Goal: Task Accomplishment & Management: Manage account settings

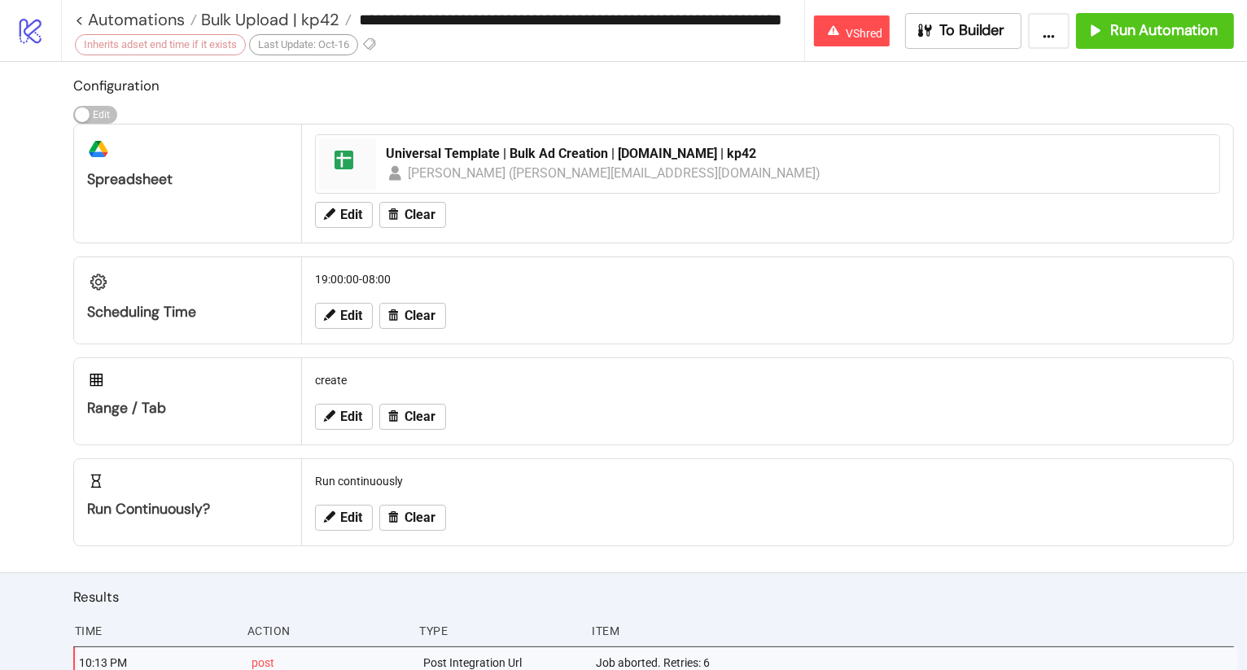
click at [20, 20] on icon at bounding box center [31, 31] width 22 height 25
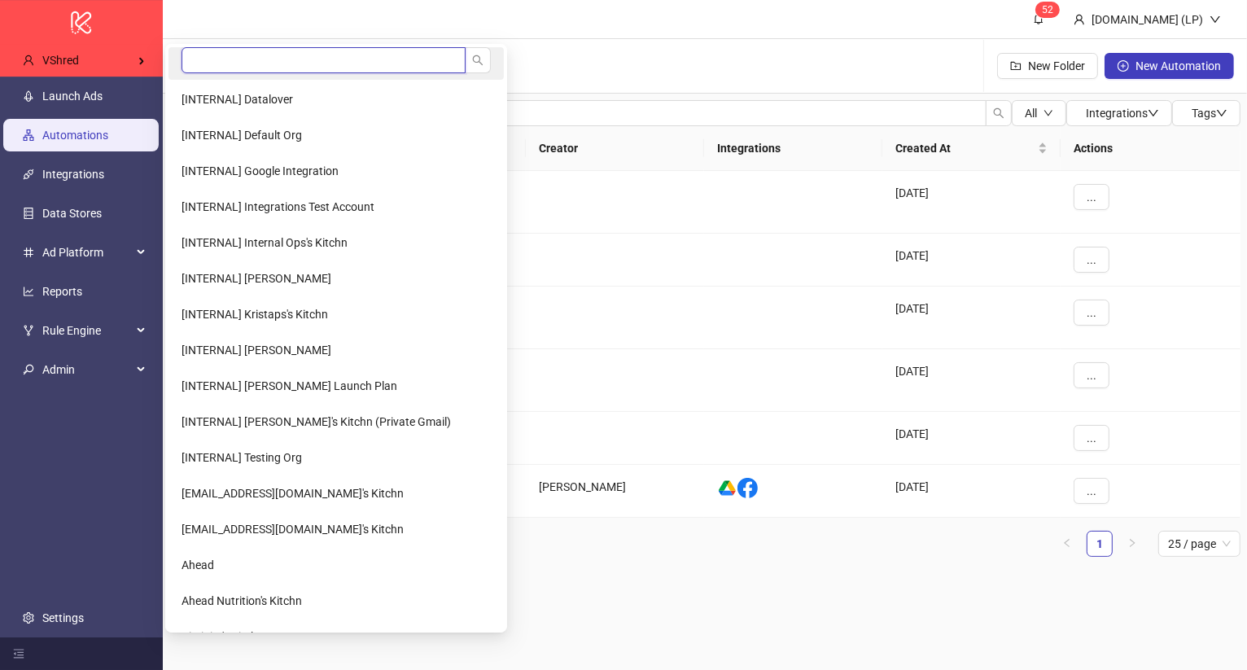
click at [235, 61] on input "search" at bounding box center [324, 60] width 284 height 26
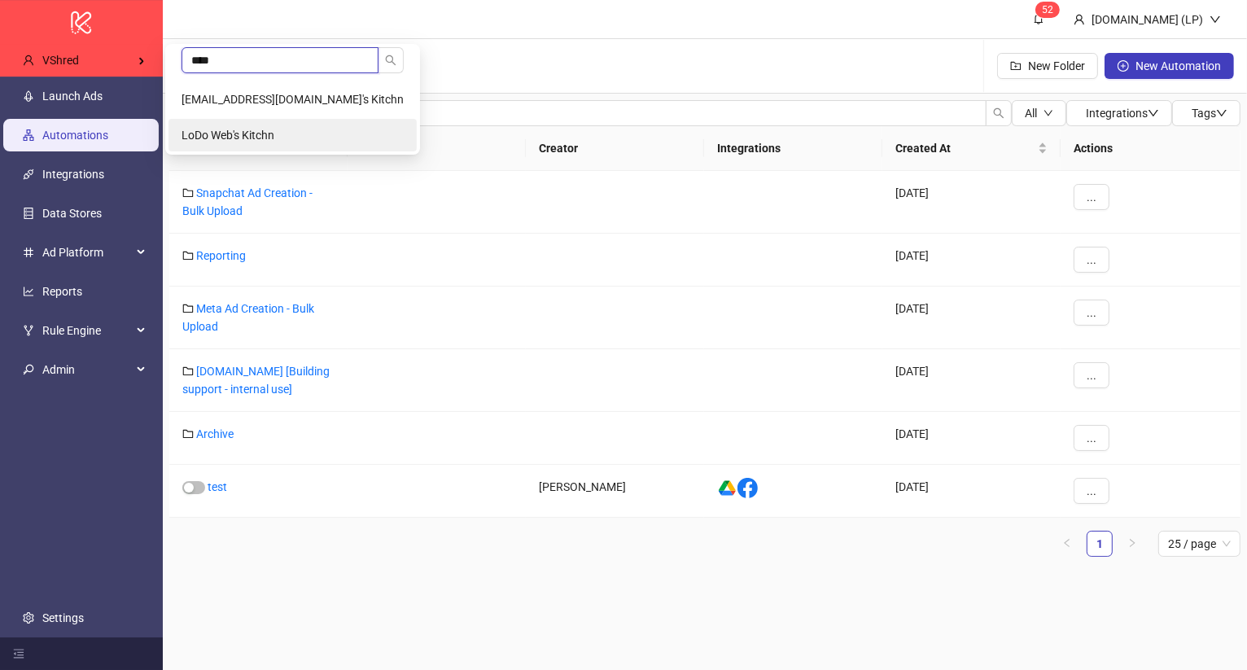
type input "****"
click at [197, 143] on li "LoDo Web's Kitchn" at bounding box center [293, 135] width 248 height 33
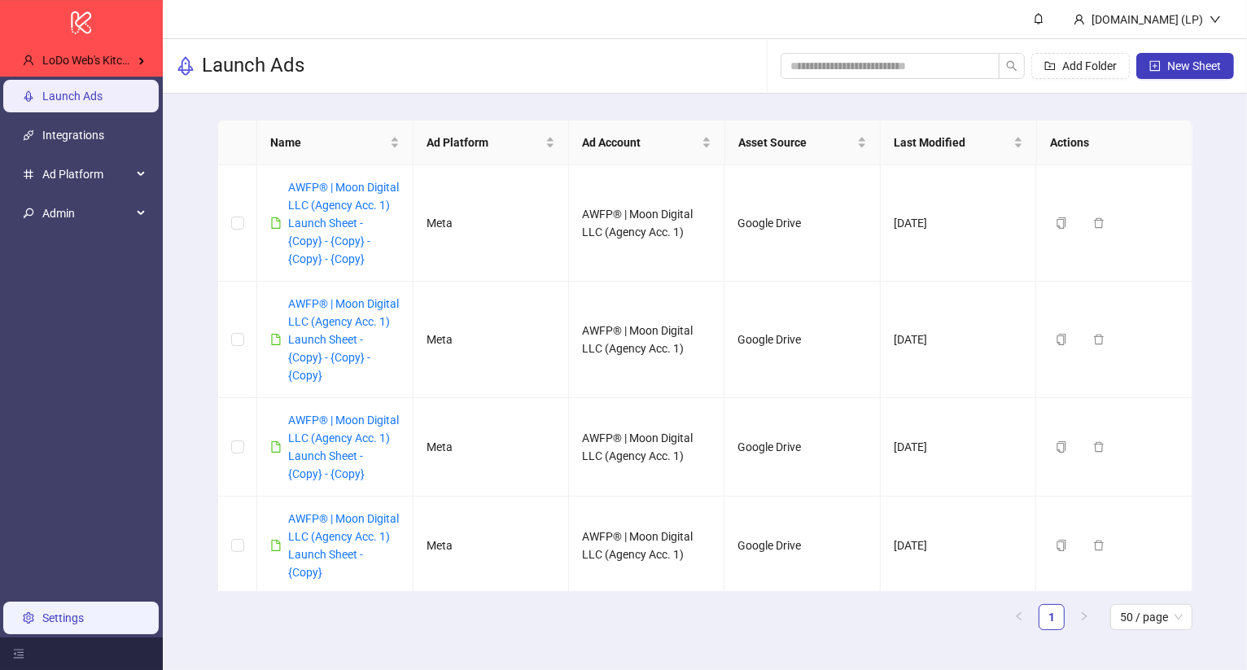
click at [46, 616] on link "Settings" at bounding box center [63, 618] width 42 height 13
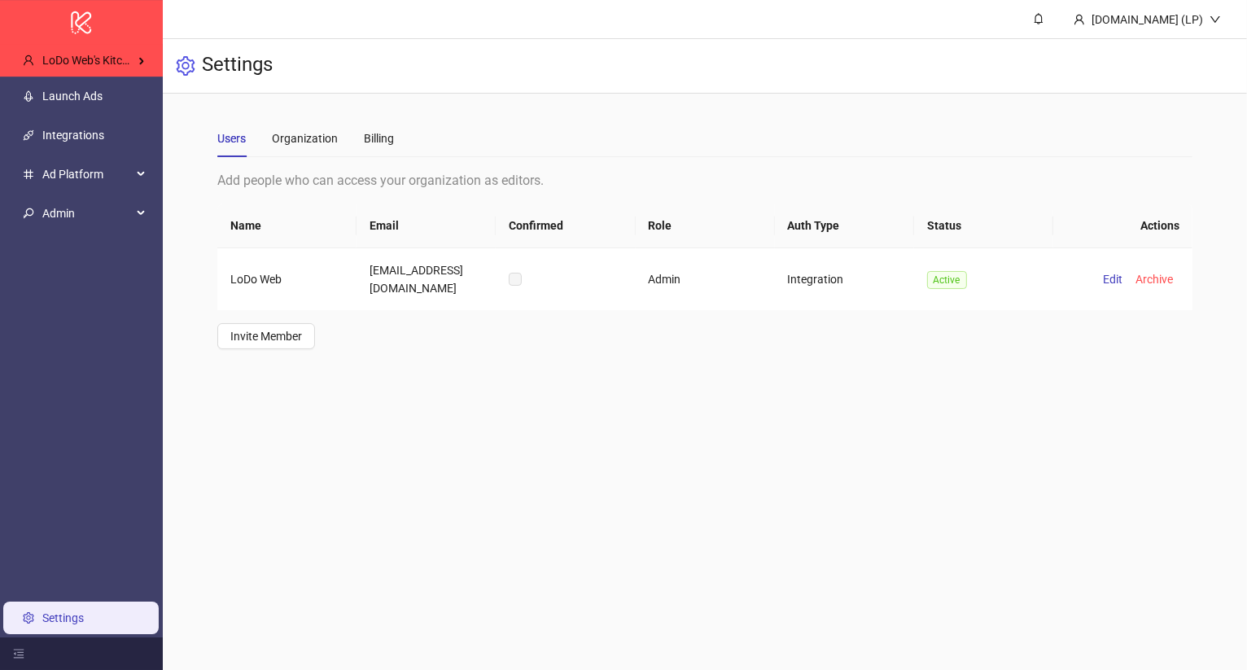
click at [65, 236] on ul "Launch Ads Integrations Ad Platform Admin Settings" at bounding box center [81, 357] width 163 height 561
click at [66, 231] on li "Admin" at bounding box center [81, 213] width 163 height 39
click at [81, 213] on span "Admin" at bounding box center [87, 213] width 90 height 33
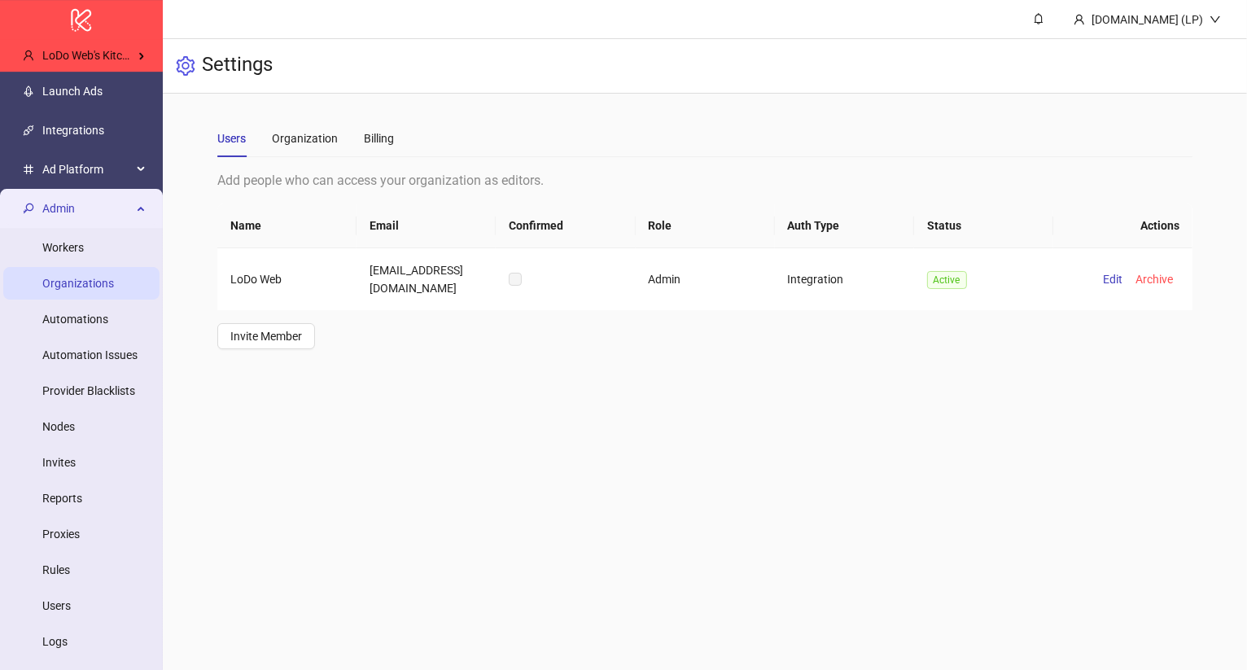
click at [65, 290] on link "Organizations" at bounding box center [78, 283] width 72 height 13
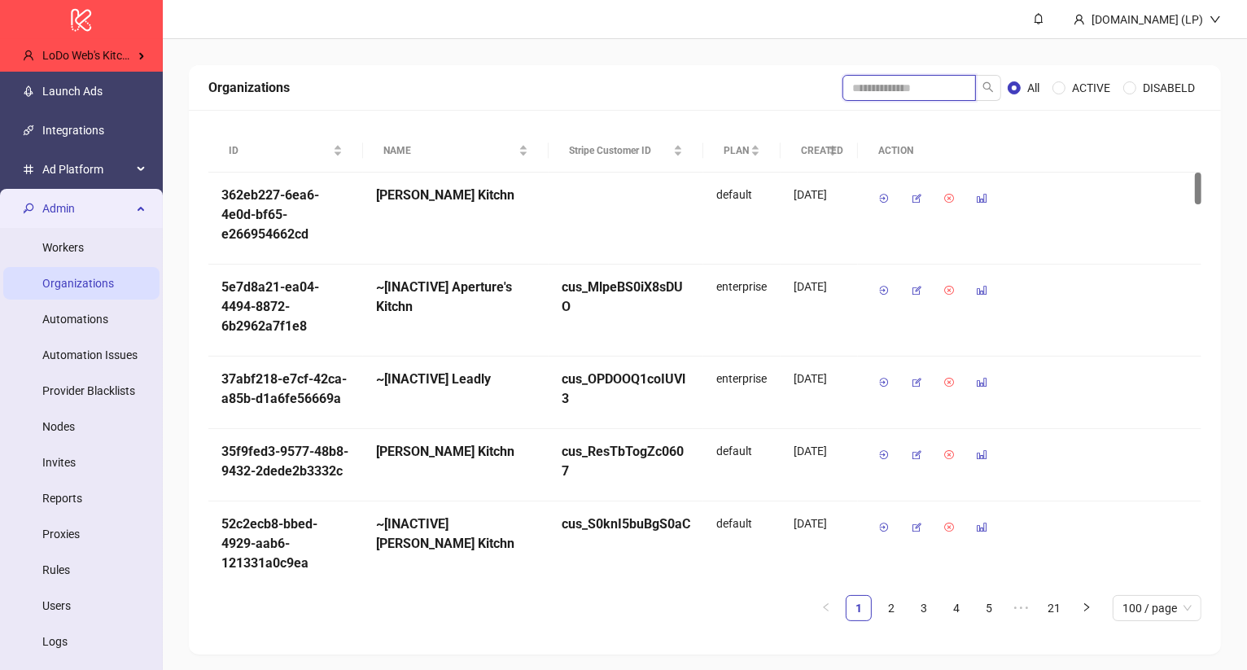
click at [906, 89] on input "search" at bounding box center [910, 88] width 134 height 26
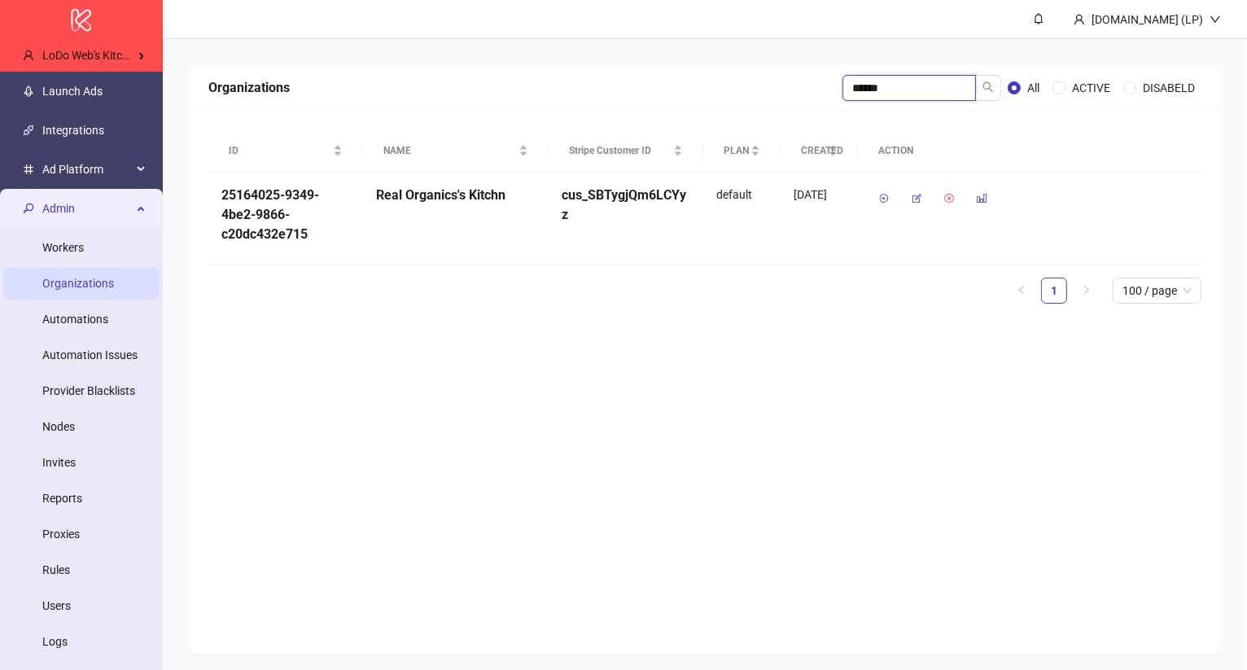
click at [882, 90] on input "******" at bounding box center [910, 88] width 134 height 26
type input "****"
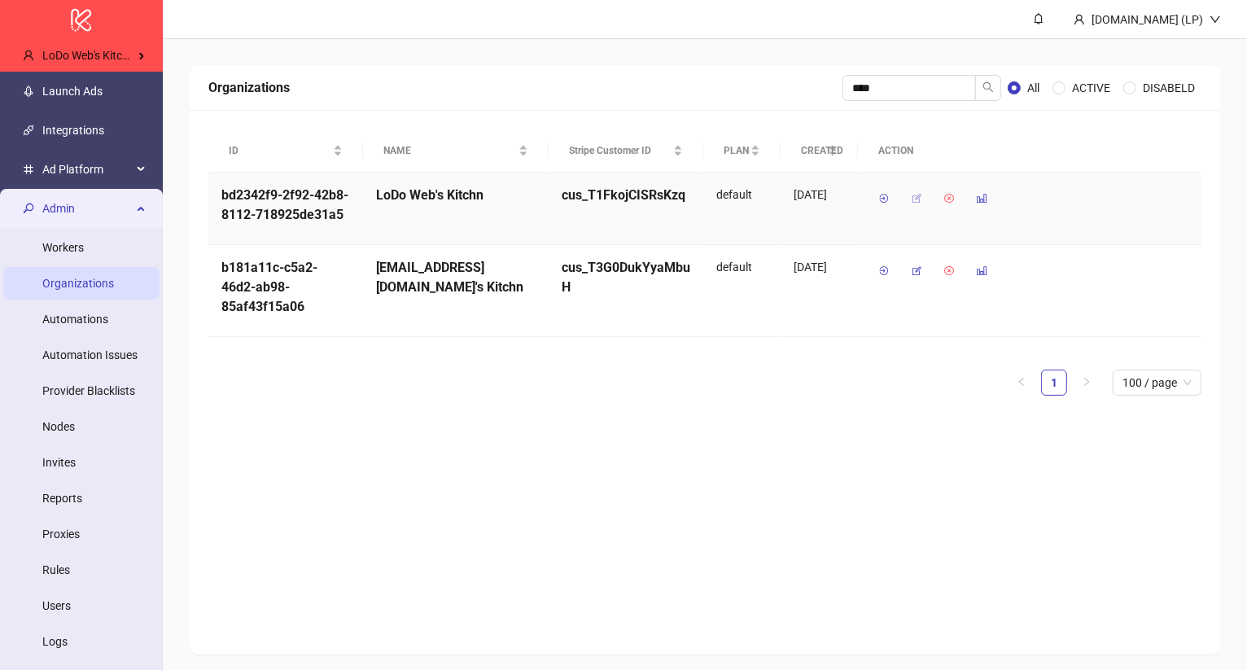
click at [920, 197] on icon "button" at bounding box center [916, 198] width 11 height 11
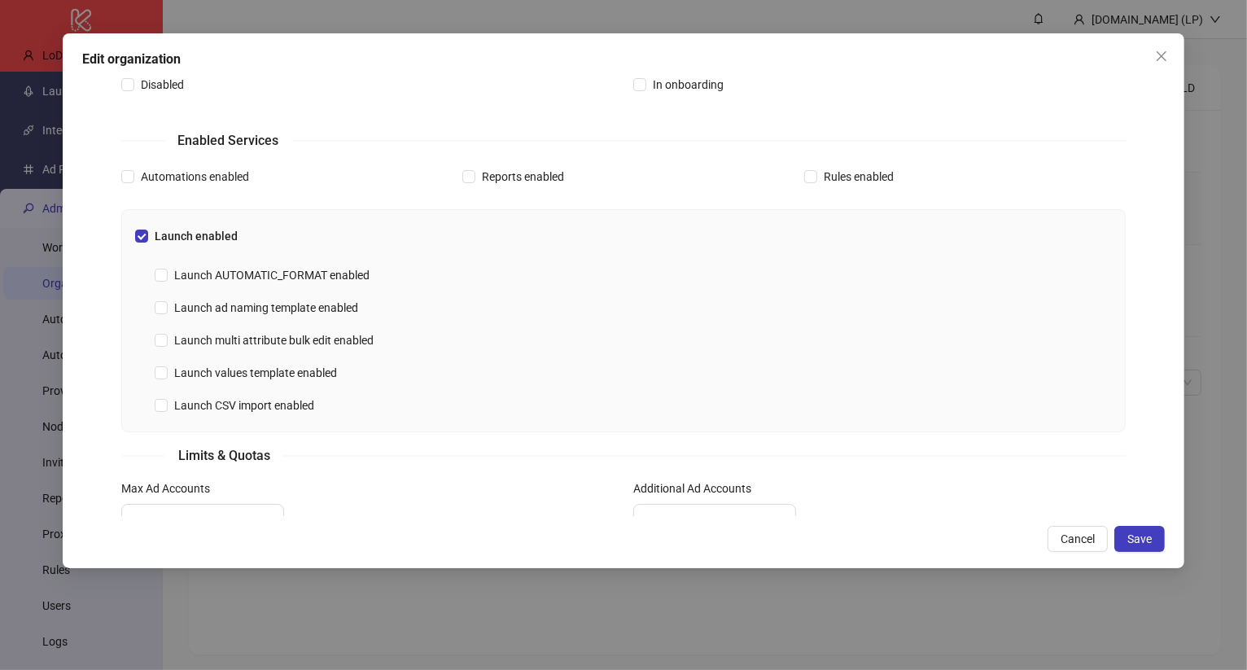
scroll to position [328, 0]
click at [820, 164] on div "Rules enabled" at bounding box center [965, 177] width 322 height 26
click at [820, 169] on span "Rules enabled" at bounding box center [859, 178] width 83 height 18
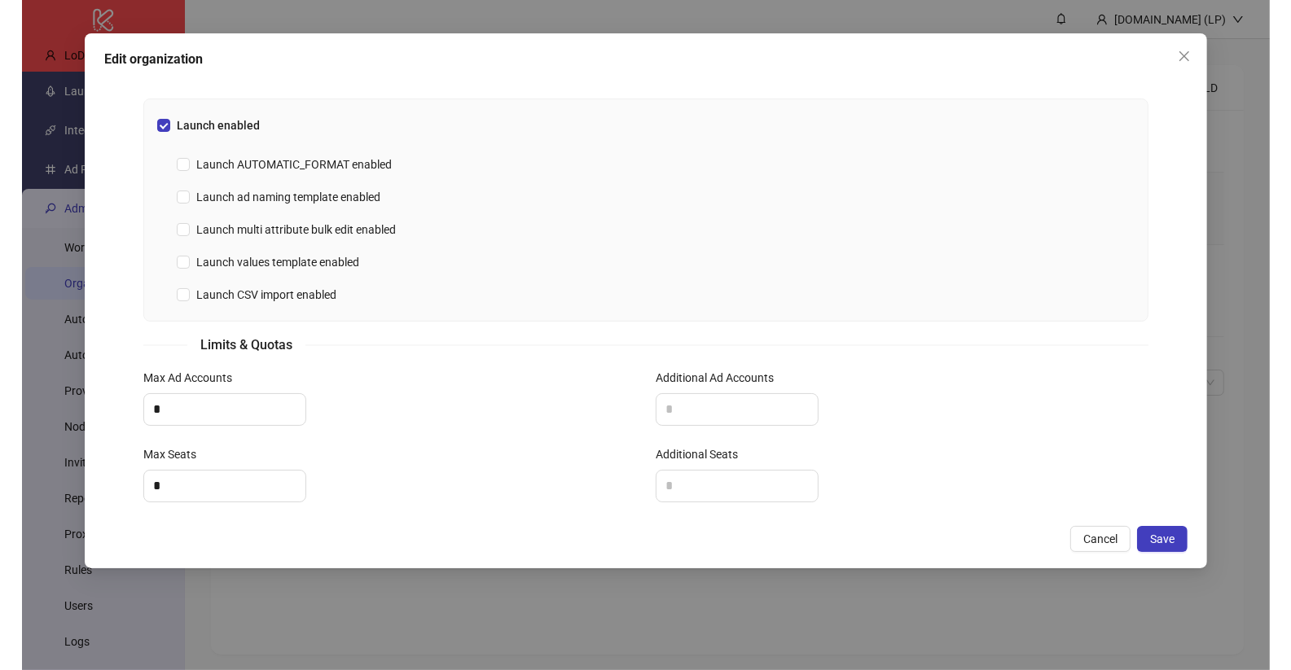
scroll to position [536, 0]
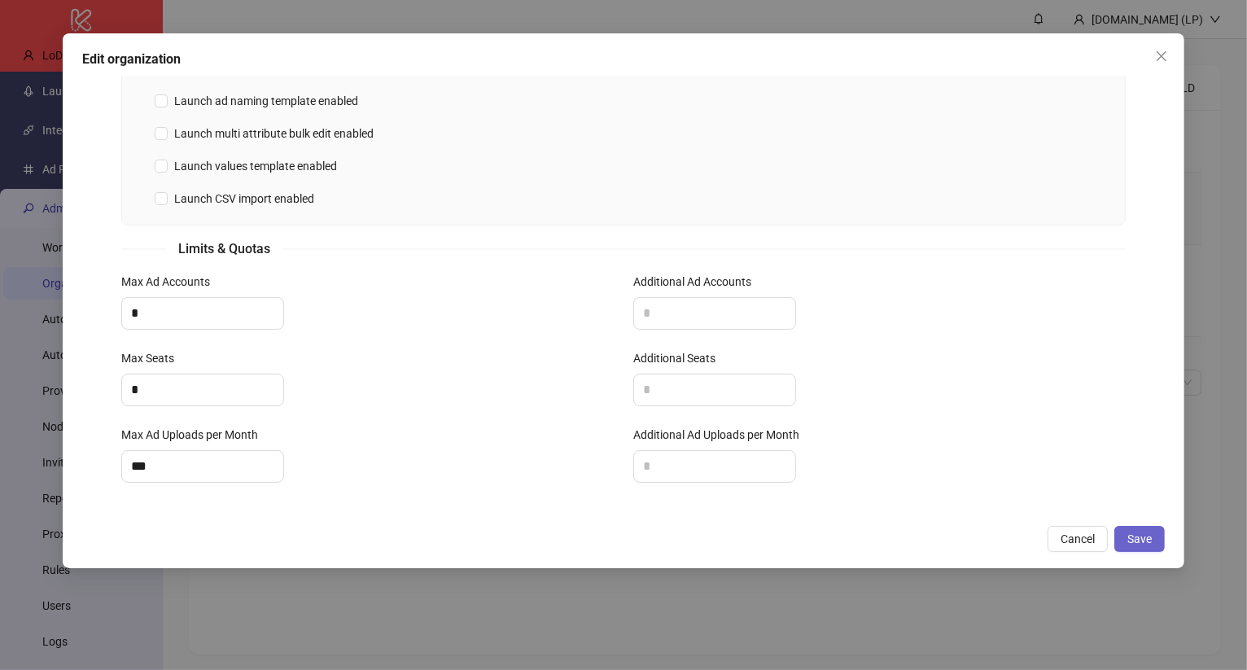
click at [1140, 537] on span "Save" at bounding box center [1140, 539] width 24 height 13
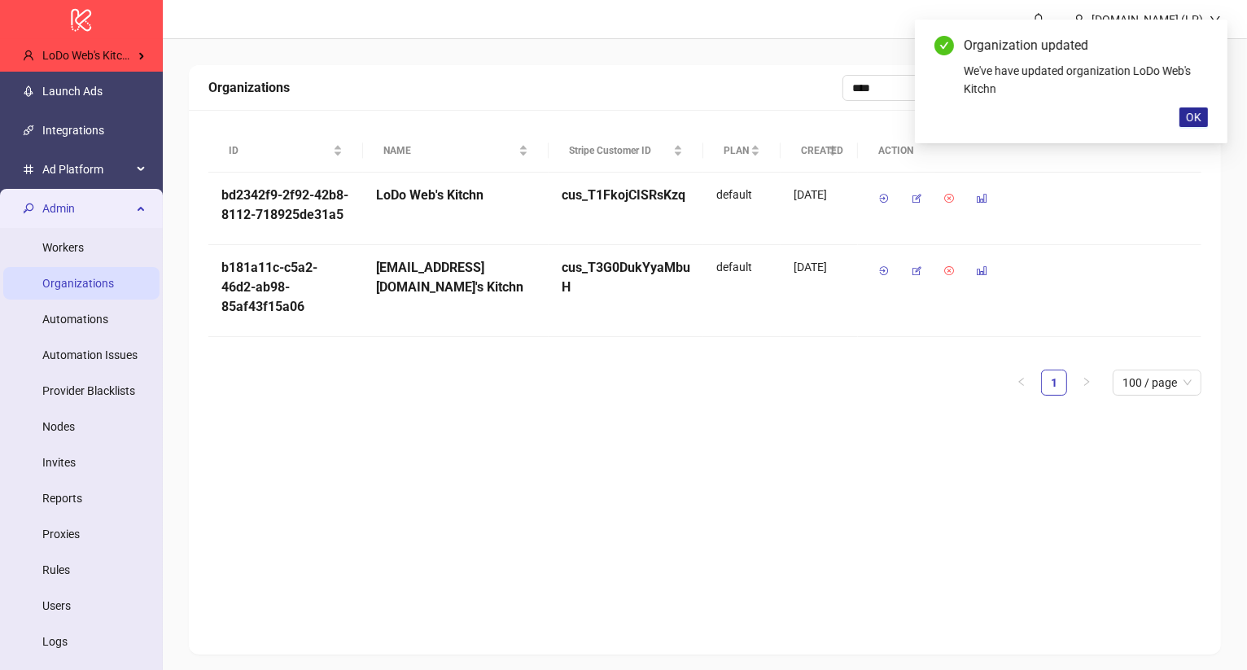
click at [1204, 118] on button "OK" at bounding box center [1194, 117] width 28 height 20
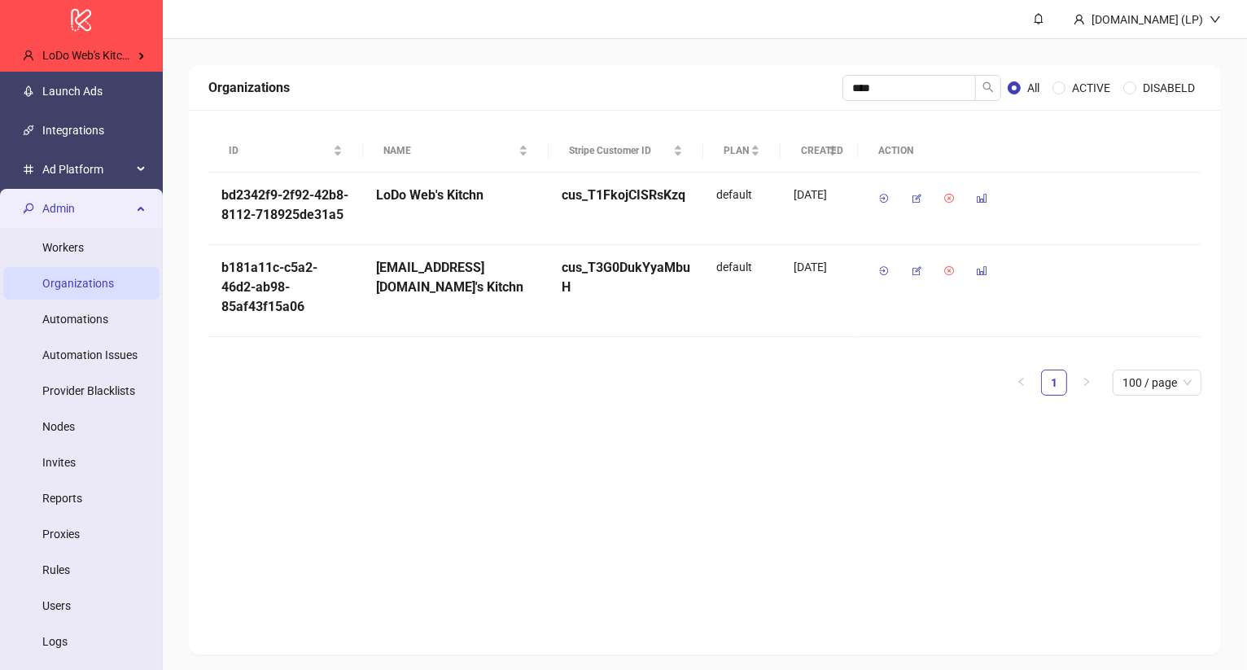
click at [74, 204] on span "Admin" at bounding box center [87, 208] width 90 height 33
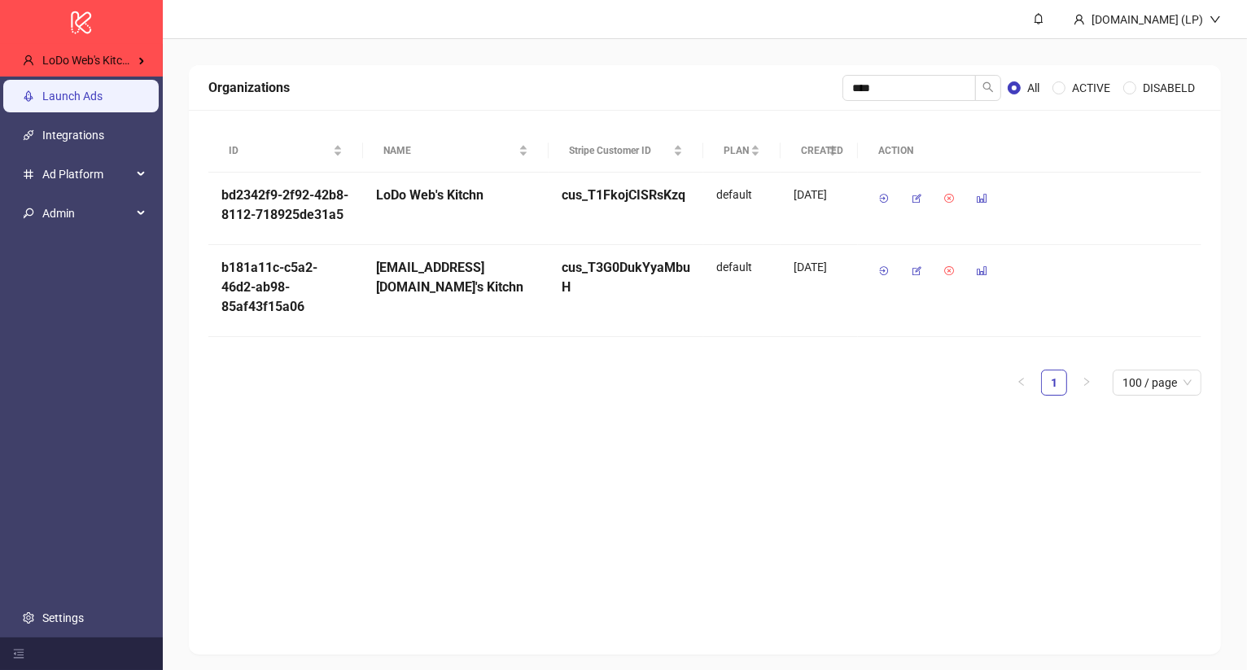
click at [103, 103] on link "Launch Ads" at bounding box center [72, 96] width 60 height 13
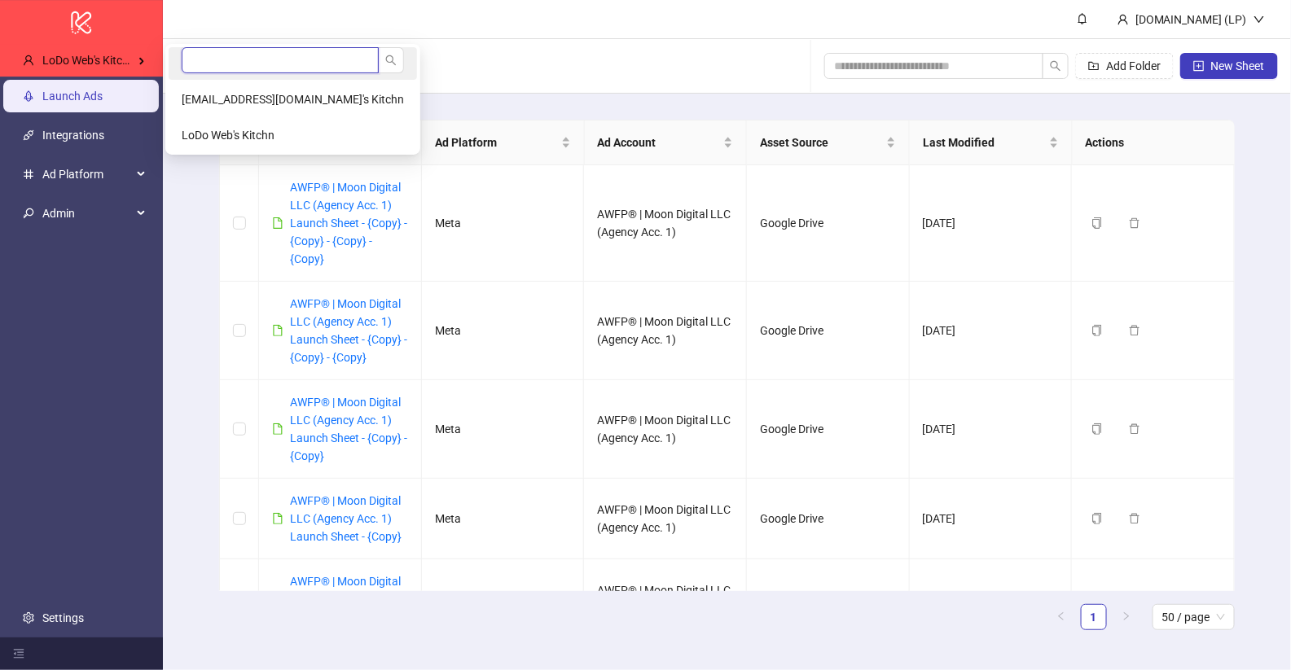
click at [227, 56] on input "search" at bounding box center [280, 60] width 197 height 26
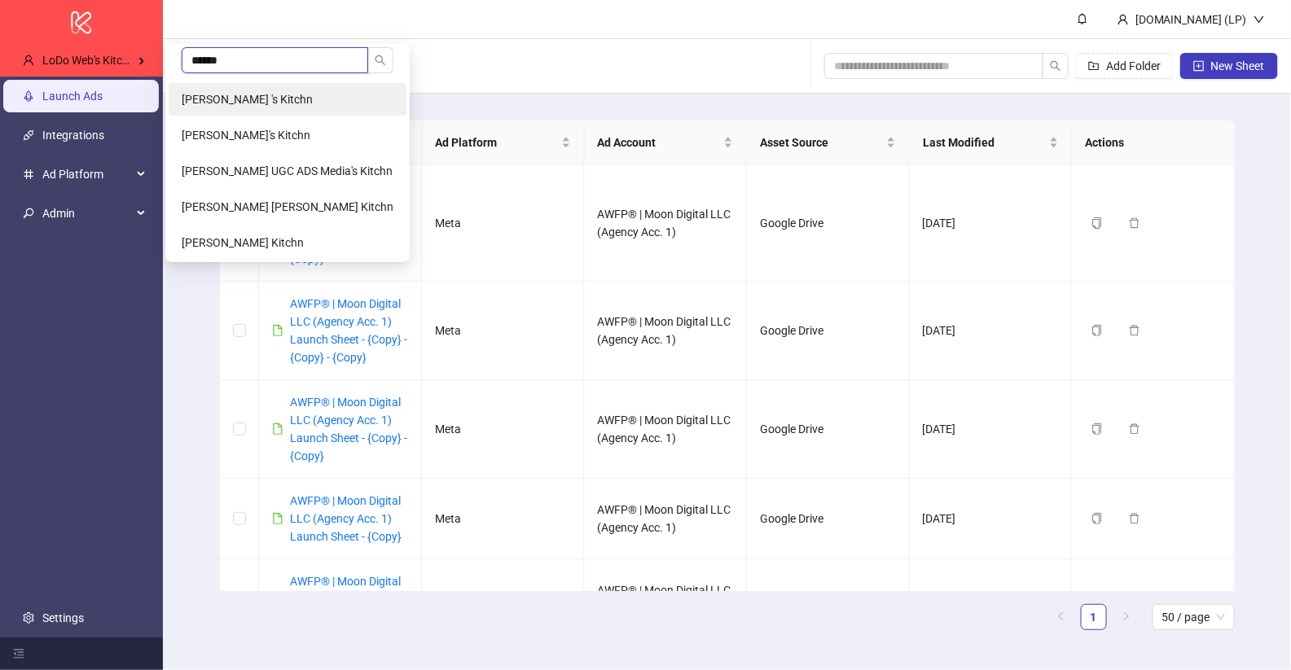
type input "******"
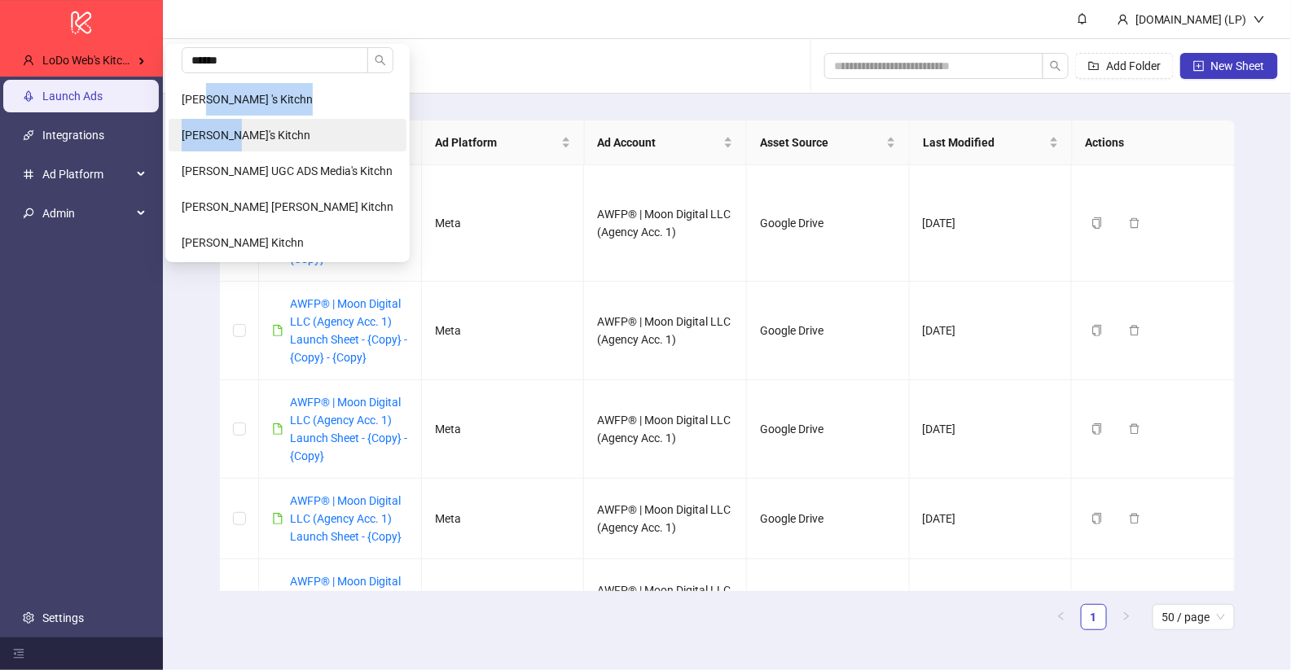
drag, startPoint x: 207, startPoint y: 93, endPoint x: 230, endPoint y: 147, distance: 58.7
click at [231, 147] on Kitchn-popup "****** Marcos 's Kitchn Marcos Biesa's Kitchn Marcos Blanco UGC ADS Media's Kit…" at bounding box center [287, 153] width 244 height 218
click at [230, 147] on li "Marcos Biesa's Kitchn" at bounding box center [288, 135] width 238 height 33
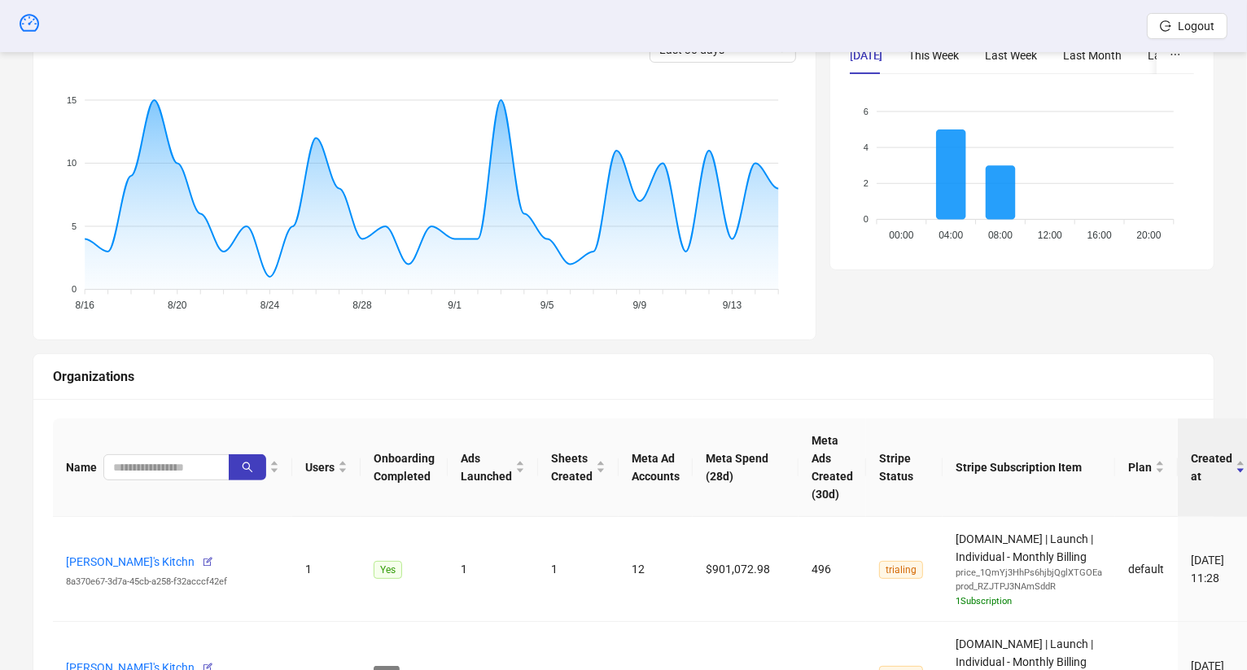
scroll to position [402, 0]
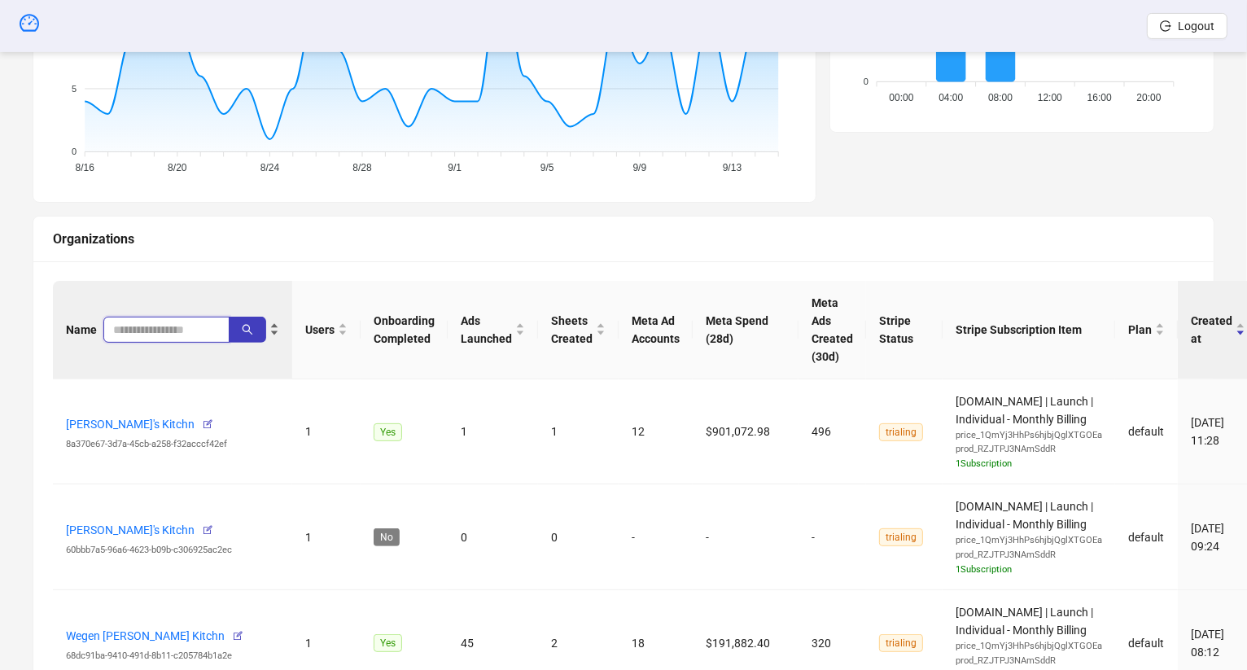
click at [156, 328] on input "search" at bounding box center [160, 330] width 94 height 18
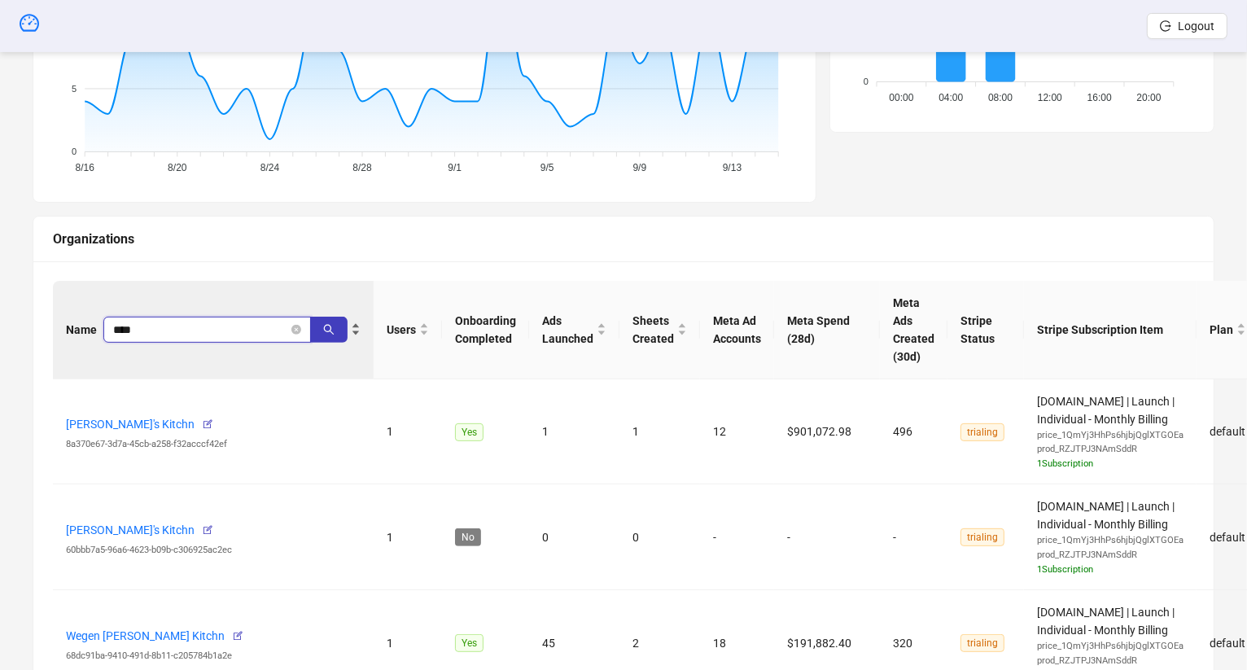
type input "****"
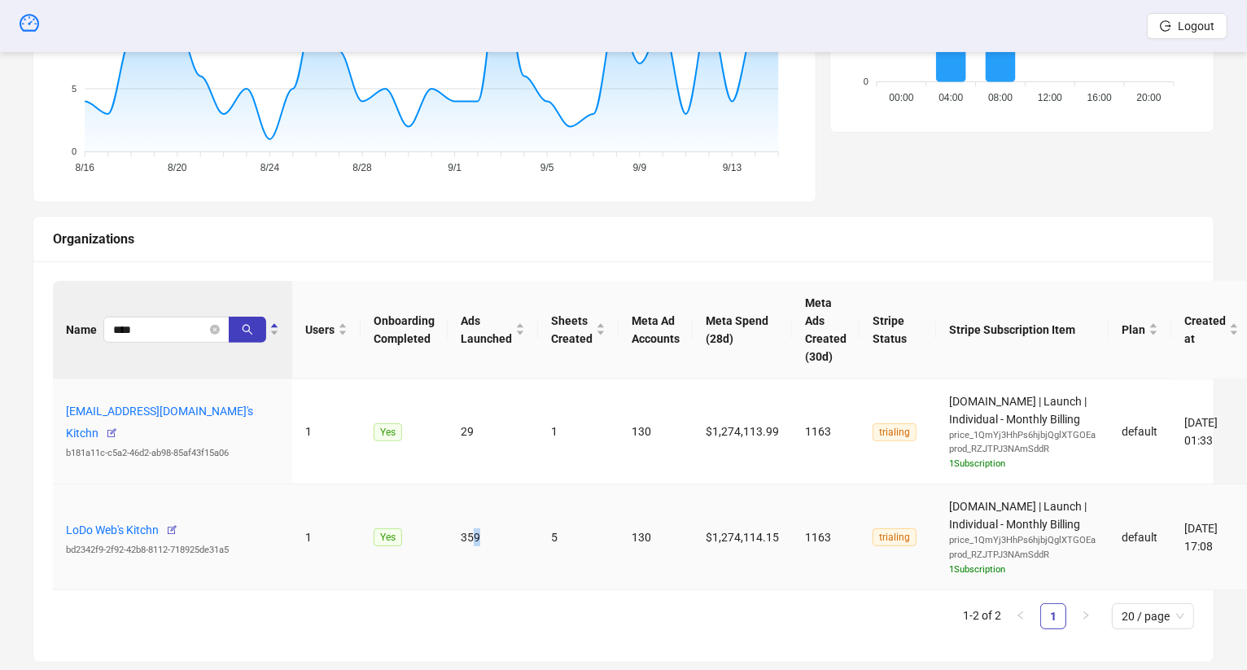
drag, startPoint x: 555, startPoint y: 528, endPoint x: 528, endPoint y: 528, distance: 26.9
click at [528, 528] on td "359" at bounding box center [493, 537] width 90 height 106
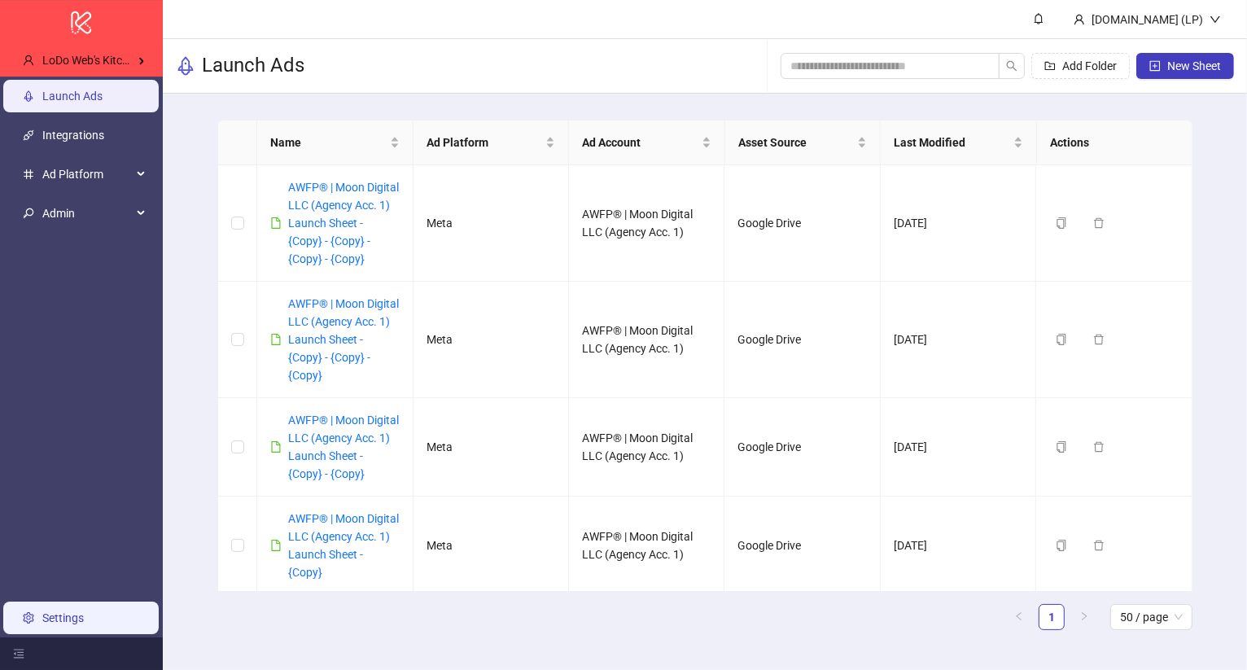
click at [84, 625] on link "Settings" at bounding box center [63, 618] width 42 height 13
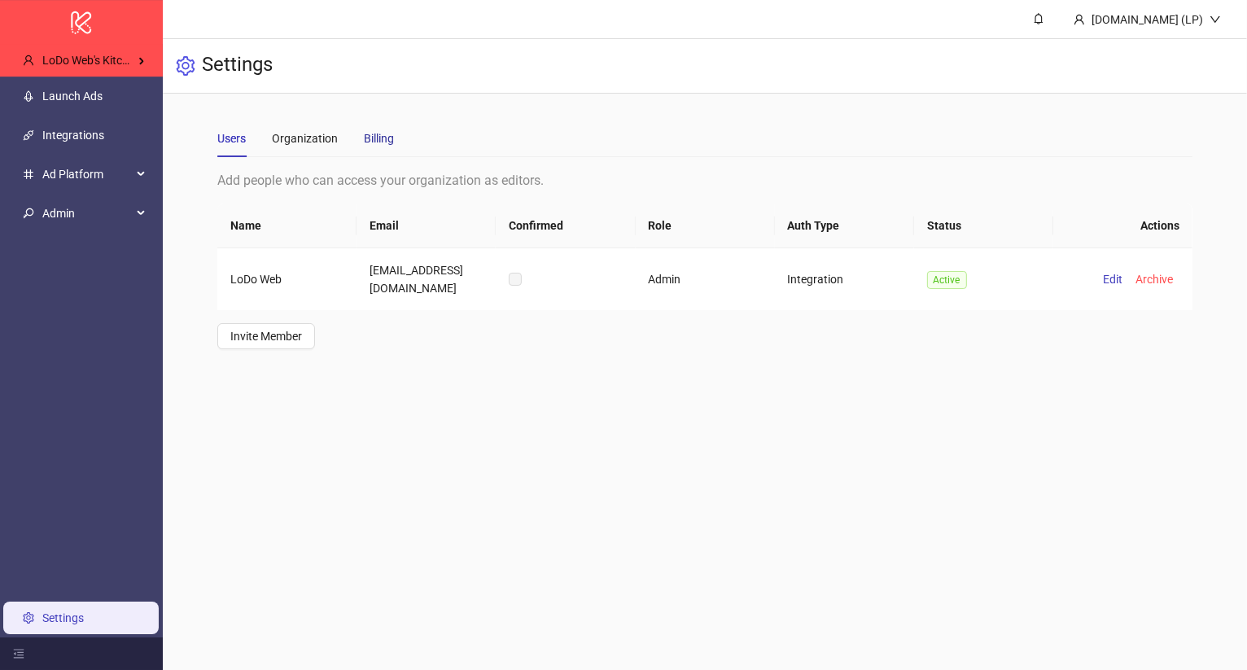
click at [370, 143] on div "Billing" at bounding box center [379, 138] width 30 height 18
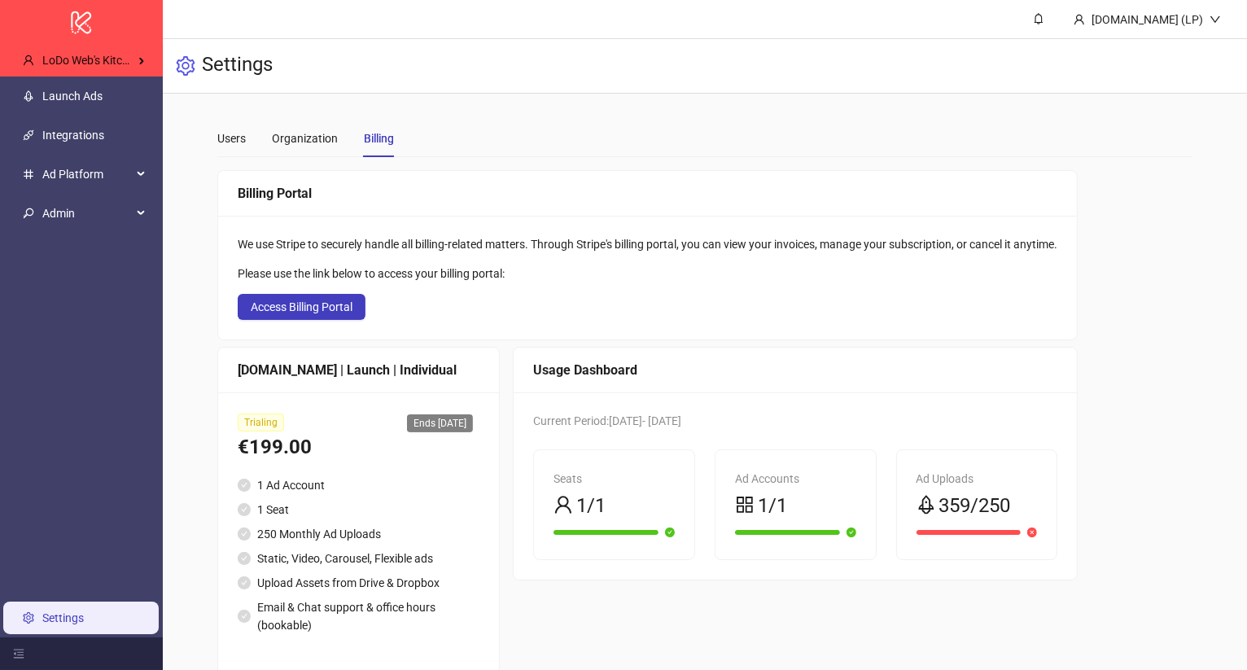
scroll to position [28, 0]
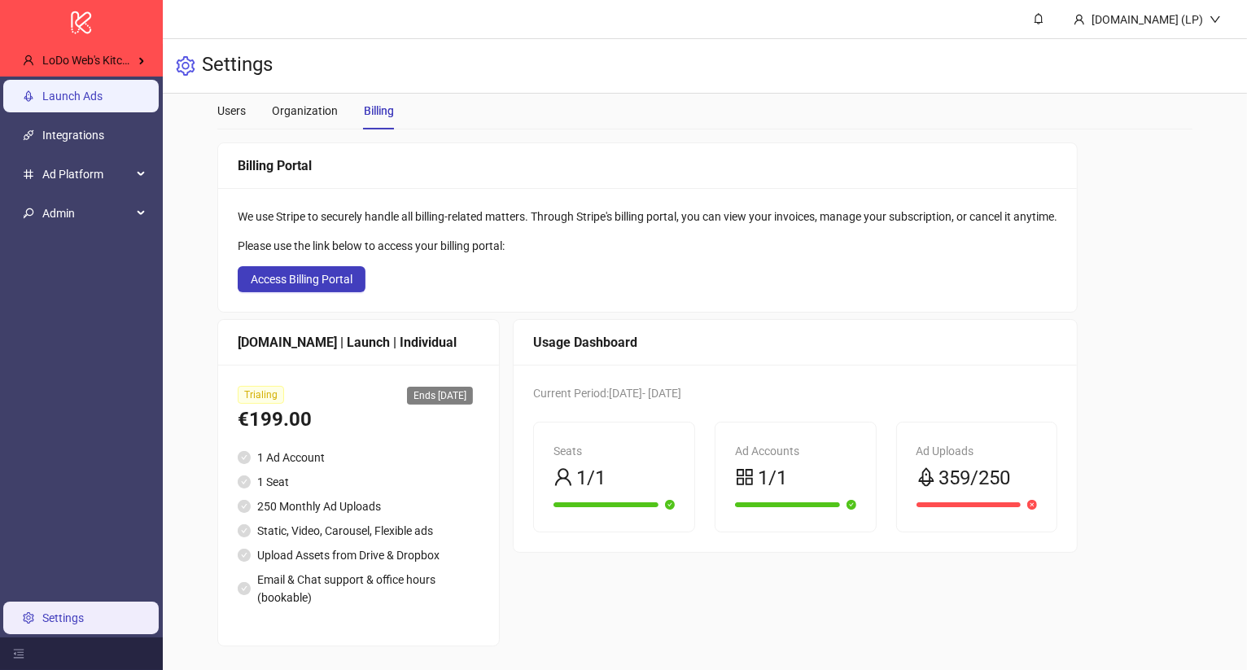
click at [95, 90] on link "Launch Ads" at bounding box center [72, 96] width 60 height 13
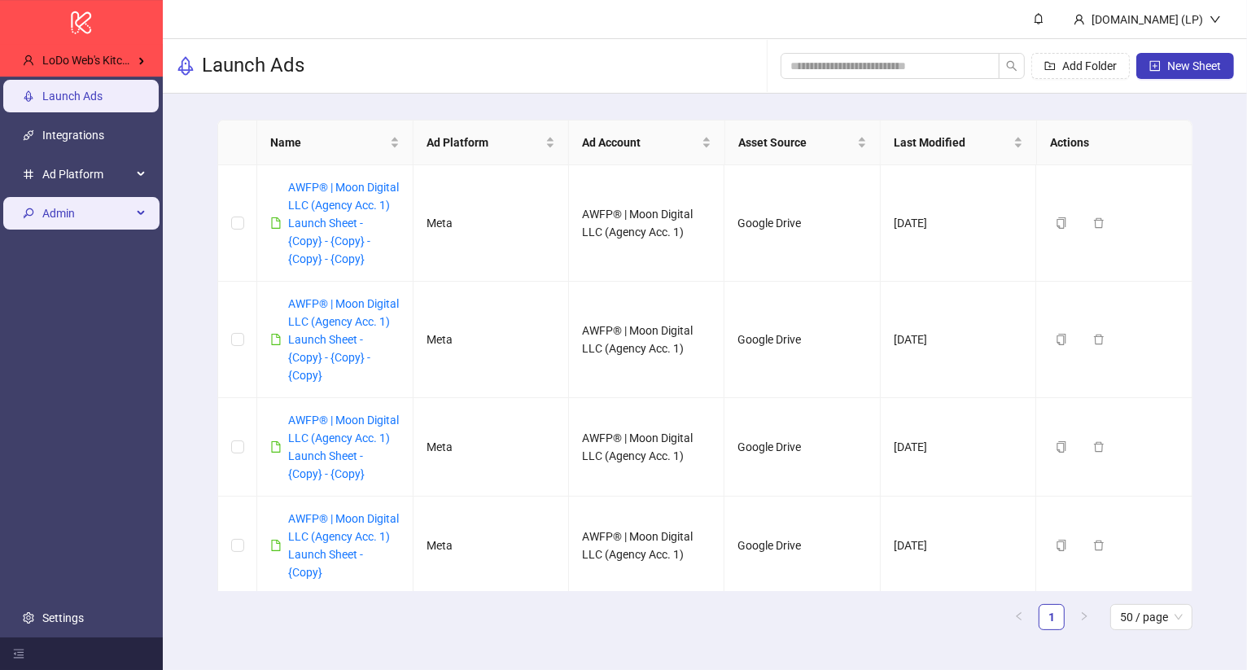
click at [109, 221] on span "Admin" at bounding box center [87, 213] width 90 height 33
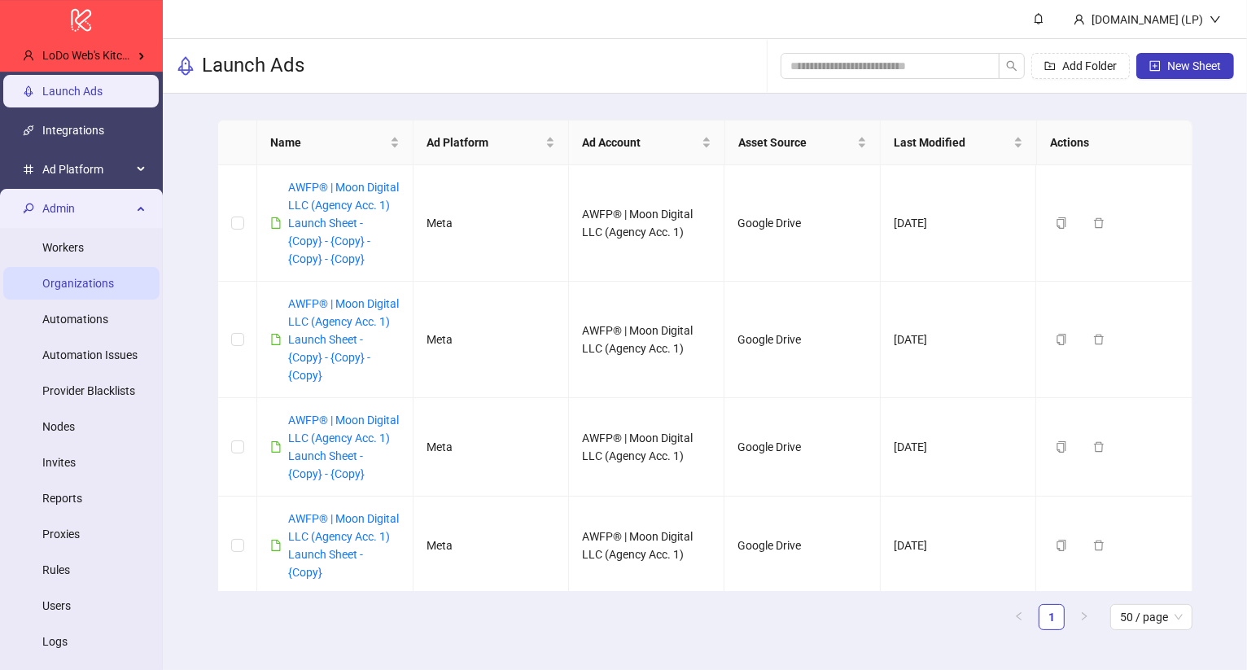
click at [107, 290] on link "Organizations" at bounding box center [78, 283] width 72 height 13
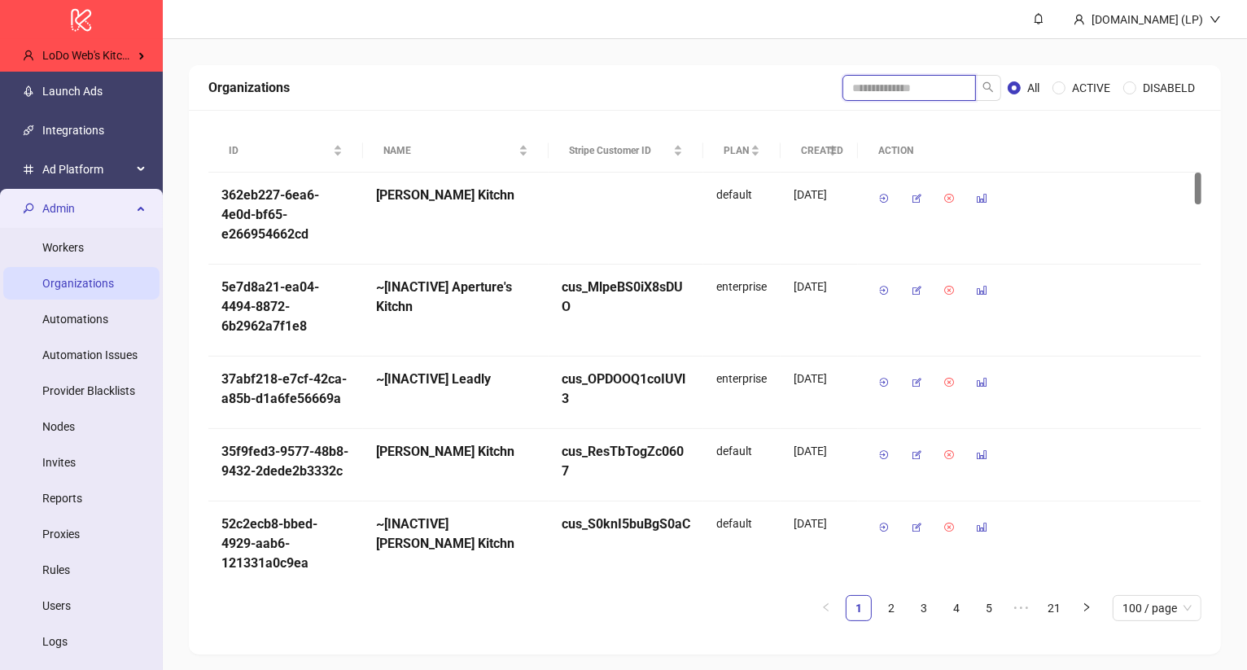
click at [944, 97] on input "search" at bounding box center [910, 88] width 134 height 26
type input "****"
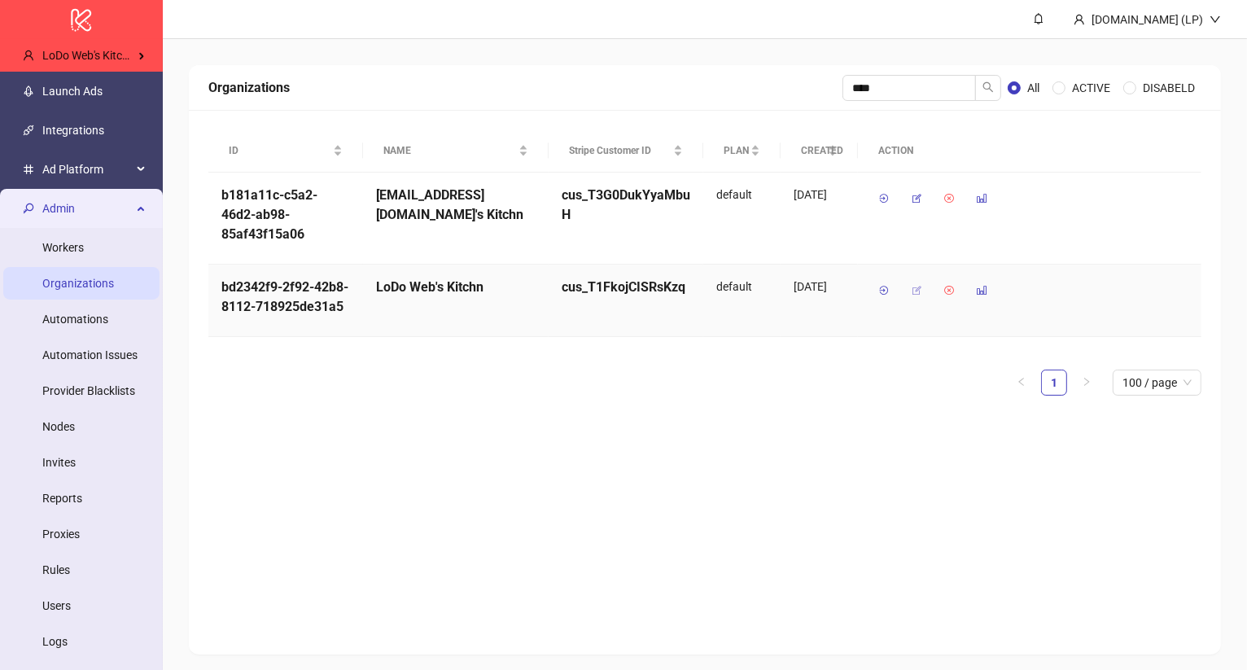
click at [922, 285] on icon "button" at bounding box center [916, 290] width 11 height 11
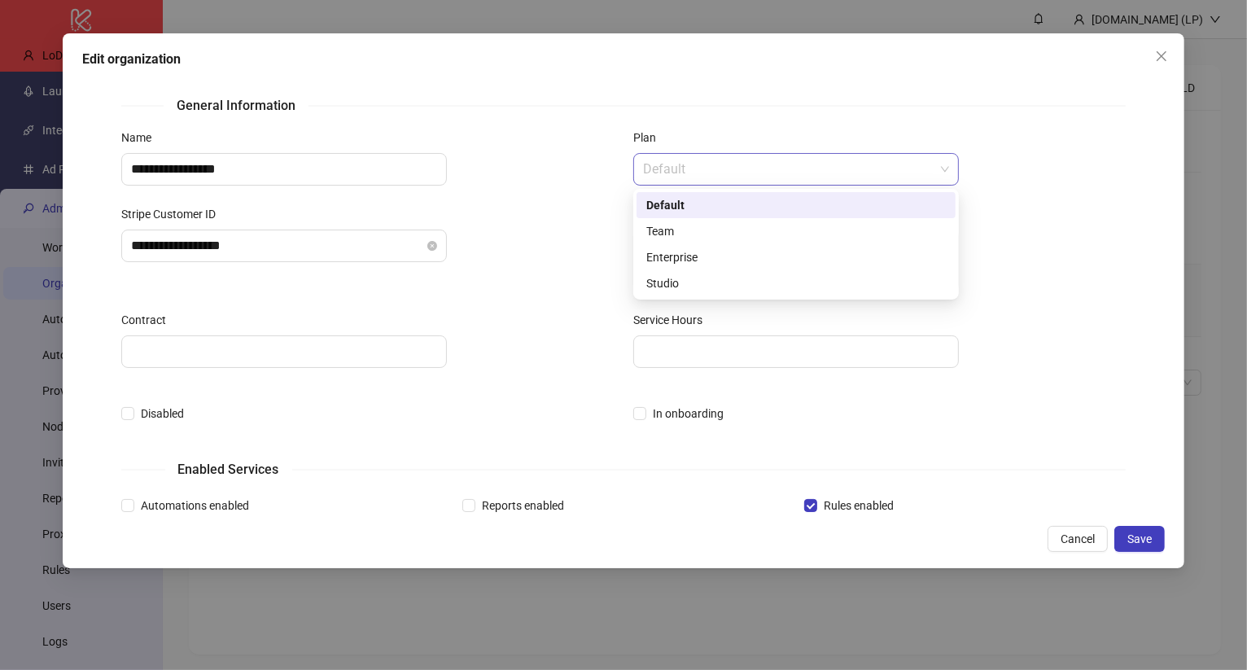
click at [755, 171] on span "Default" at bounding box center [796, 169] width 306 height 31
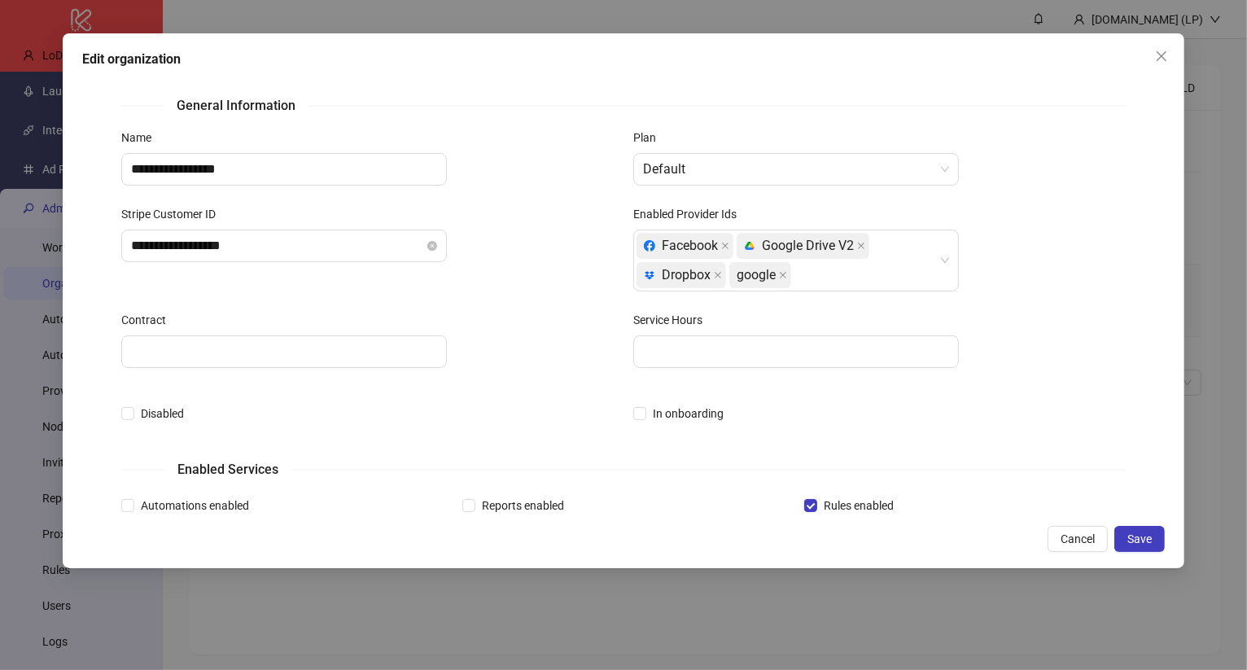
click at [585, 221] on div "Stripe Customer ID" at bounding box center [367, 217] width 493 height 24
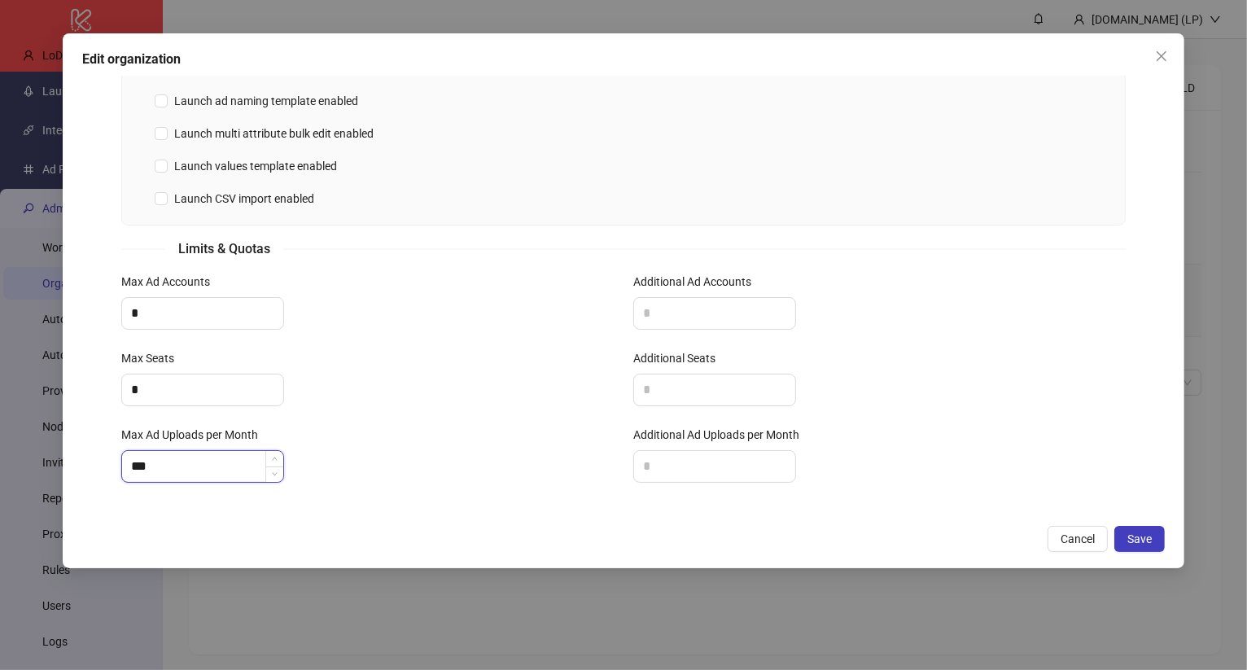
click at [191, 463] on input "***" at bounding box center [202, 466] width 161 height 31
click at [183, 375] on input "*" at bounding box center [202, 390] width 161 height 31
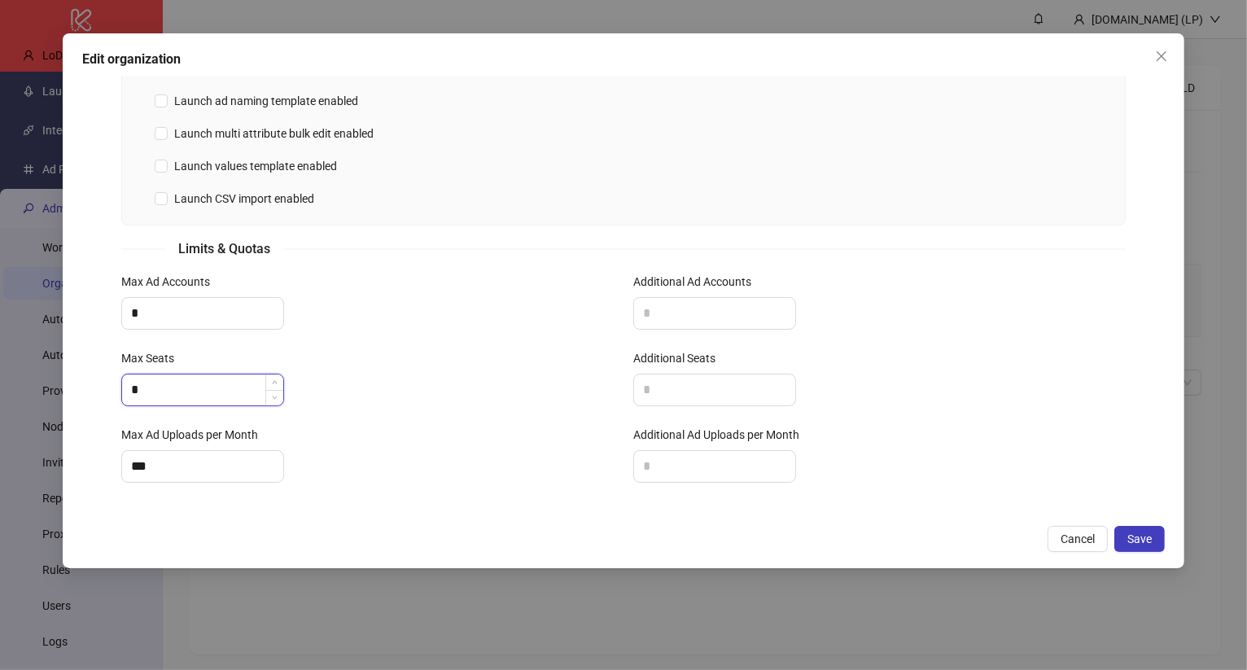
type input "*"
click at [416, 362] on div "Max Seats" at bounding box center [367, 361] width 493 height 24
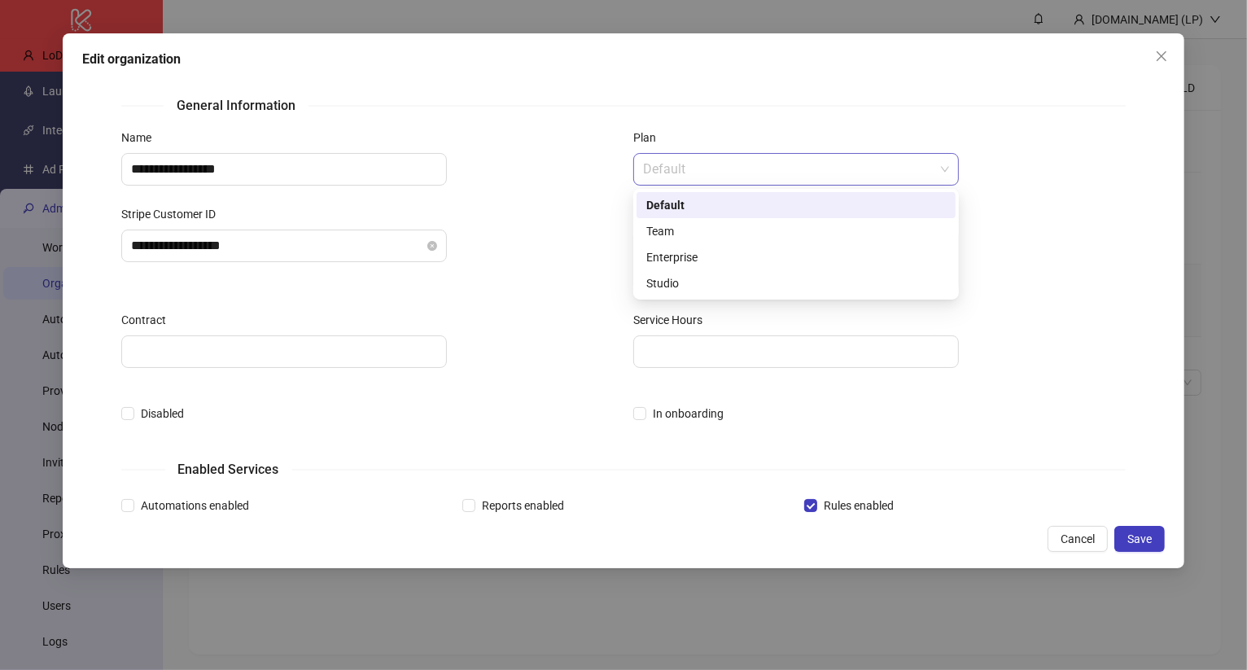
click at [836, 162] on span "Default" at bounding box center [796, 169] width 306 height 31
click at [739, 234] on div "Team" at bounding box center [797, 231] width 300 height 18
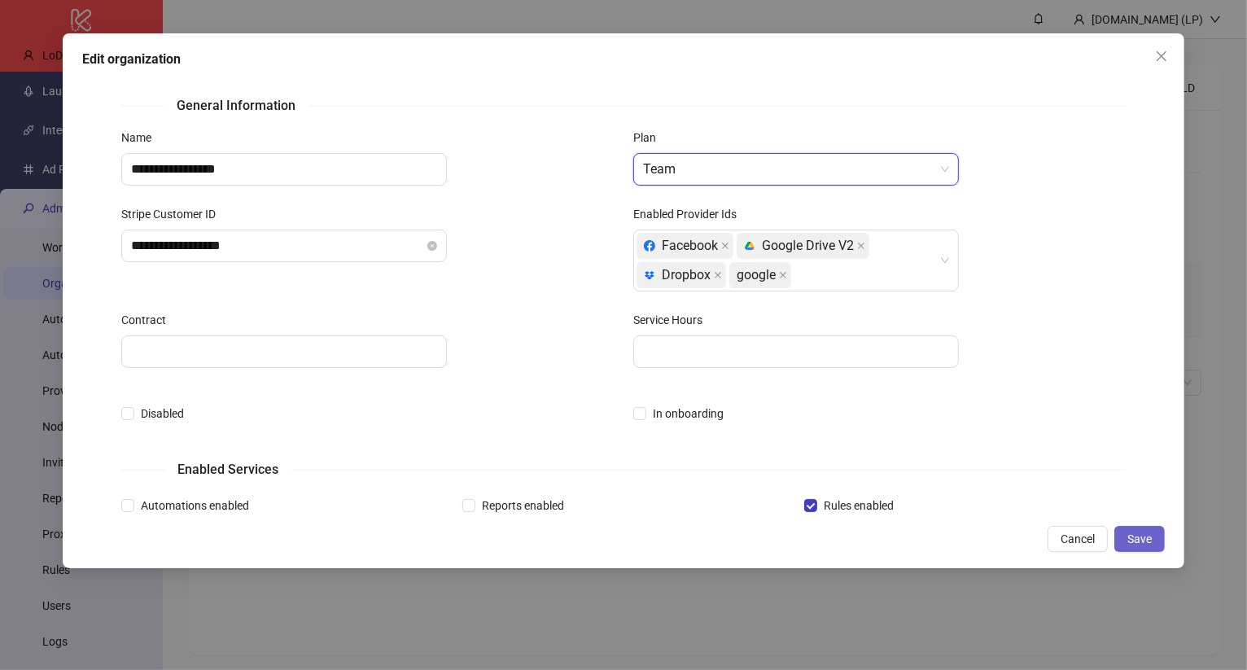
click at [1139, 547] on button "Save" at bounding box center [1140, 539] width 50 height 26
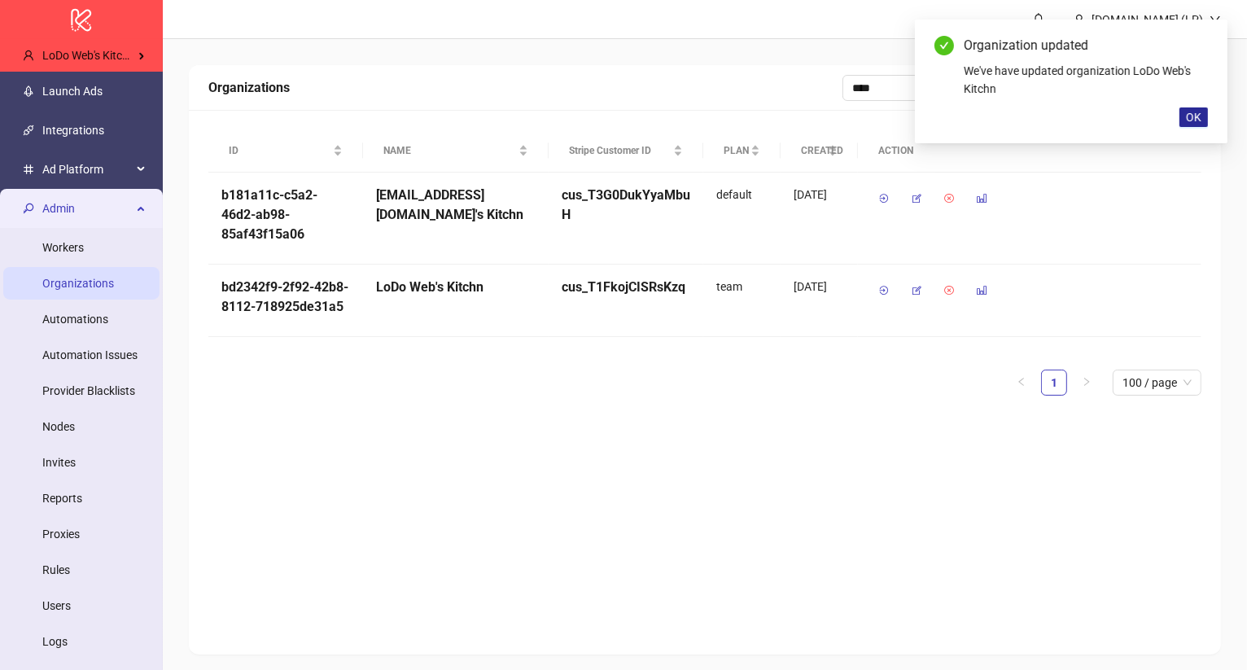
click at [1195, 117] on span "OK" at bounding box center [1193, 117] width 15 height 13
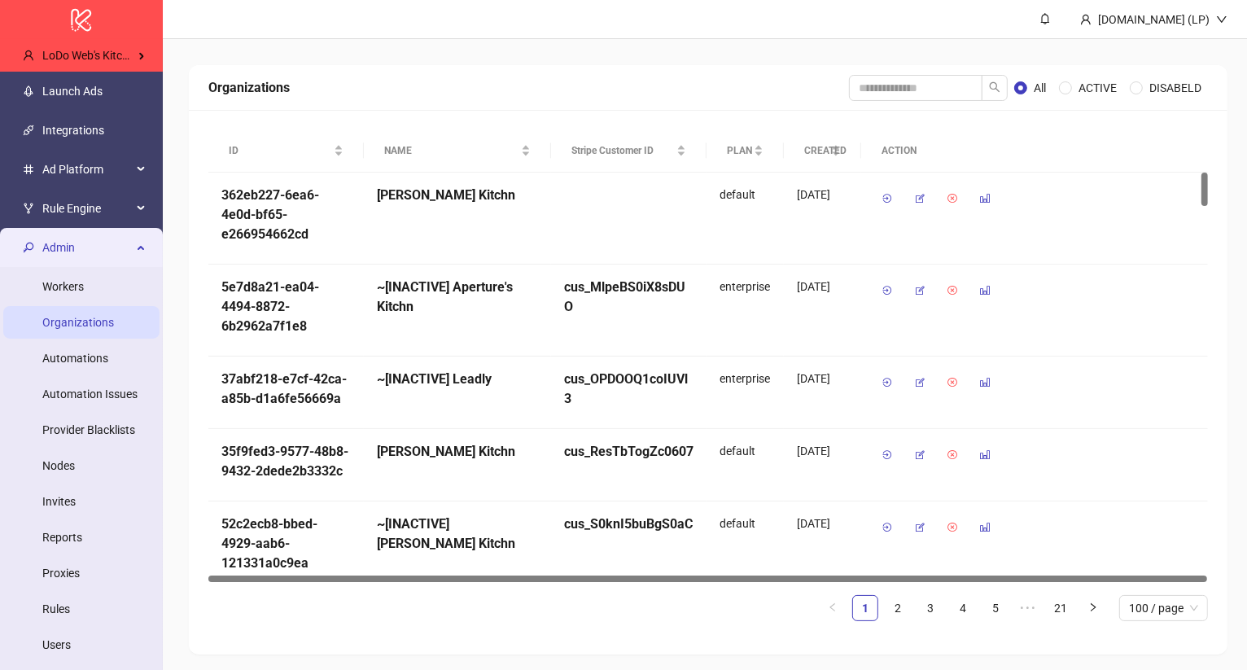
click at [65, 243] on span "Admin" at bounding box center [87, 247] width 90 height 33
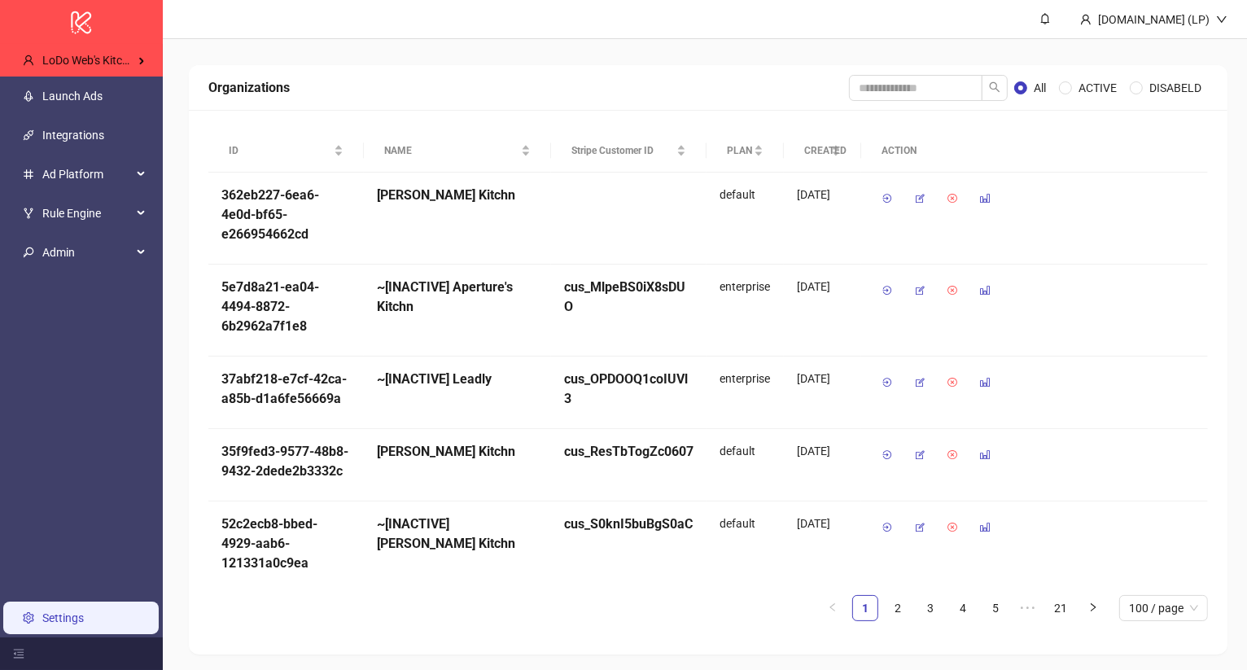
click at [42, 625] on link "Settings" at bounding box center [63, 618] width 42 height 13
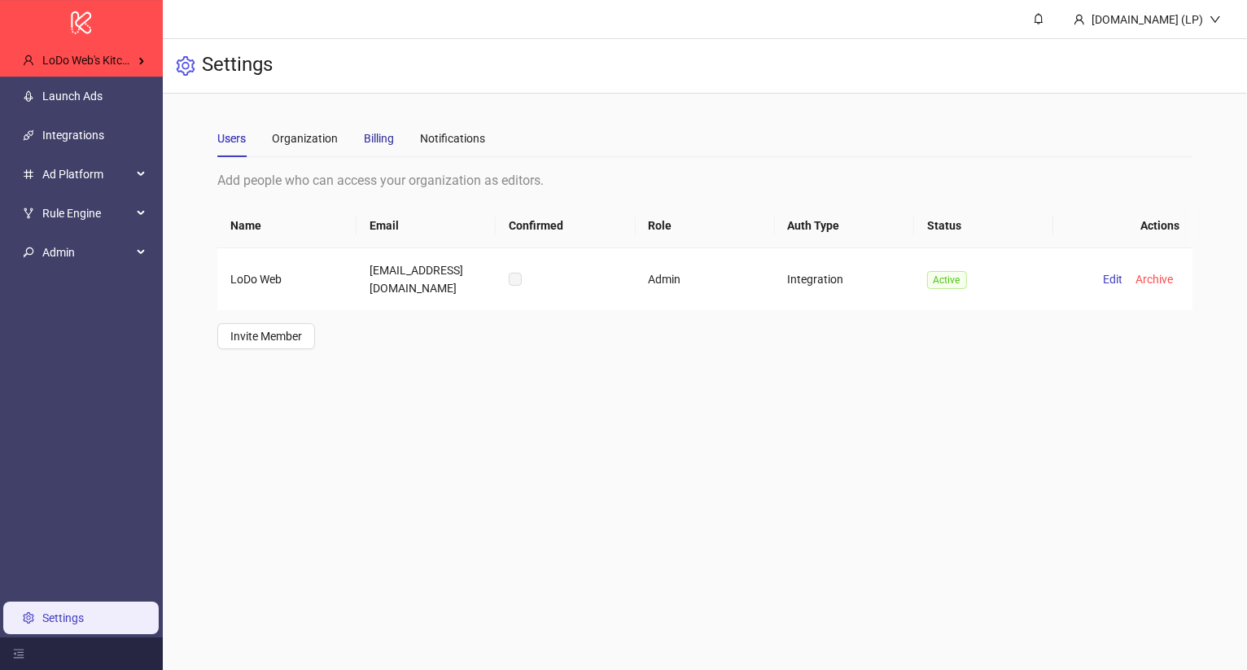
click at [387, 142] on div "Billing" at bounding box center [379, 138] width 30 height 18
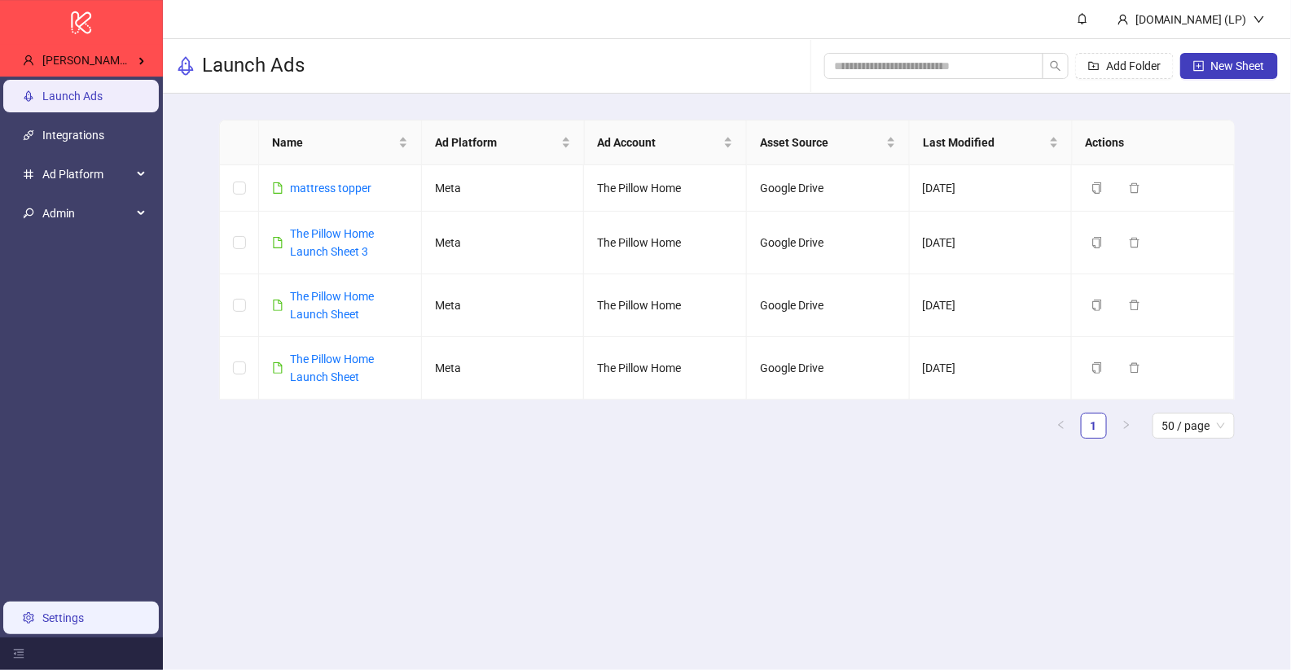
click at [67, 617] on link "Settings" at bounding box center [63, 618] width 42 height 13
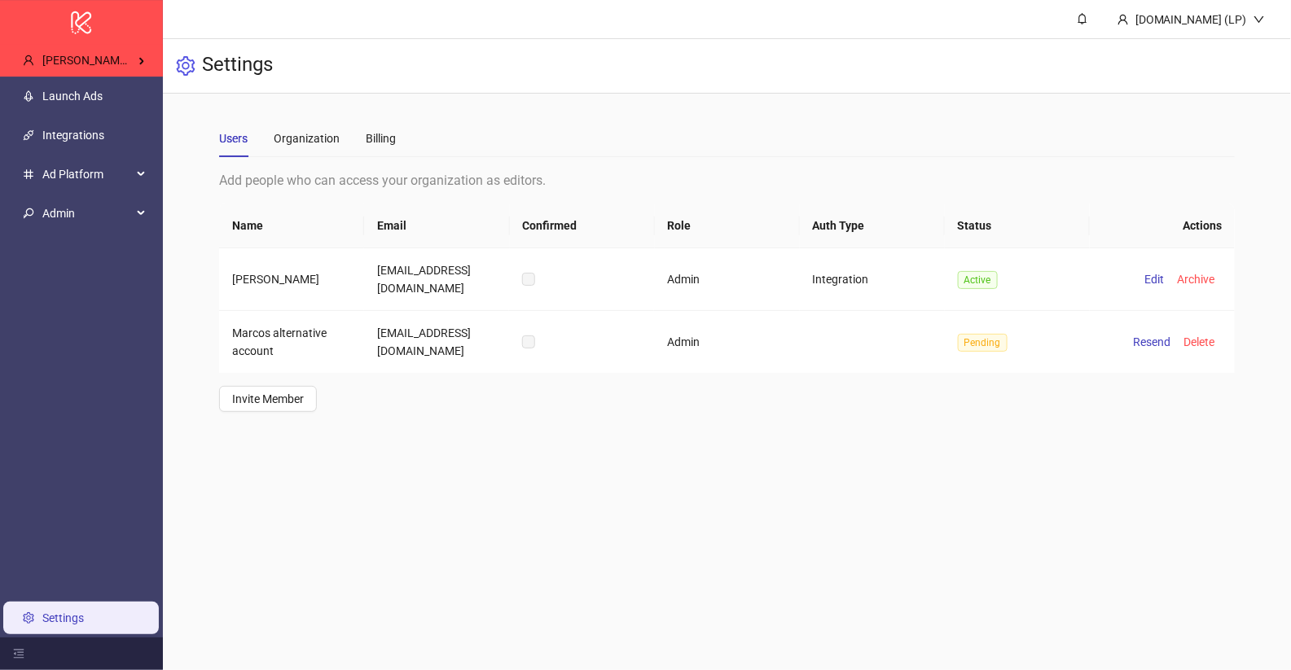
click at [402, 160] on div "Users Organization Billing Add people who can access your organization as edito…" at bounding box center [726, 266] width 1015 height 292
click at [398, 156] on div "Users Organization Billing" at bounding box center [726, 138] width 1015 height 37
click at [397, 150] on div "Users Organization Billing" at bounding box center [726, 138] width 1015 height 37
click at [397, 151] on div "Users Organization Billing" at bounding box center [726, 138] width 1015 height 37
click at [388, 140] on div "Billing" at bounding box center [381, 138] width 30 height 18
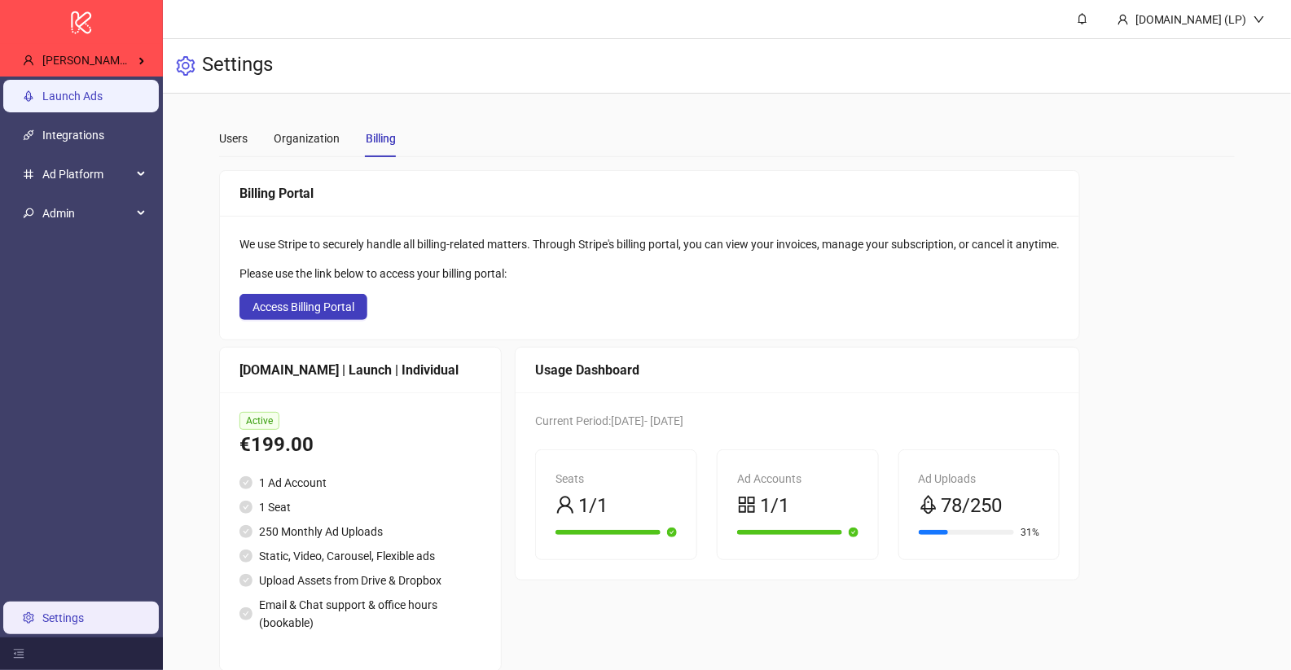
click at [94, 98] on link "Launch Ads" at bounding box center [72, 96] width 60 height 13
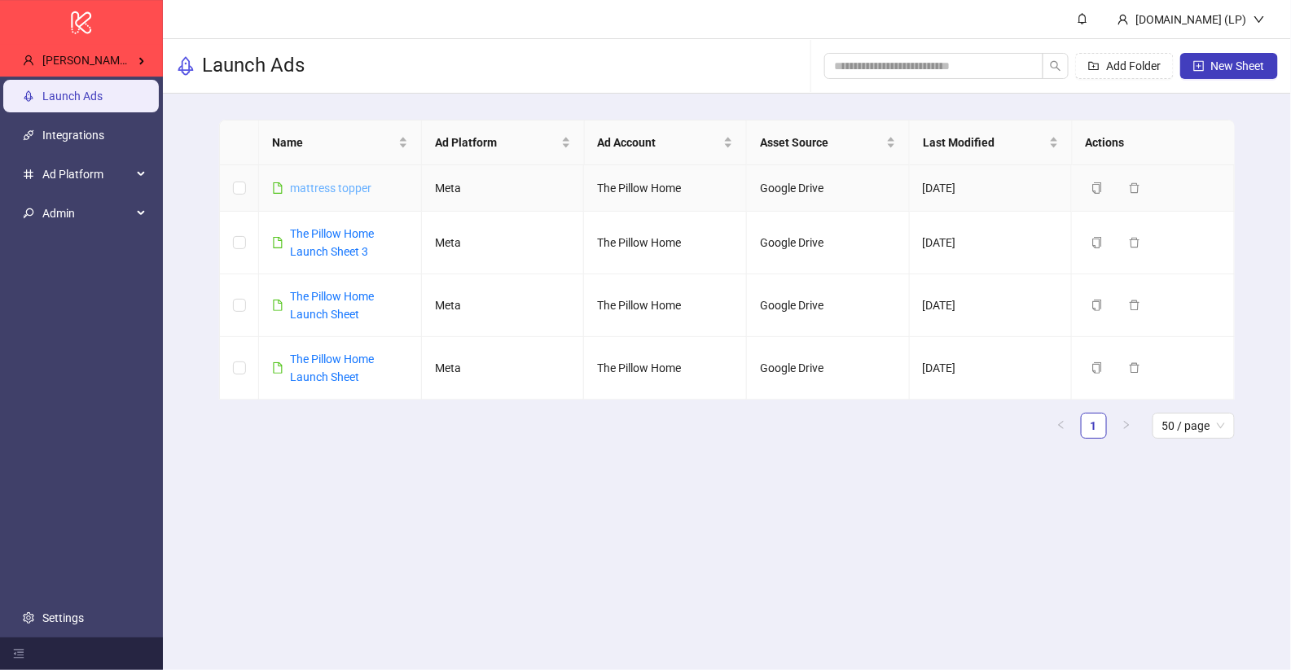
click at [304, 182] on link "mattress topper" at bounding box center [330, 188] width 81 height 13
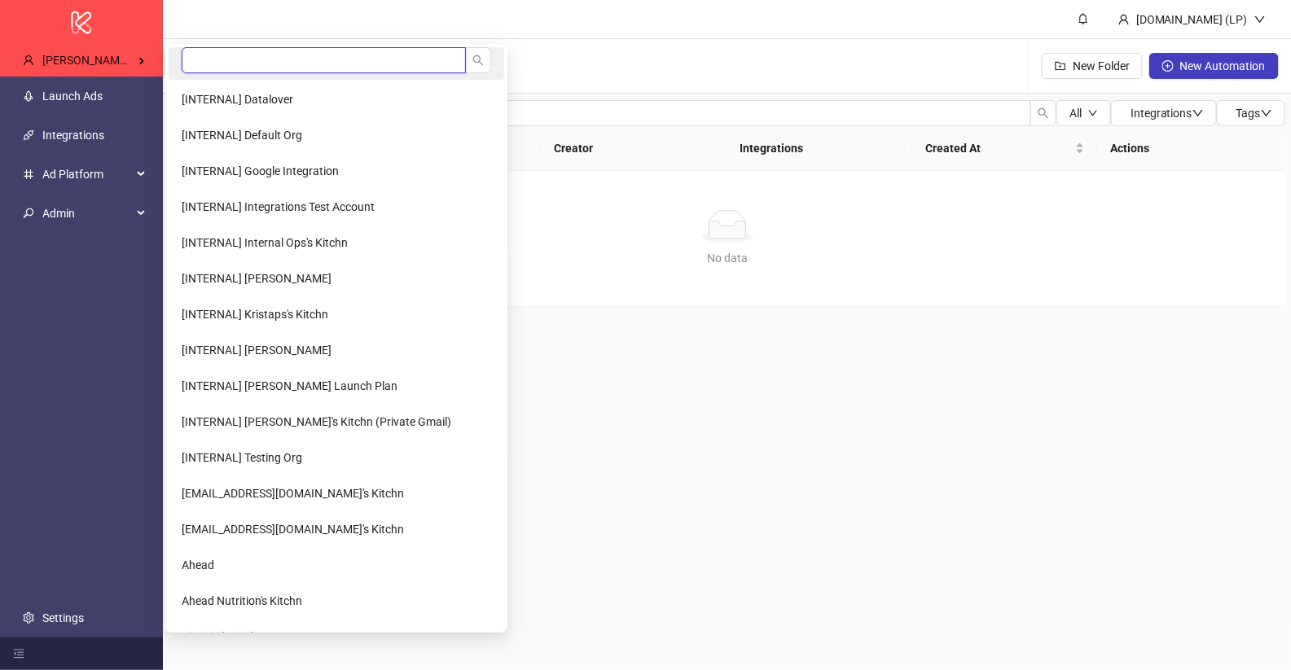
click at [203, 64] on input "search" at bounding box center [324, 60] width 284 height 26
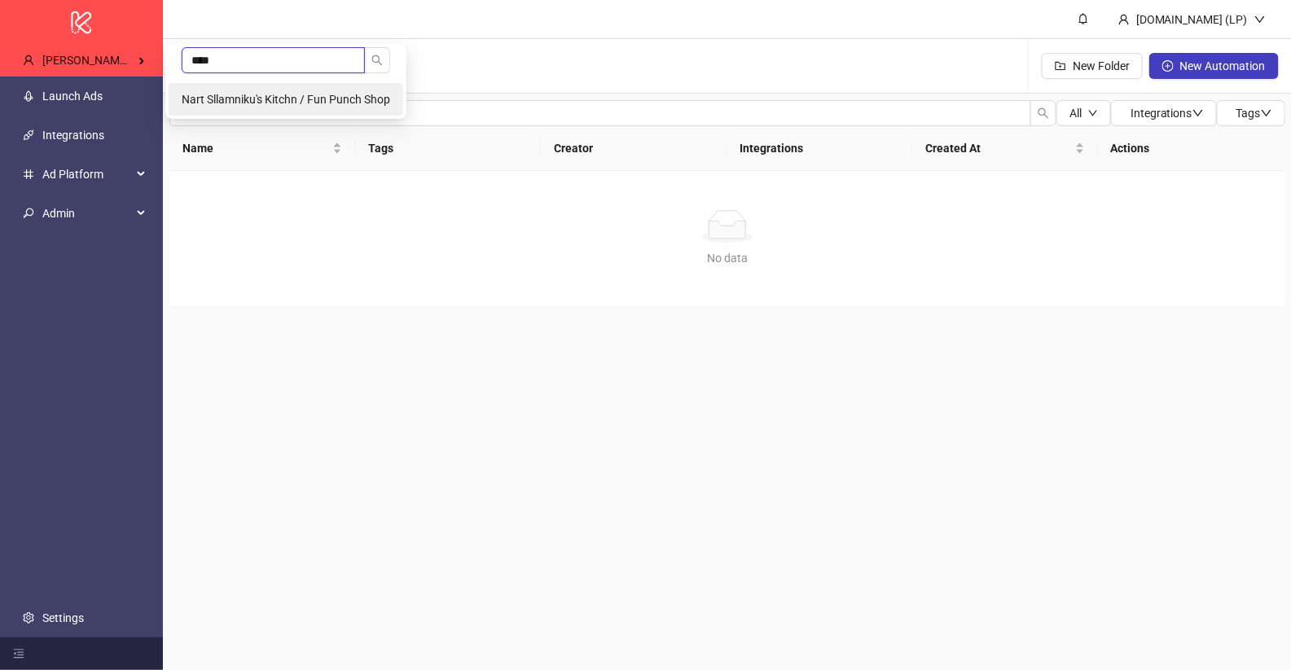
type input "****"
click at [222, 100] on span "Nart Sllamniku's Kitchn / Fun Punch Shop" at bounding box center [286, 99] width 208 height 13
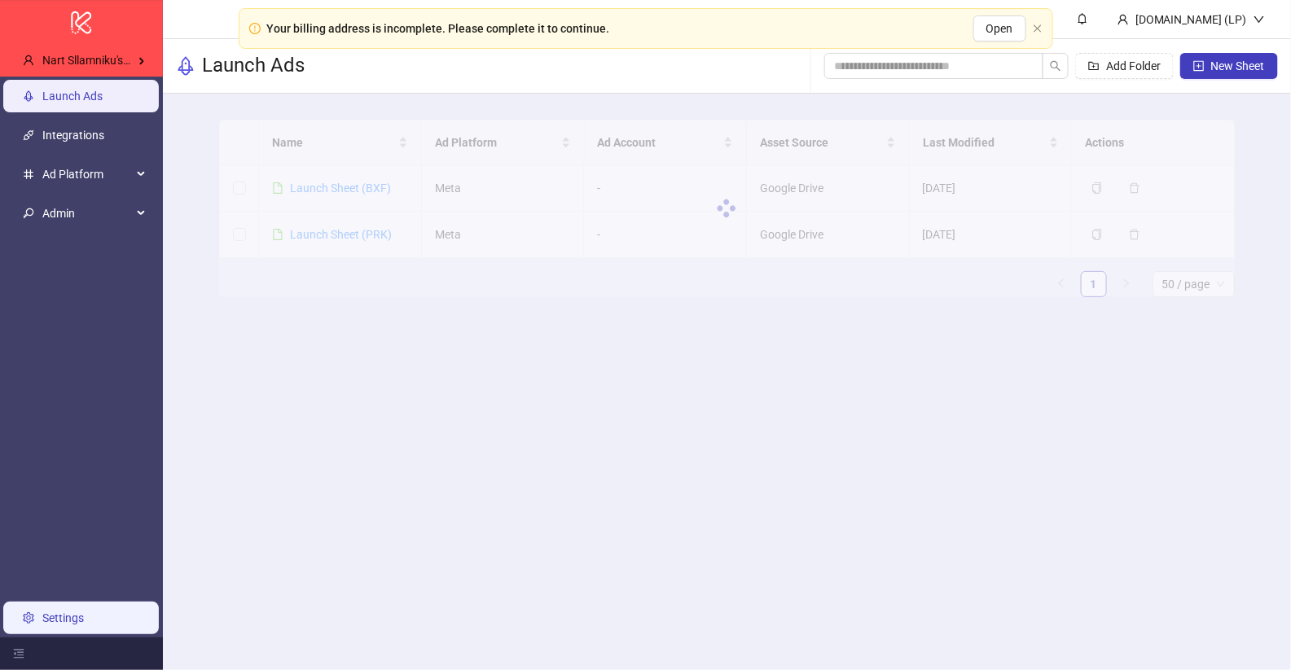
click at [56, 625] on link "Settings" at bounding box center [63, 618] width 42 height 13
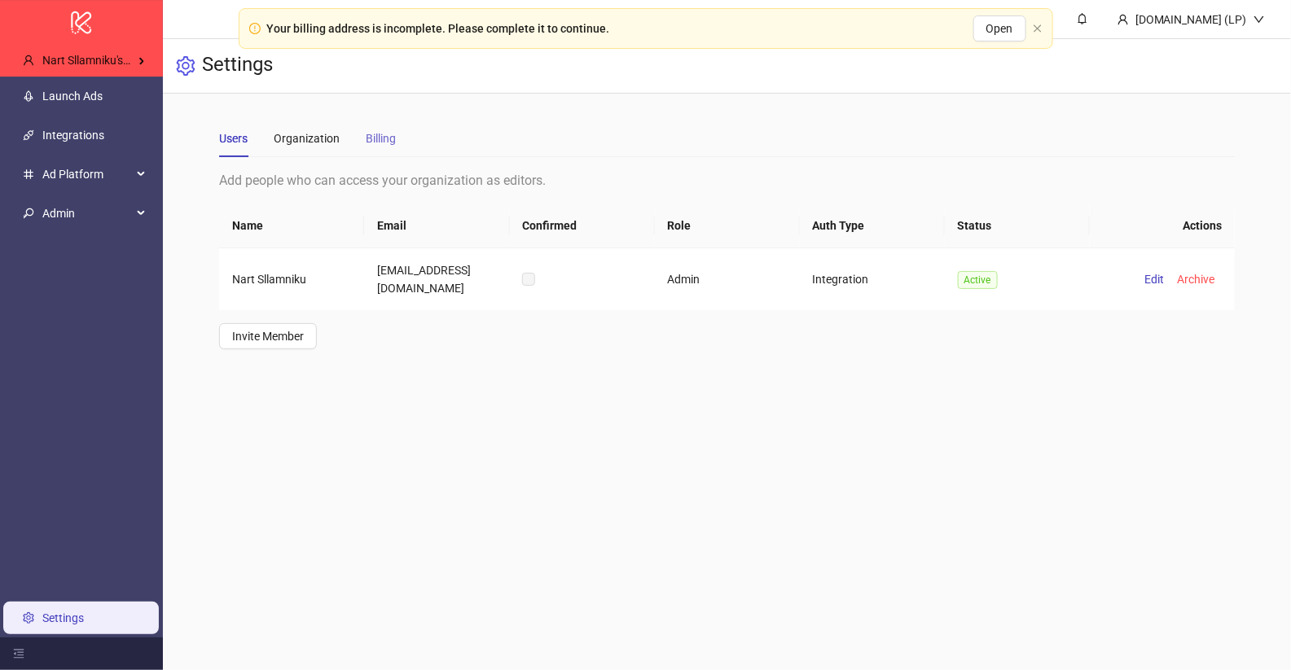
click at [370, 147] on div "Billing" at bounding box center [381, 138] width 30 height 37
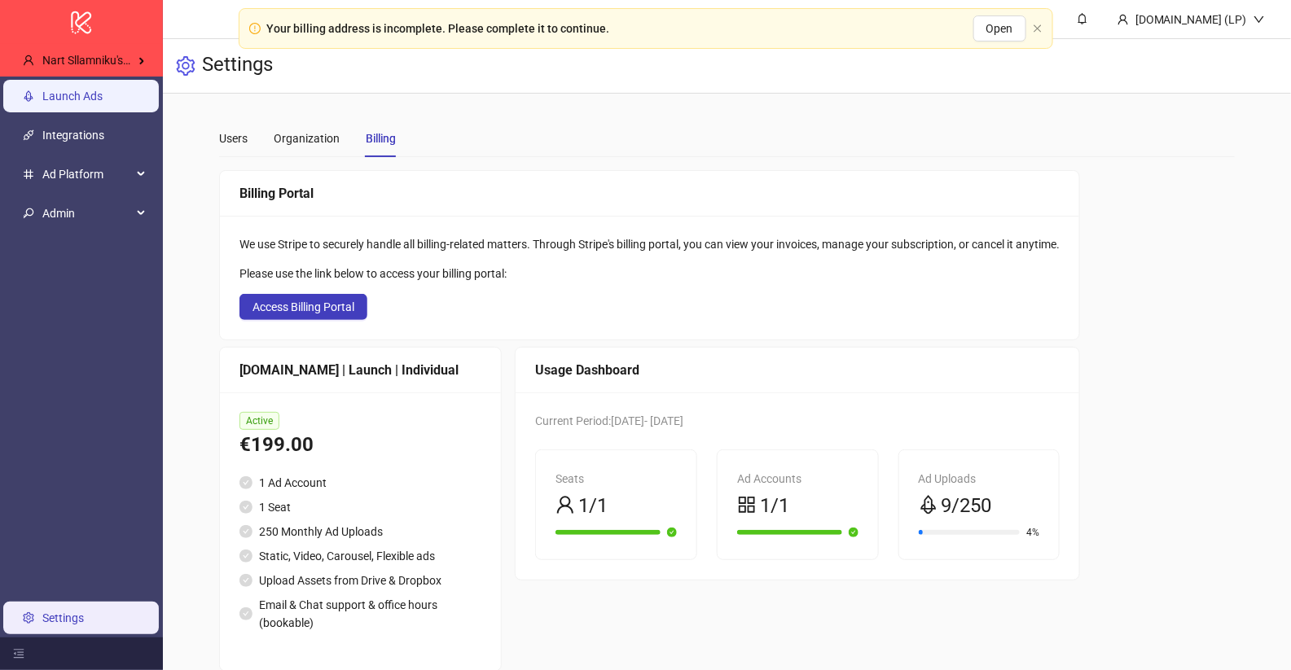
click at [103, 98] on link "Launch Ads" at bounding box center [72, 96] width 60 height 13
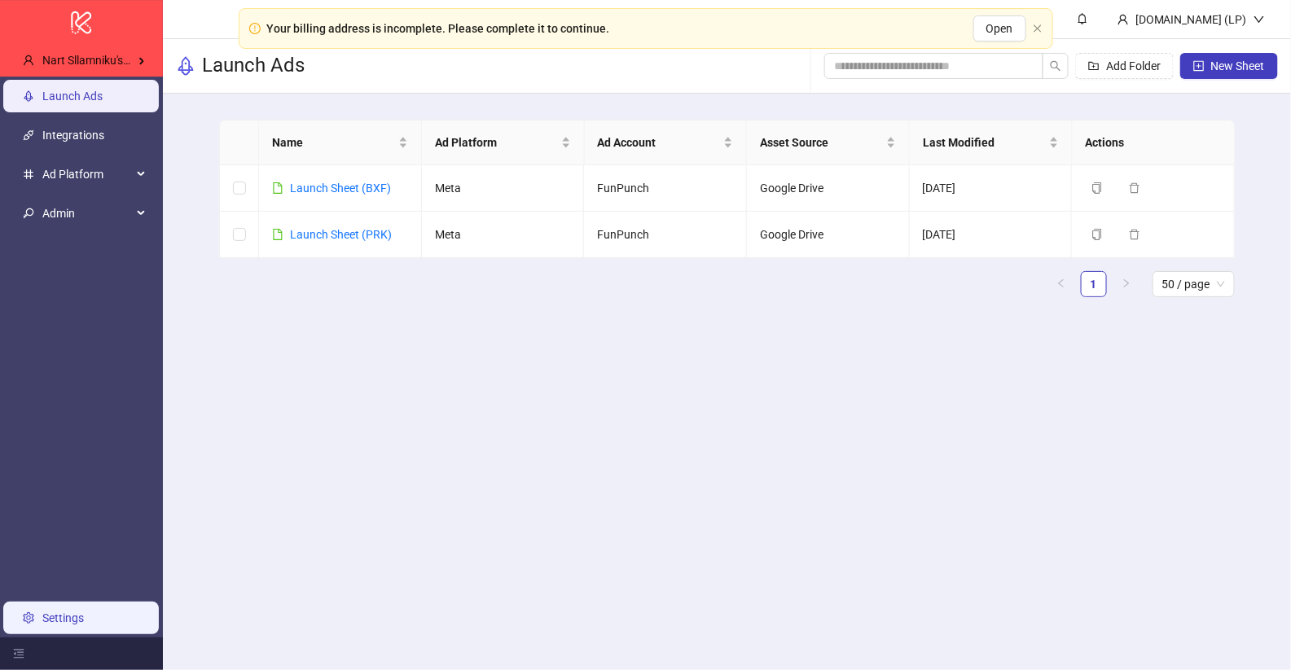
click at [62, 613] on link "Settings" at bounding box center [63, 618] width 42 height 13
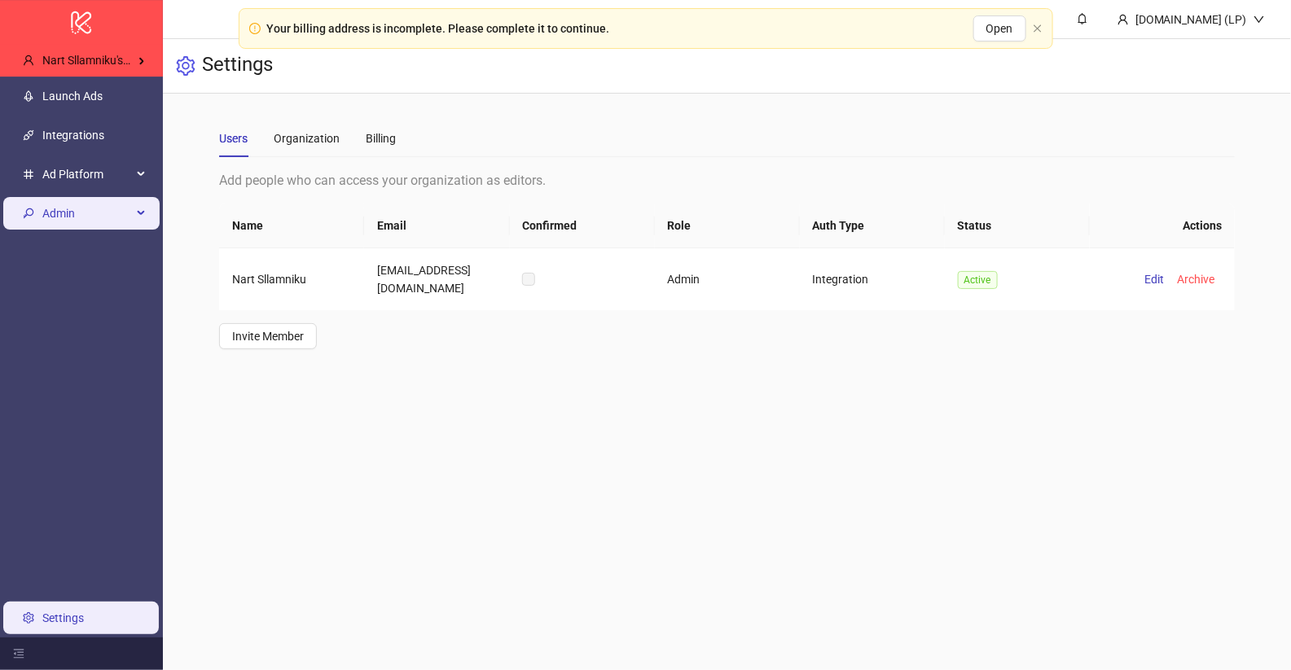
click at [84, 210] on span "Admin" at bounding box center [87, 213] width 90 height 33
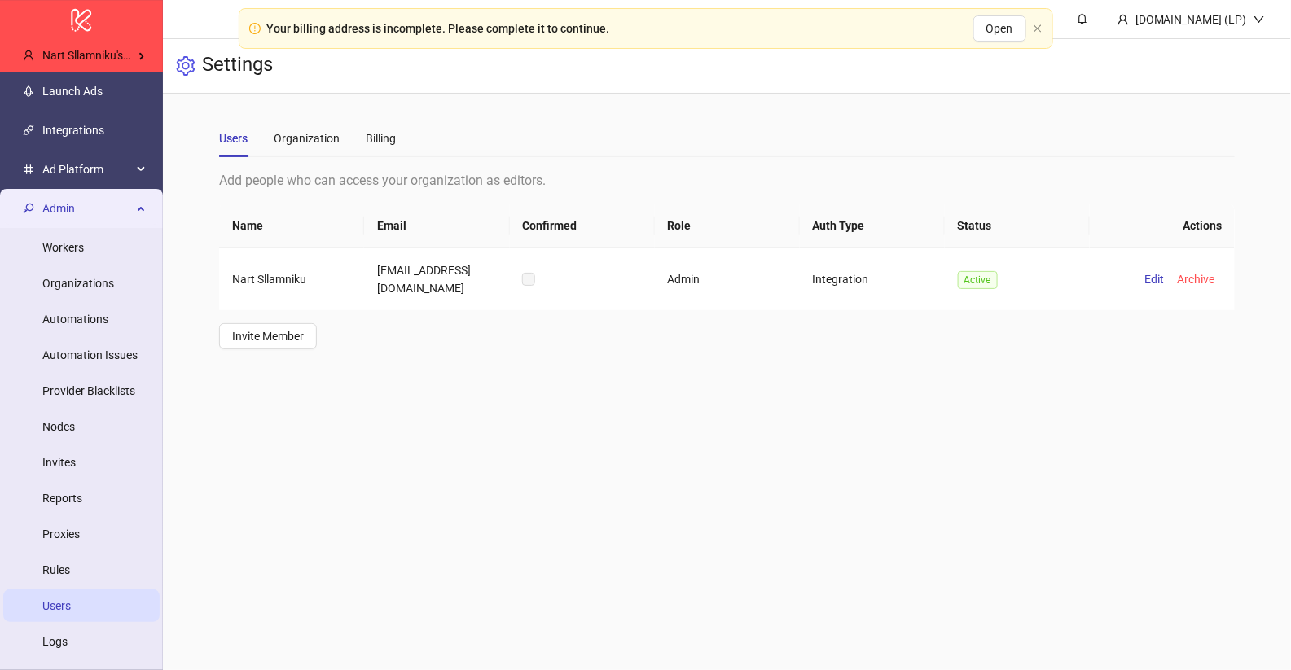
click at [71, 599] on link "Users" at bounding box center [56, 605] width 28 height 13
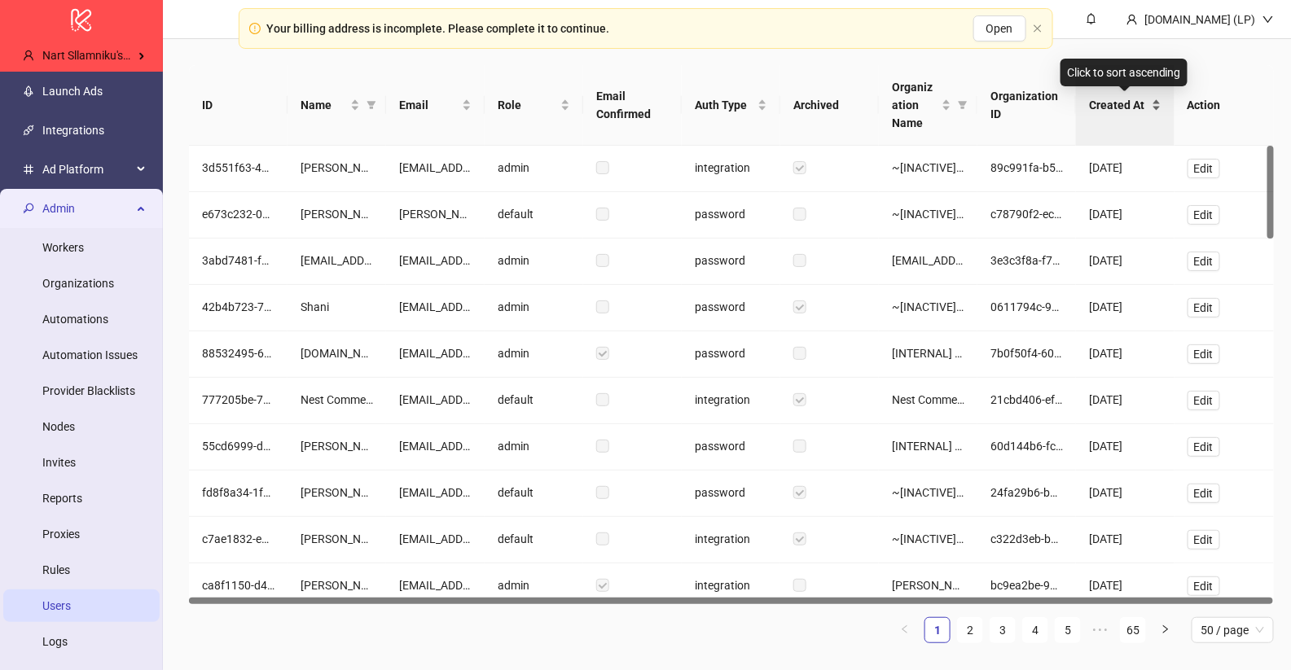
click at [1127, 103] on span "Created At" at bounding box center [1118, 105] width 59 height 18
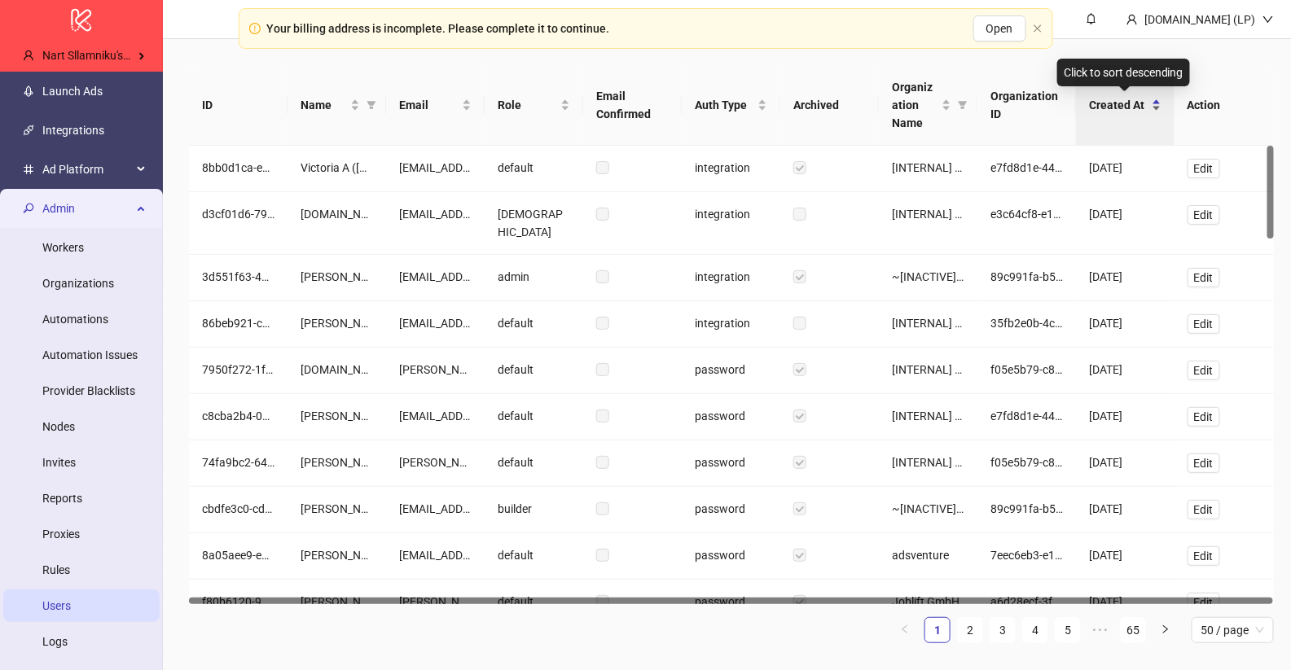
click at [1155, 97] on div "Created At" at bounding box center [1125, 105] width 72 height 18
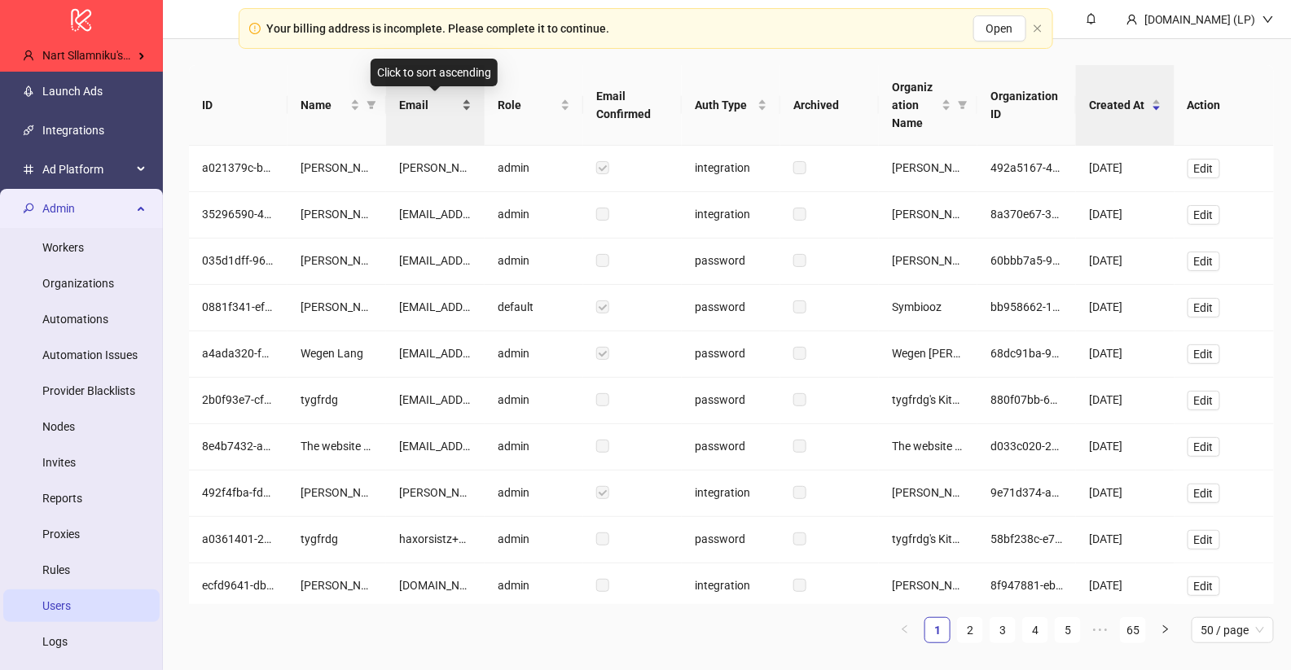
click at [420, 112] on span "Email" at bounding box center [428, 105] width 59 height 18
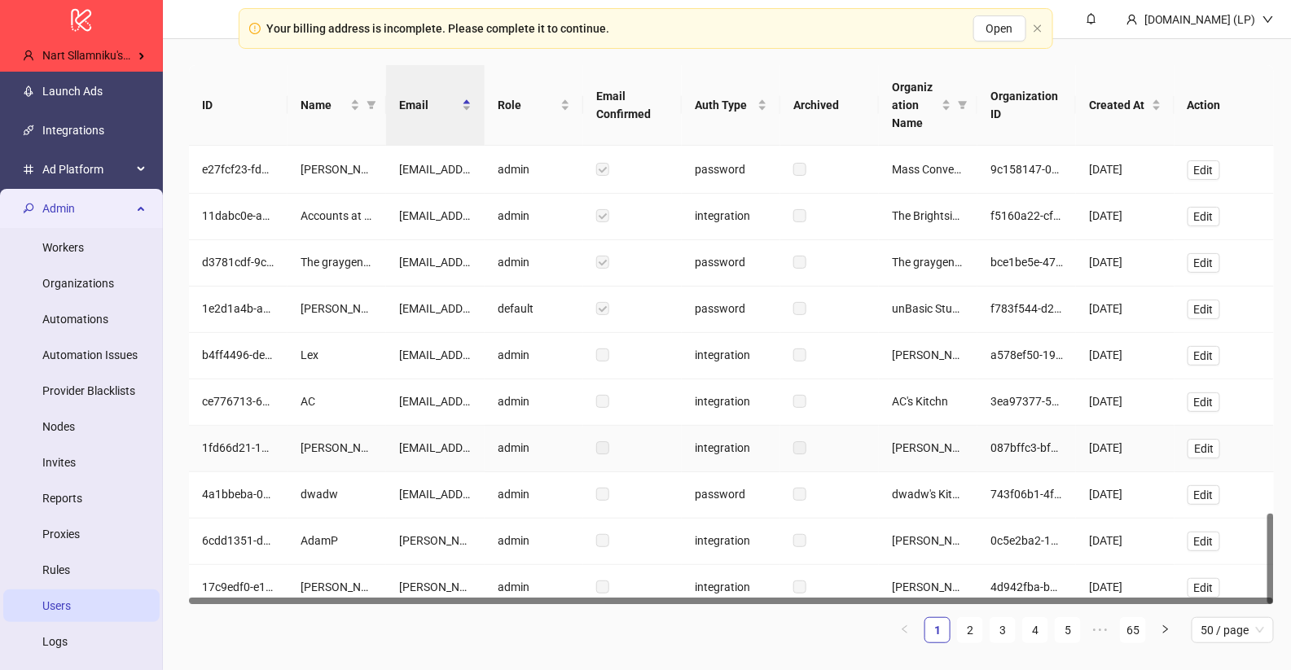
scroll to position [1862, 0]
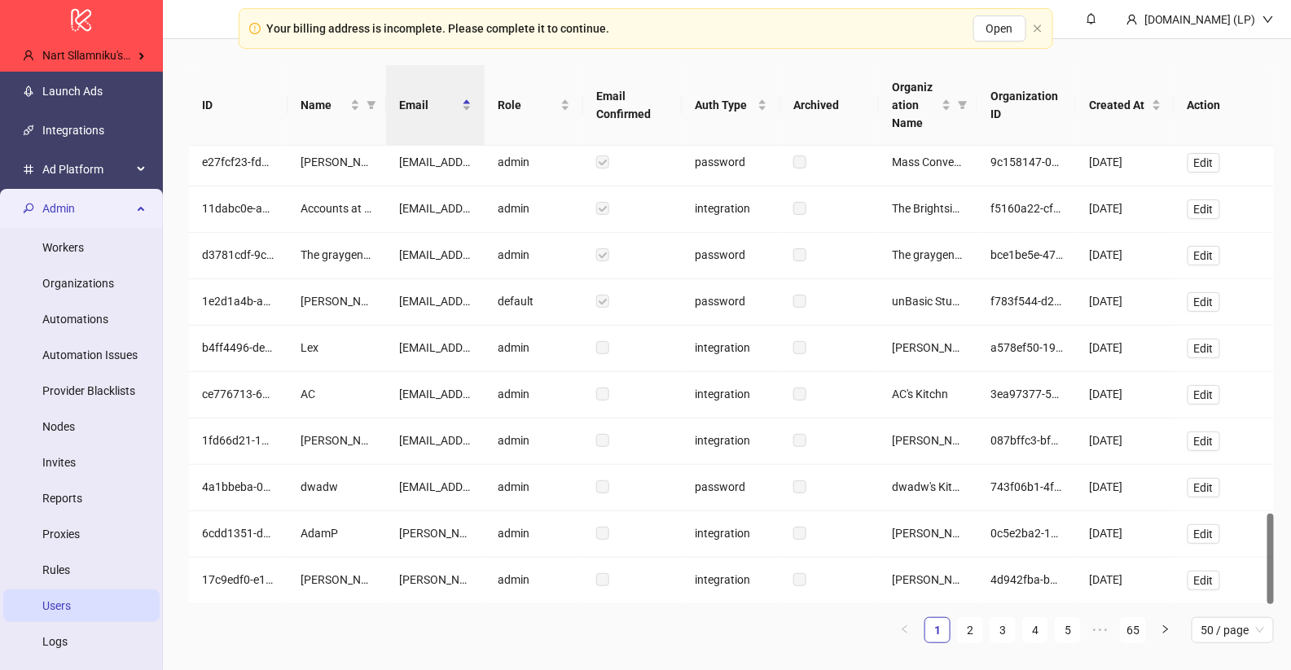
click at [1066, 642] on div "ID Name Email Role Email Confirmed Auth Type Archived Organization Name Organiz…" at bounding box center [731, 360] width 1085 height 591
click at [1068, 636] on link "5" at bounding box center [1067, 630] width 24 height 24
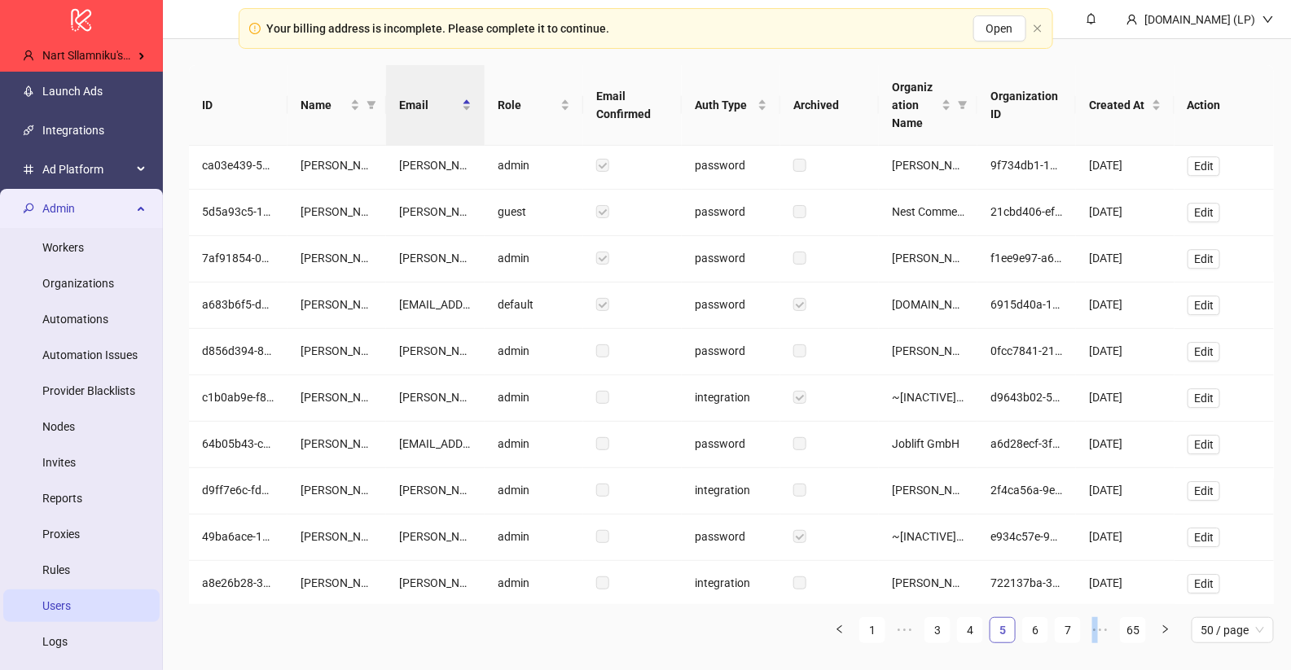
scroll to position [1782, 0]
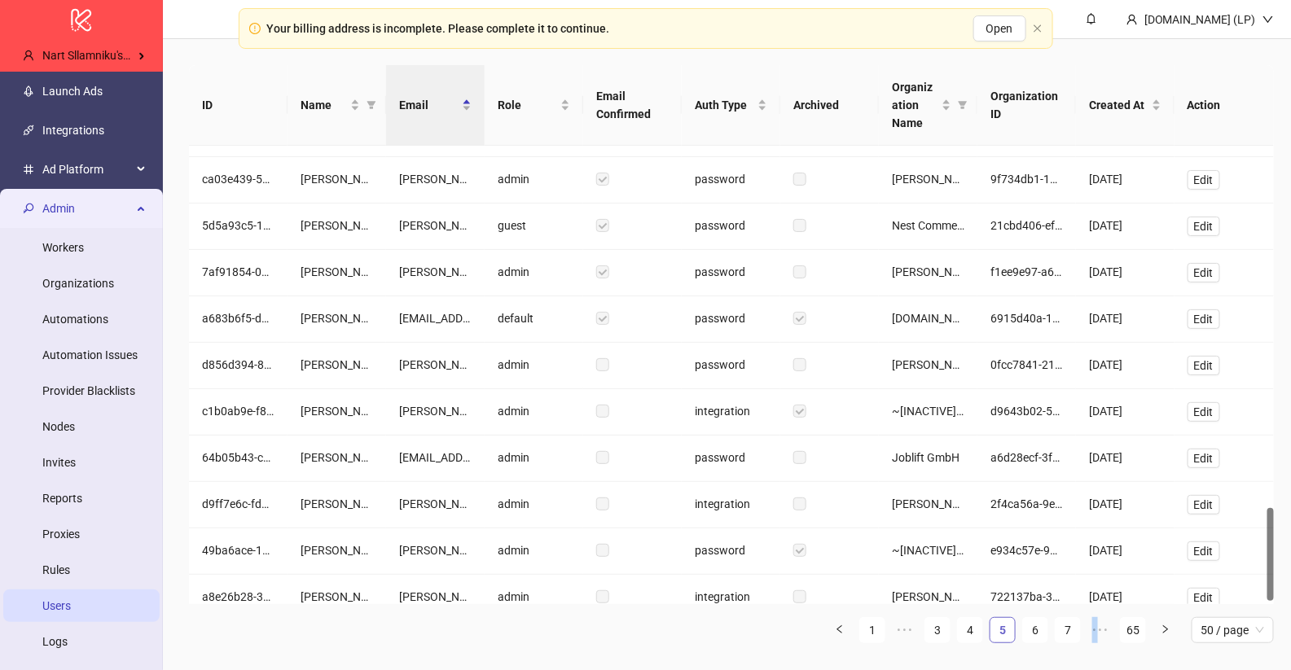
click at [1068, 636] on link "7" at bounding box center [1067, 630] width 24 height 24
click at [1068, 636] on link "9" at bounding box center [1067, 630] width 24 height 24
click at [1076, 635] on link "11" at bounding box center [1067, 630] width 24 height 24
click at [1076, 635] on link "13" at bounding box center [1067, 630] width 24 height 24
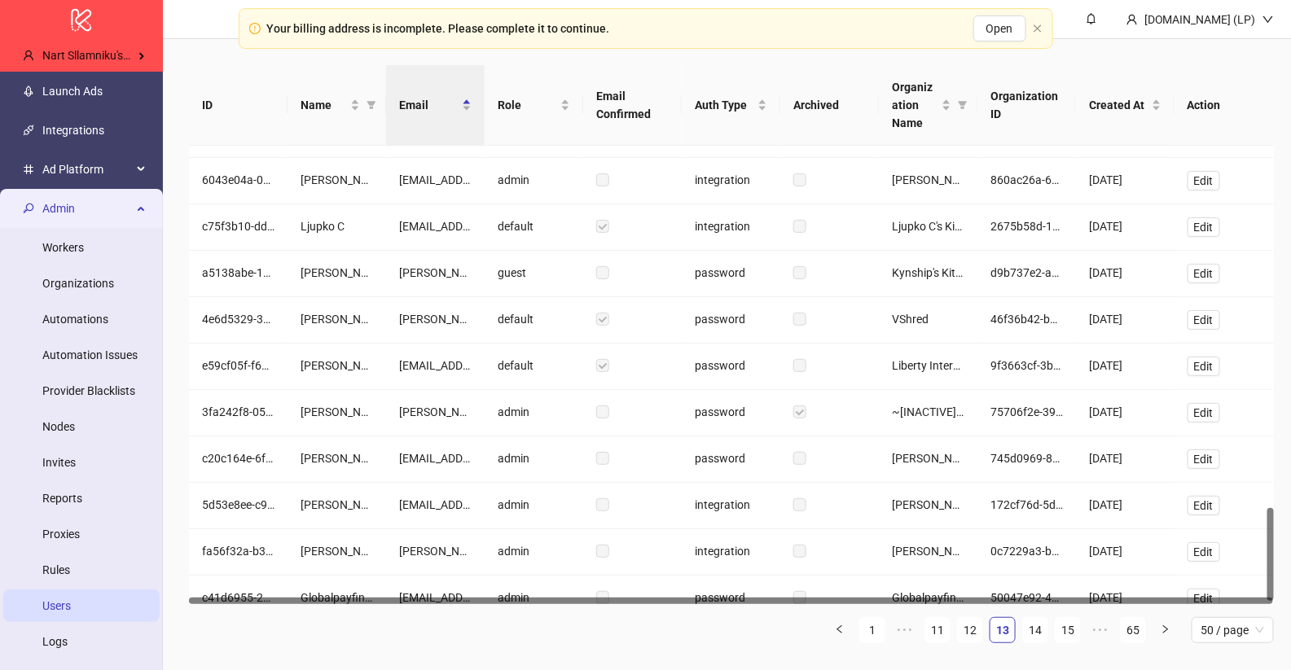
click at [1082, 625] on ul "1 ••• 11 12 13 14 15 ••• 65 50 / page" at bounding box center [731, 630] width 1085 height 26
click at [1079, 625] on link "15" at bounding box center [1067, 630] width 24 height 24
click at [1079, 625] on link "17" at bounding box center [1067, 630] width 24 height 24
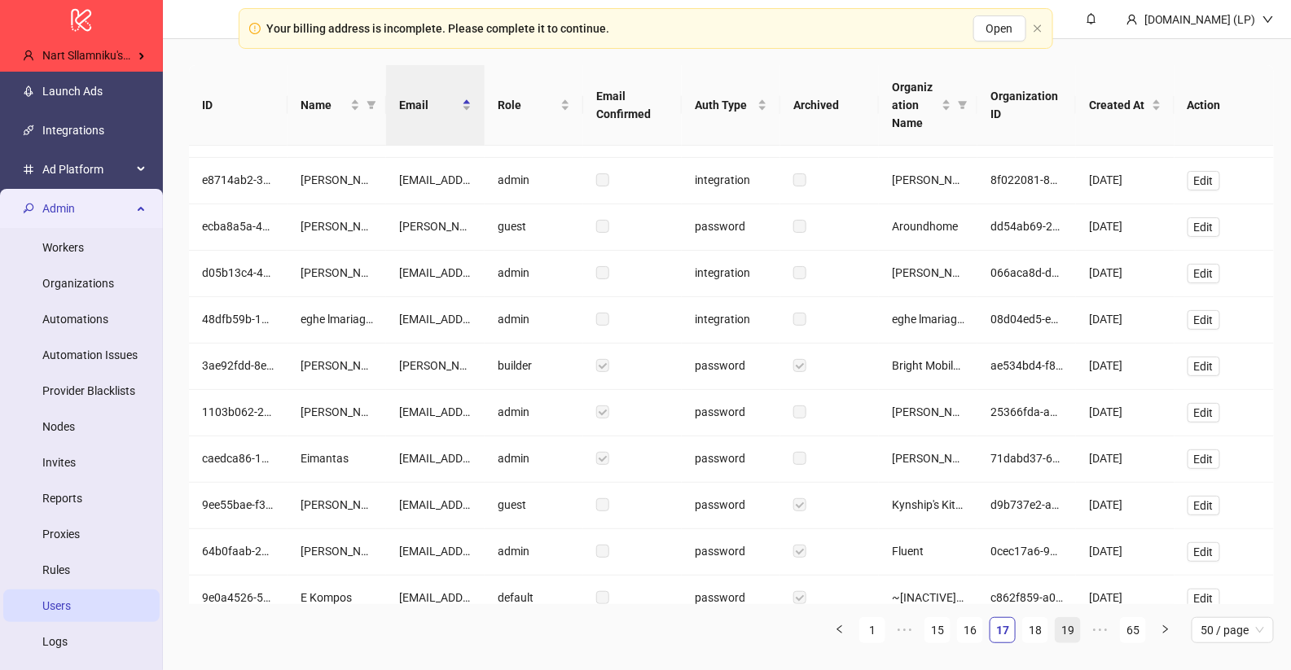
click at [1077, 626] on link "19" at bounding box center [1067, 630] width 24 height 24
click at [1077, 626] on link "21" at bounding box center [1067, 630] width 24 height 24
click at [1077, 626] on link "23" at bounding box center [1067, 630] width 24 height 24
click at [1077, 626] on link "25" at bounding box center [1067, 630] width 24 height 24
click at [1077, 626] on link "27" at bounding box center [1067, 630] width 24 height 24
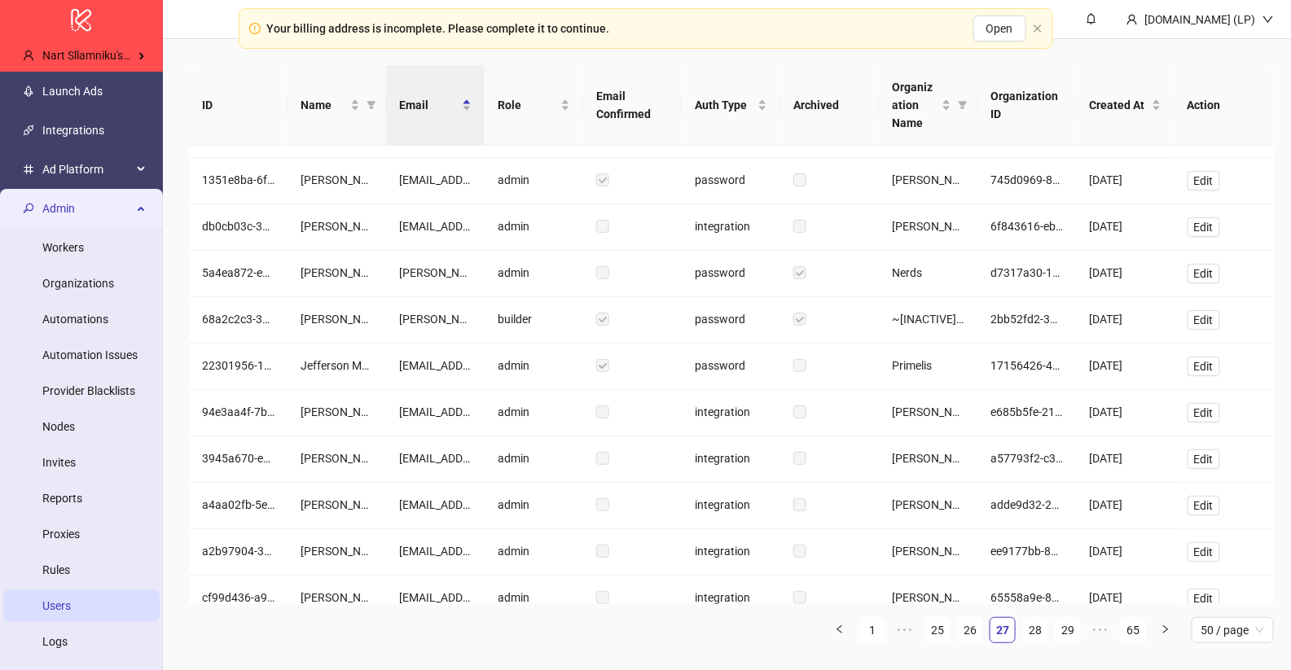
click at [1077, 626] on link "29" at bounding box center [1067, 630] width 24 height 24
click at [1077, 626] on link "31" at bounding box center [1067, 630] width 24 height 24
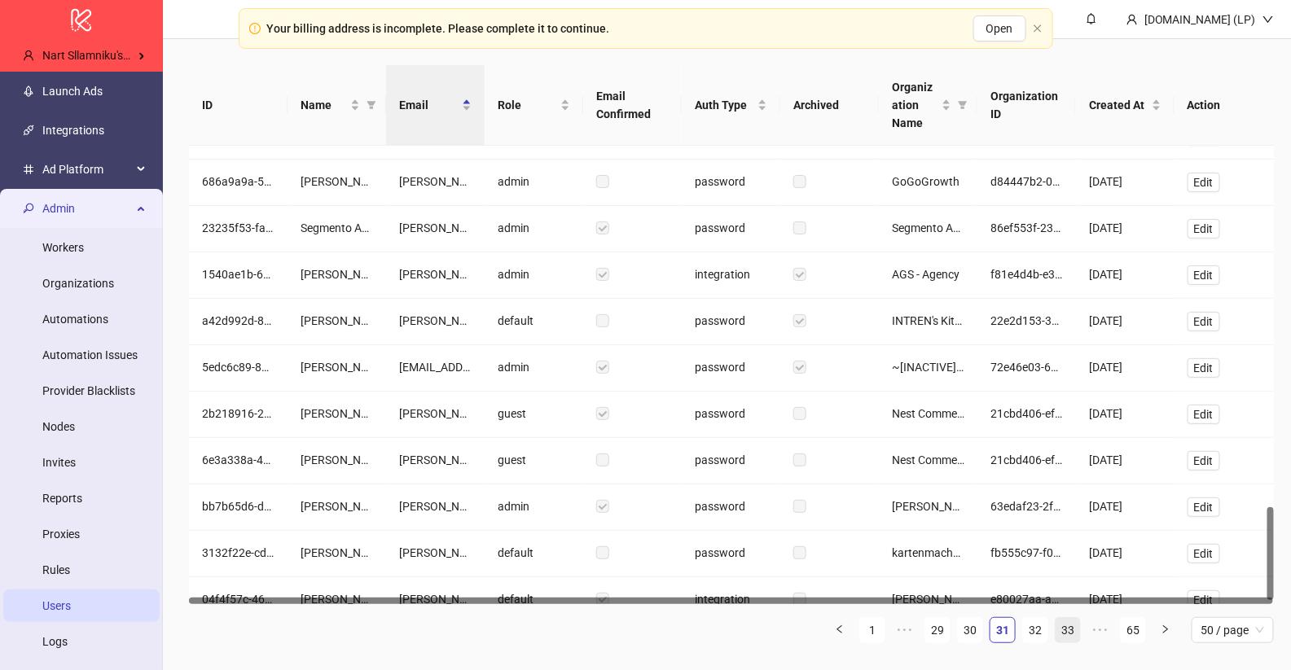
click at [1074, 626] on link "33" at bounding box center [1067, 630] width 24 height 24
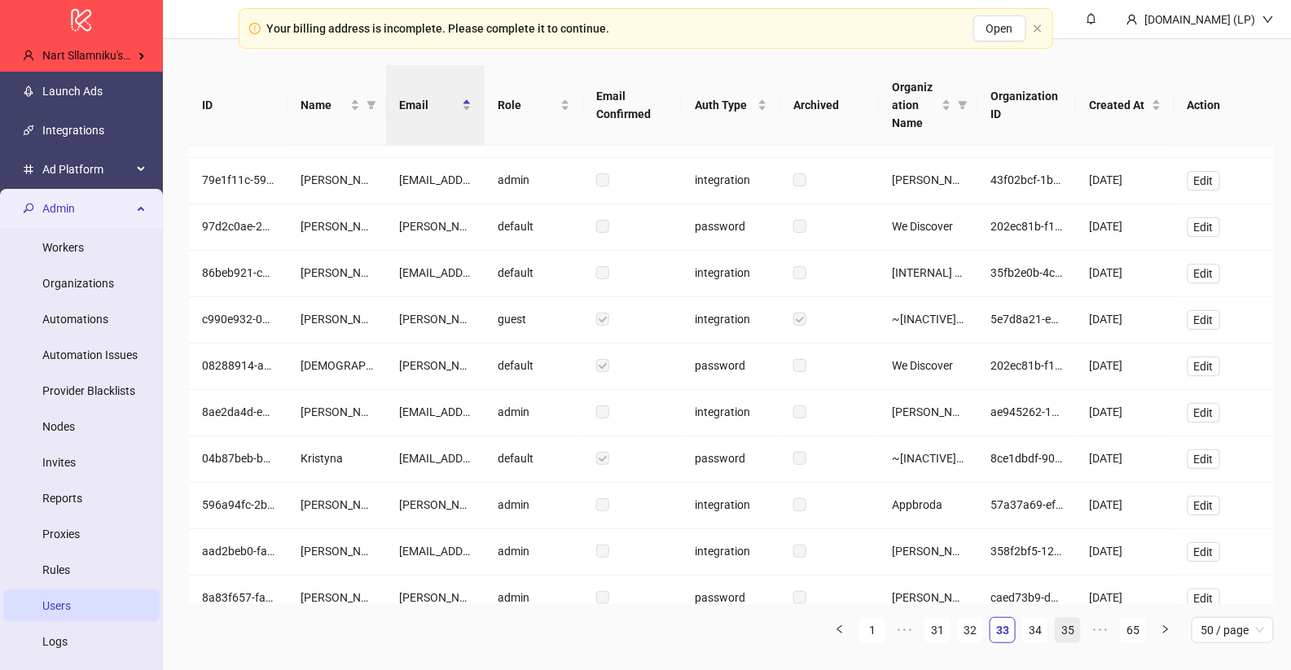
click at [1063, 629] on link "35" at bounding box center [1067, 630] width 24 height 24
click at [1063, 629] on link "37" at bounding box center [1067, 630] width 24 height 24
click at [1063, 629] on link "39" at bounding box center [1067, 630] width 24 height 24
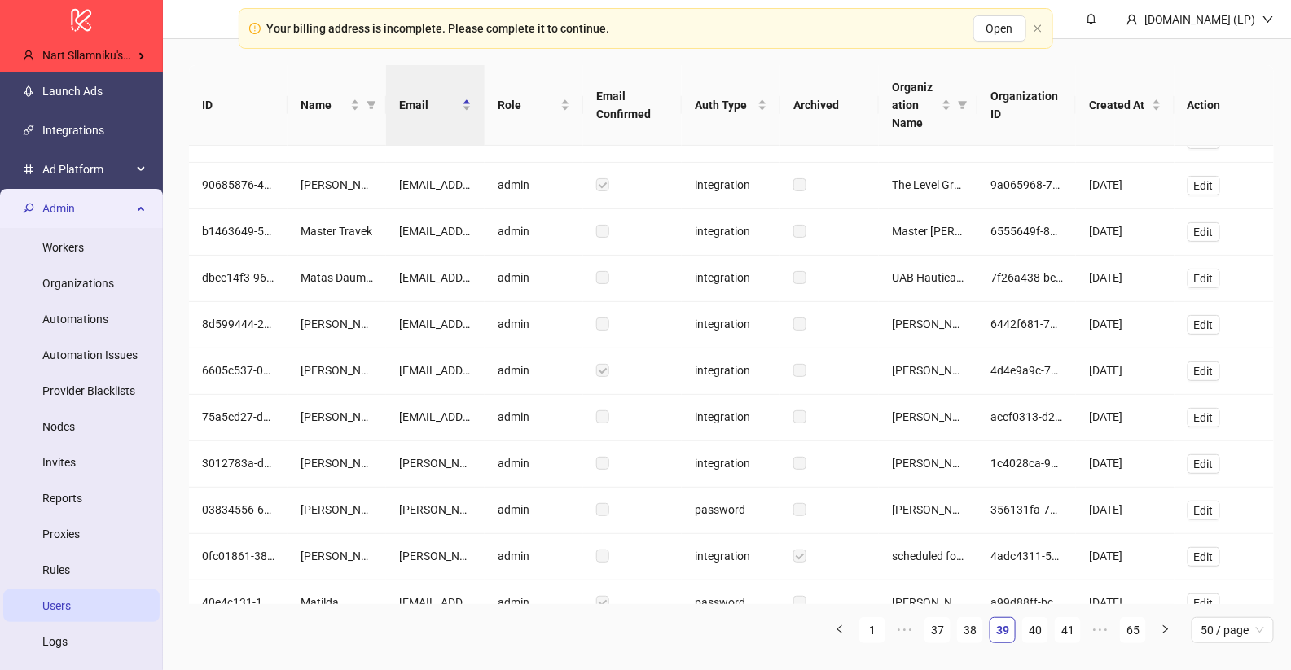
click at [1063, 629] on link "41" at bounding box center [1067, 630] width 24 height 24
click at [1063, 629] on link "43" at bounding box center [1067, 630] width 24 height 24
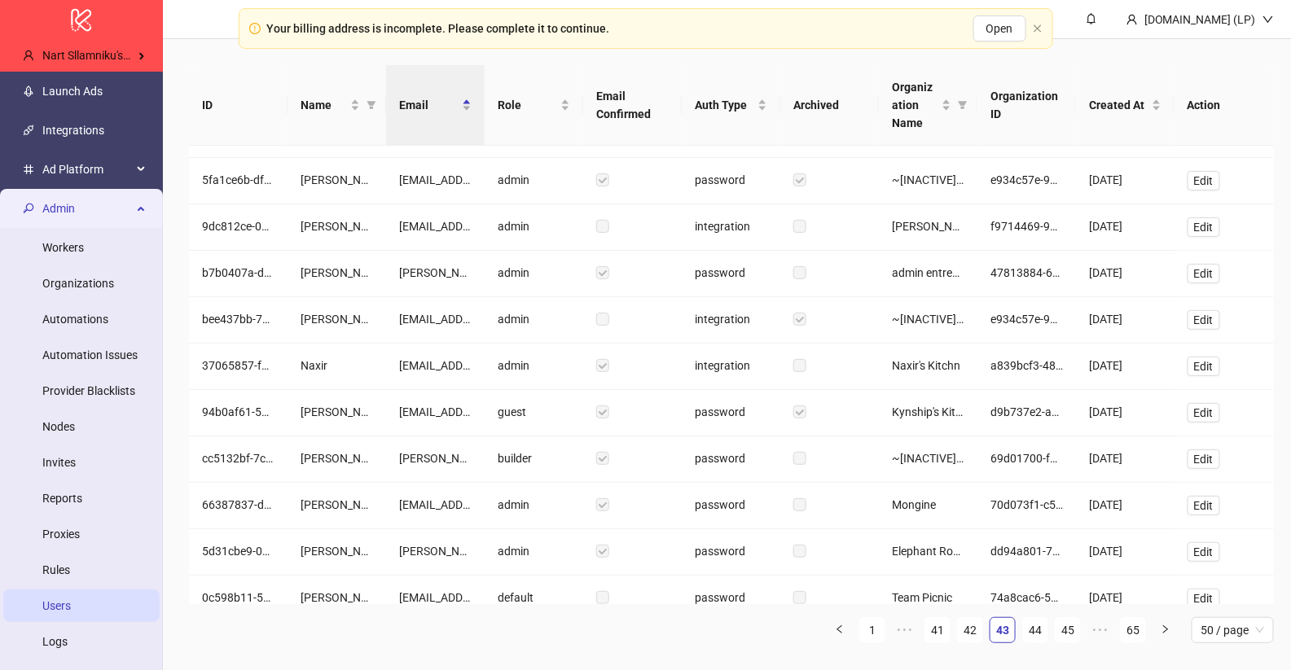
click at [1063, 629] on link "45" at bounding box center [1067, 630] width 24 height 24
click at [946, 628] on link "43" at bounding box center [937, 630] width 24 height 24
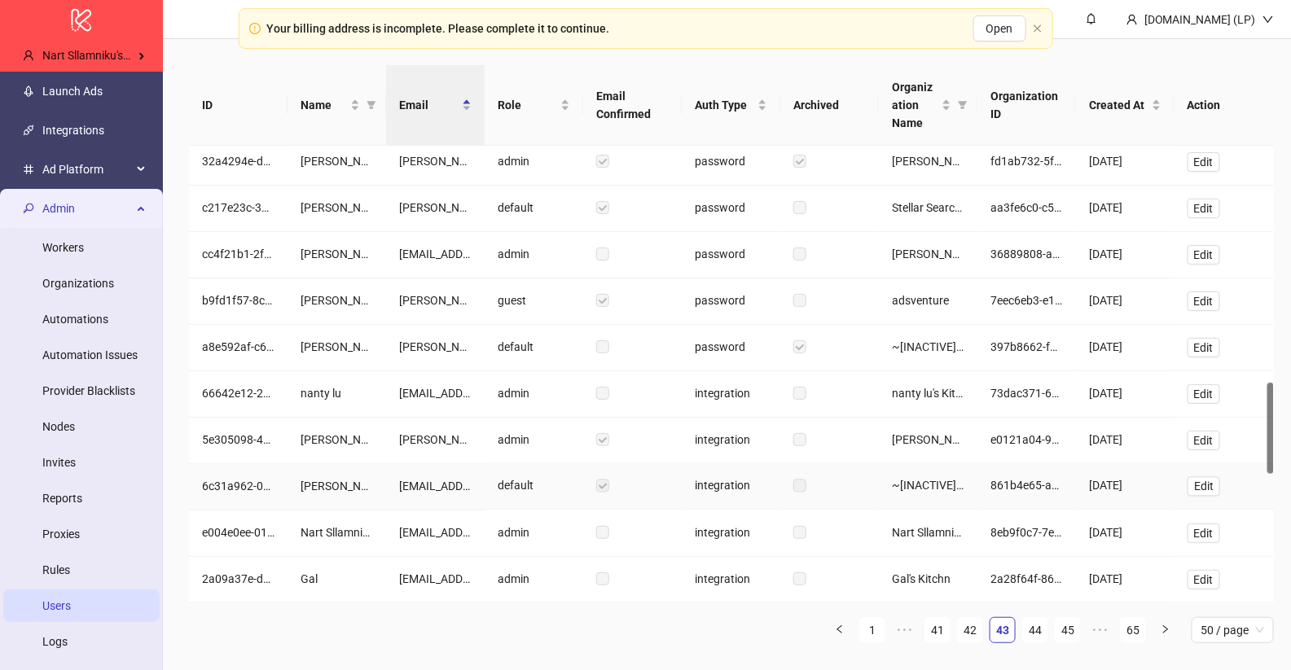
scroll to position [1271, 0]
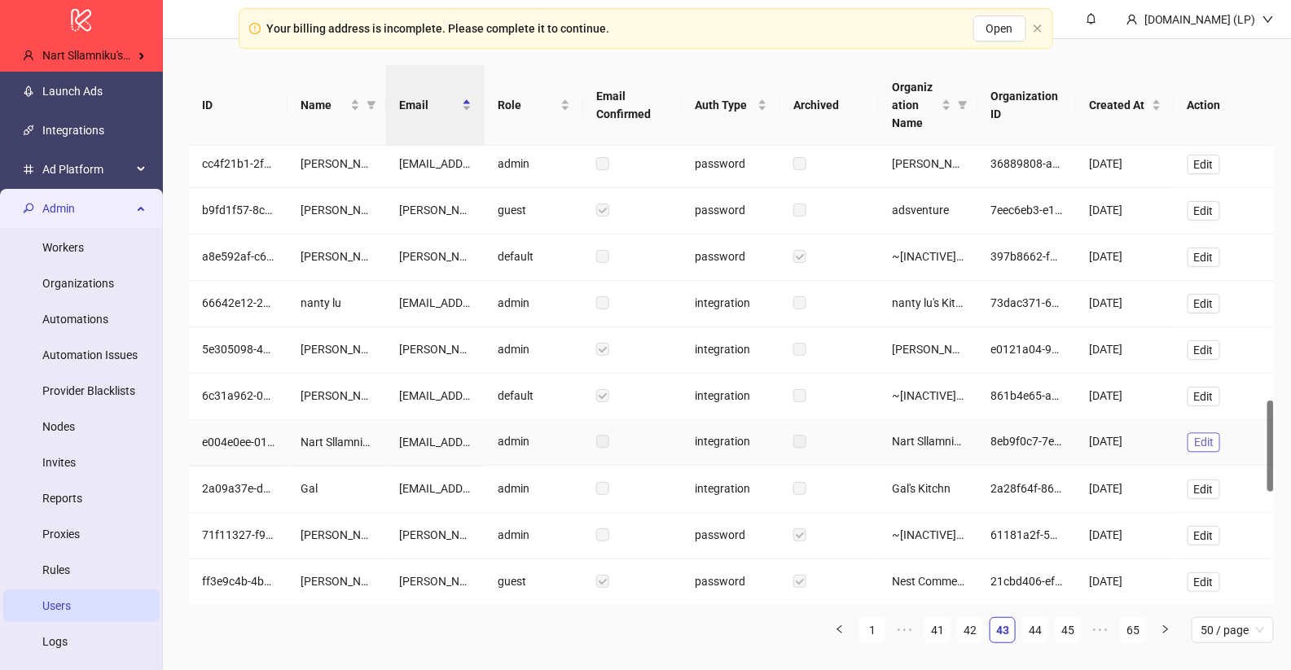
click at [1192, 436] on button "Edit" at bounding box center [1203, 443] width 33 height 20
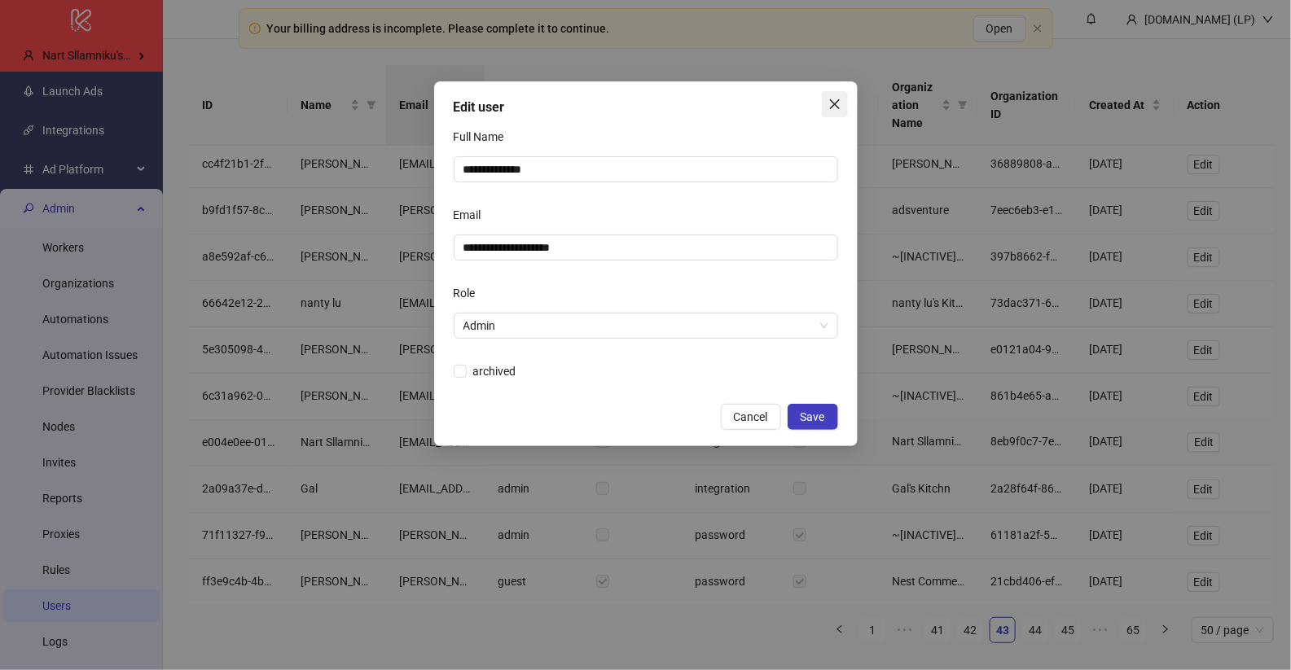
click at [833, 110] on icon "close" at bounding box center [834, 104] width 13 height 13
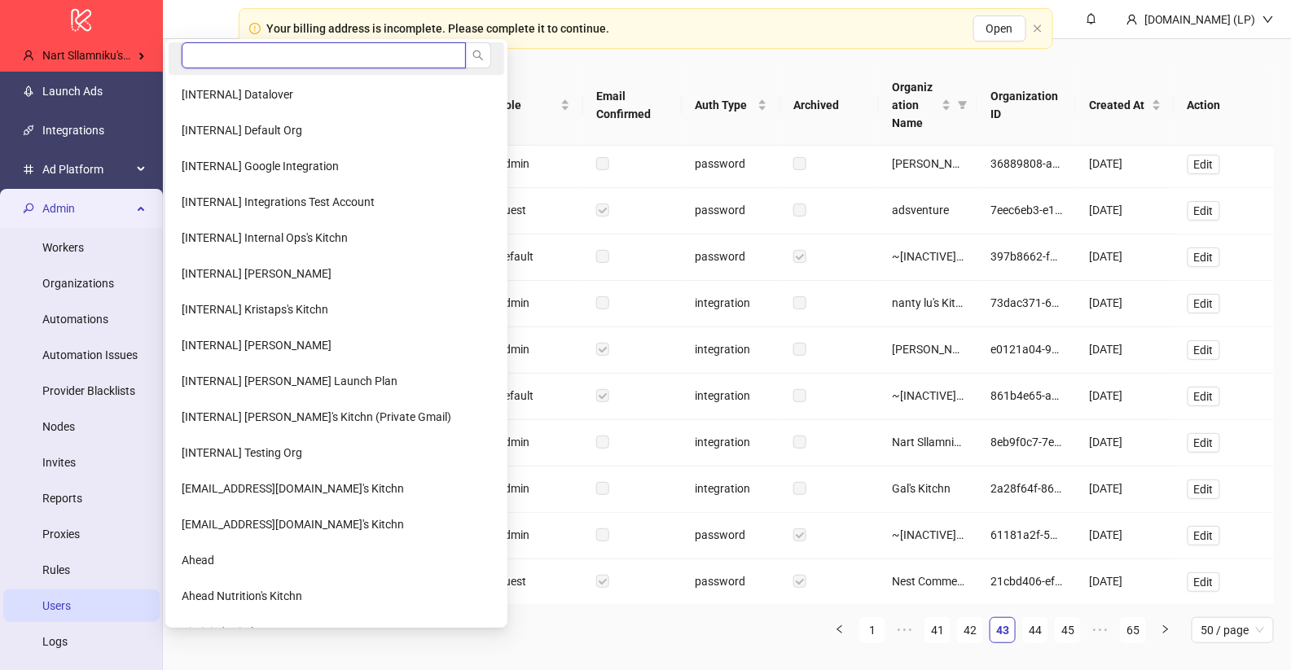
click at [244, 52] on input "search" at bounding box center [324, 55] width 284 height 26
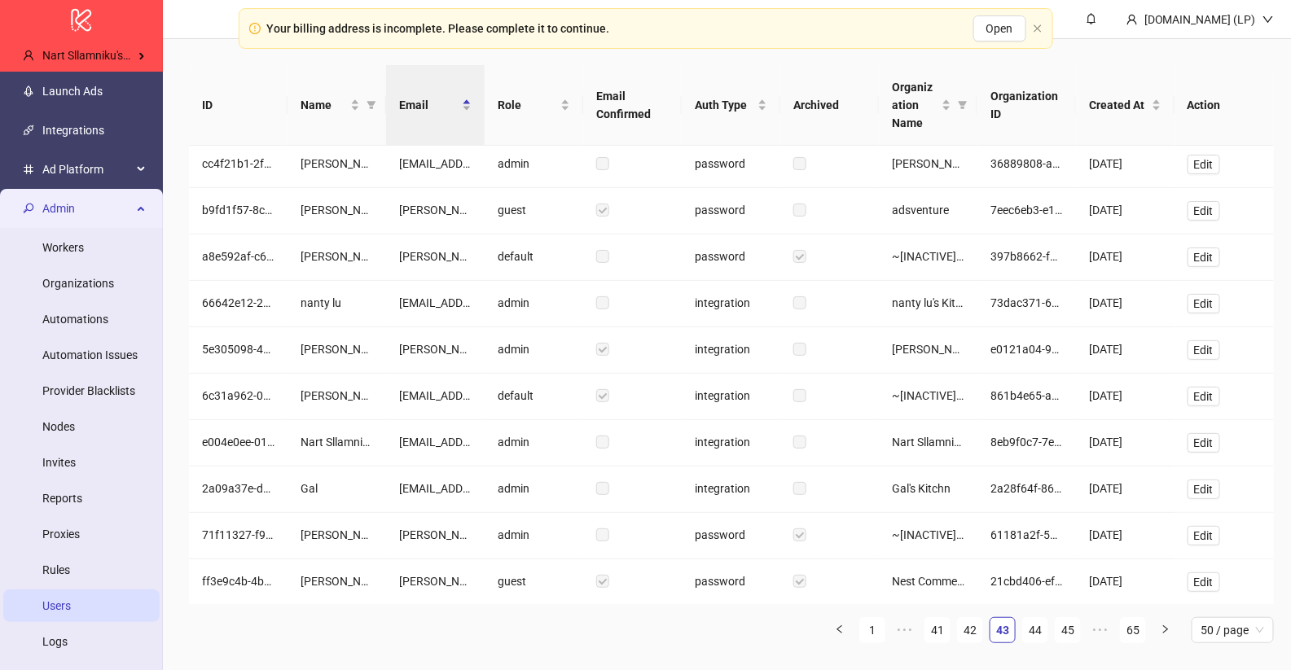
type input "****"
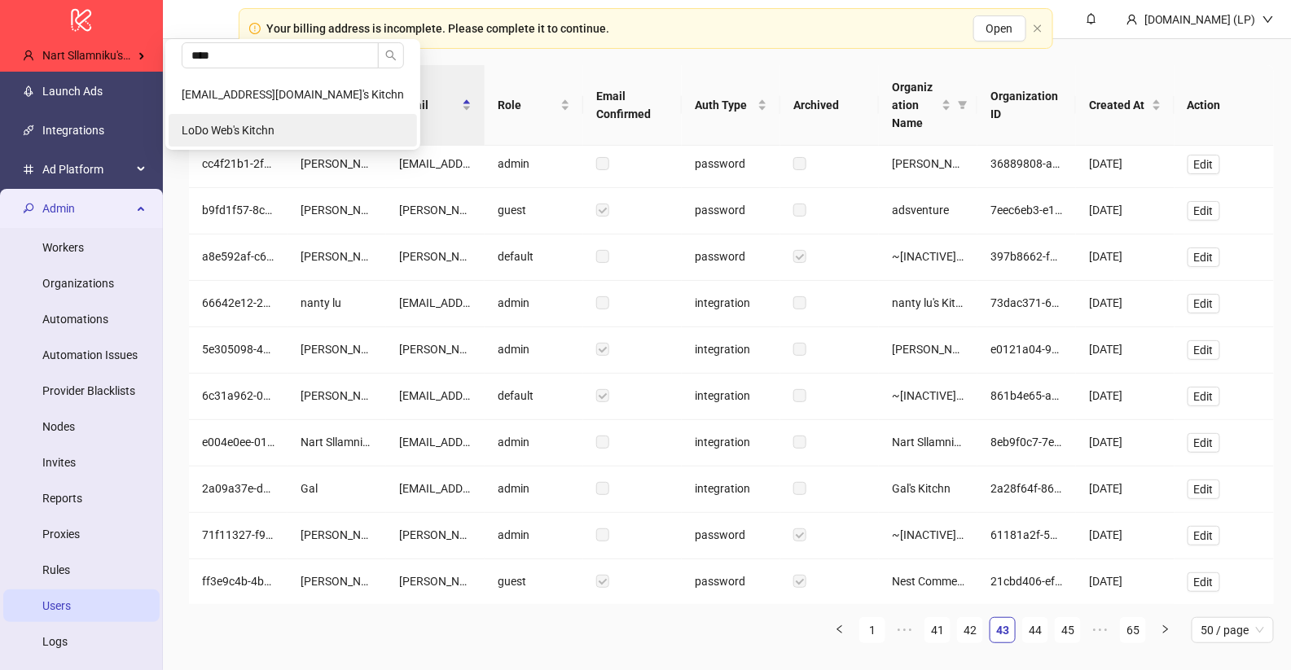
click at [243, 124] on span "LoDo Web's Kitchn" at bounding box center [228, 130] width 93 height 13
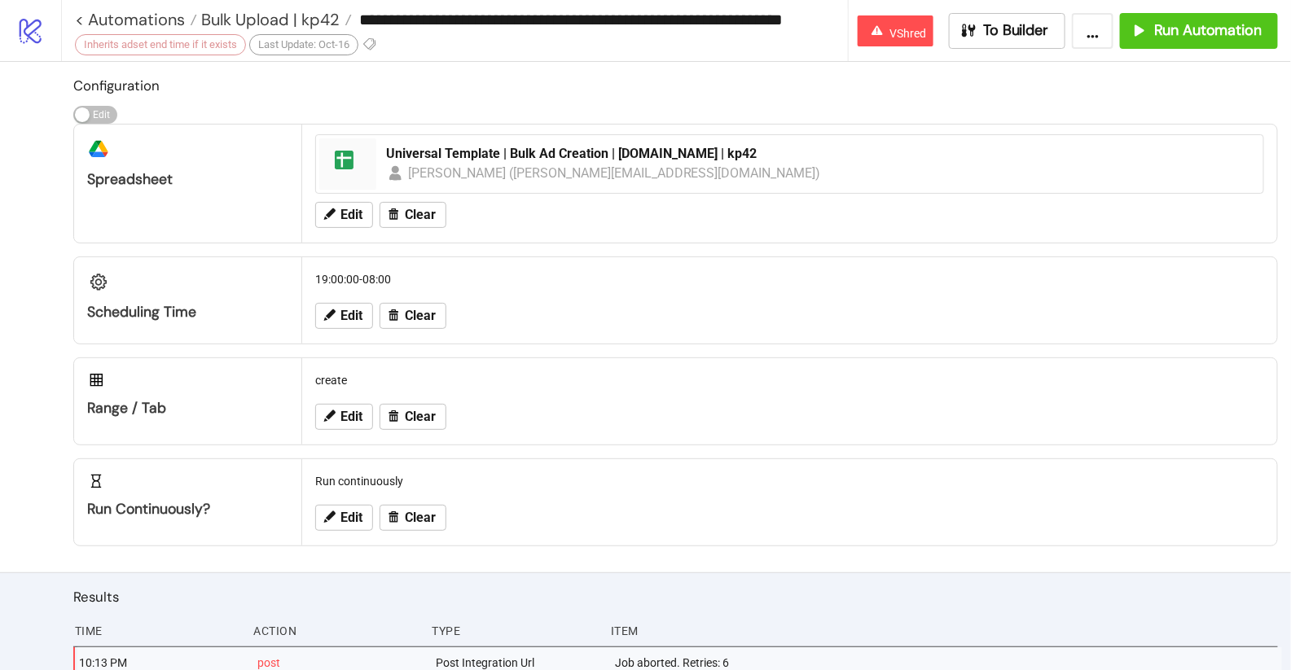
scroll to position [392, 0]
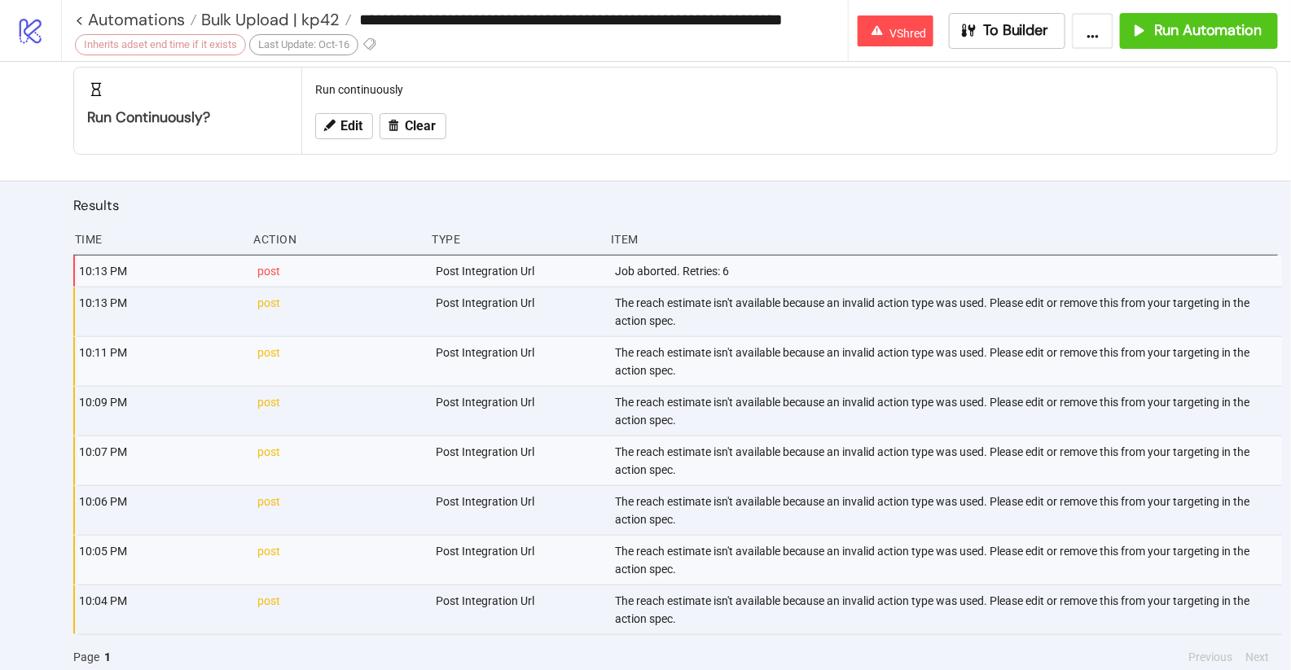
click at [630, 316] on div "The reach estimate isn't available because an invalid action type was used. Ple…" at bounding box center [947, 311] width 668 height 49
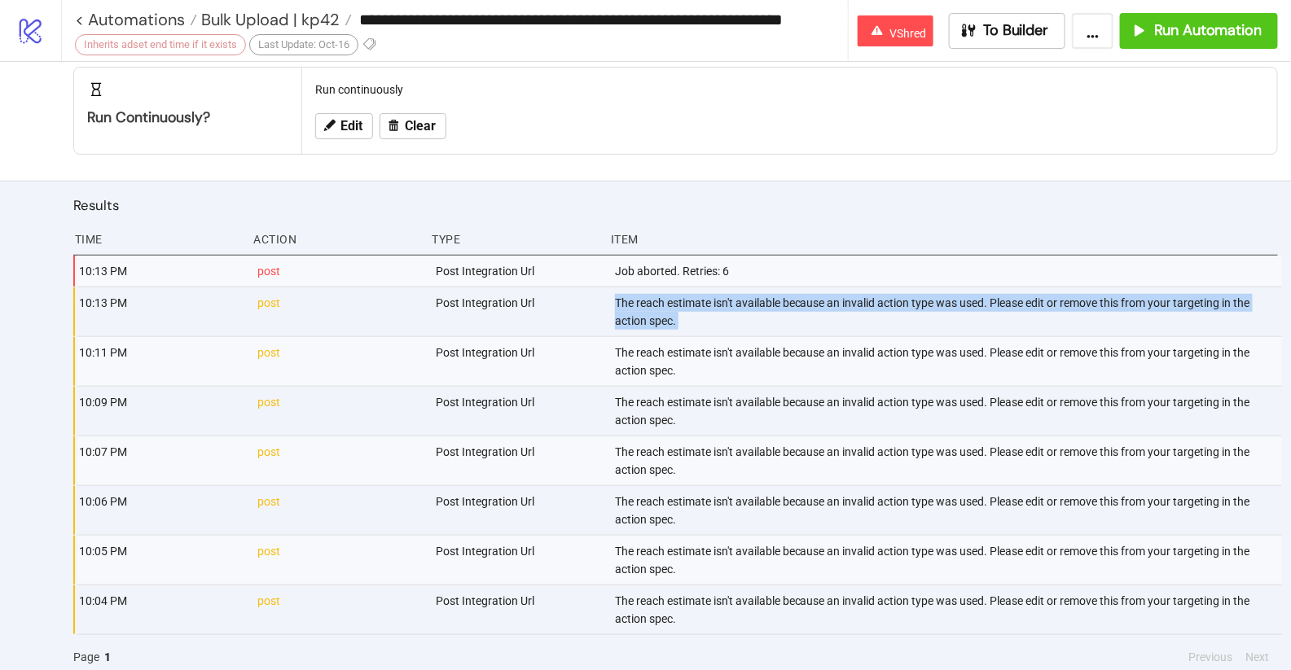
click at [630, 316] on div "The reach estimate isn't available because an invalid action type was used. Ple…" at bounding box center [947, 311] width 668 height 49
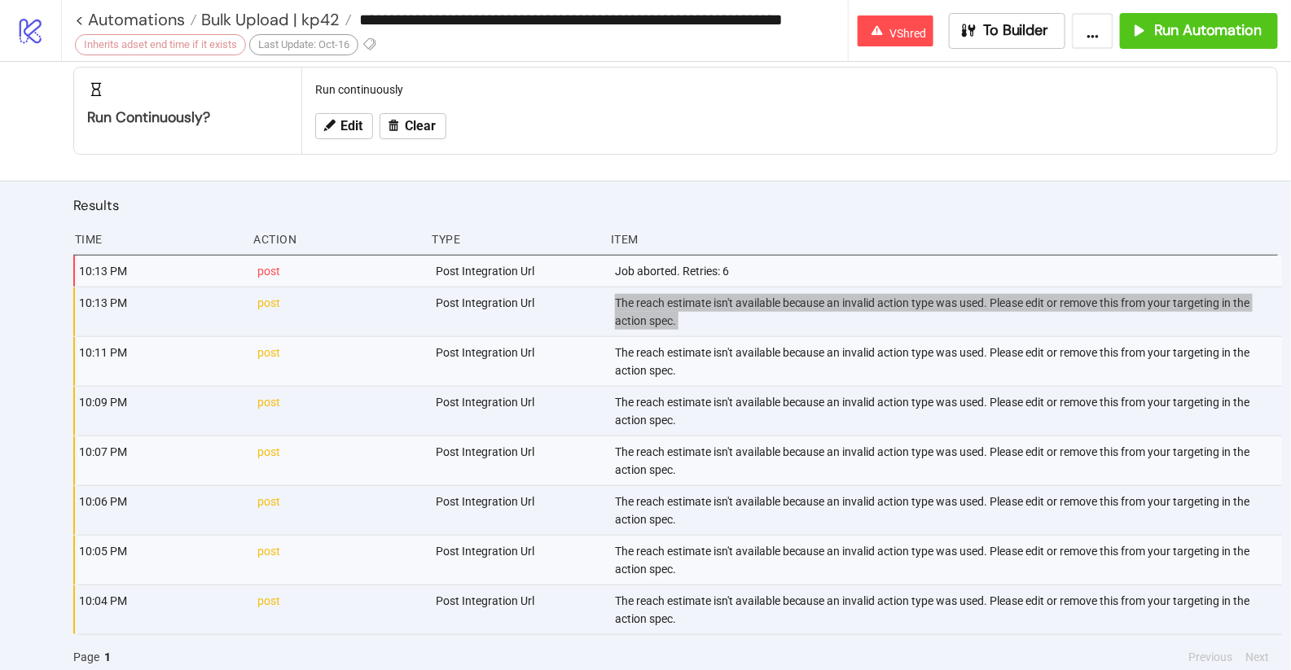
scroll to position [0, 0]
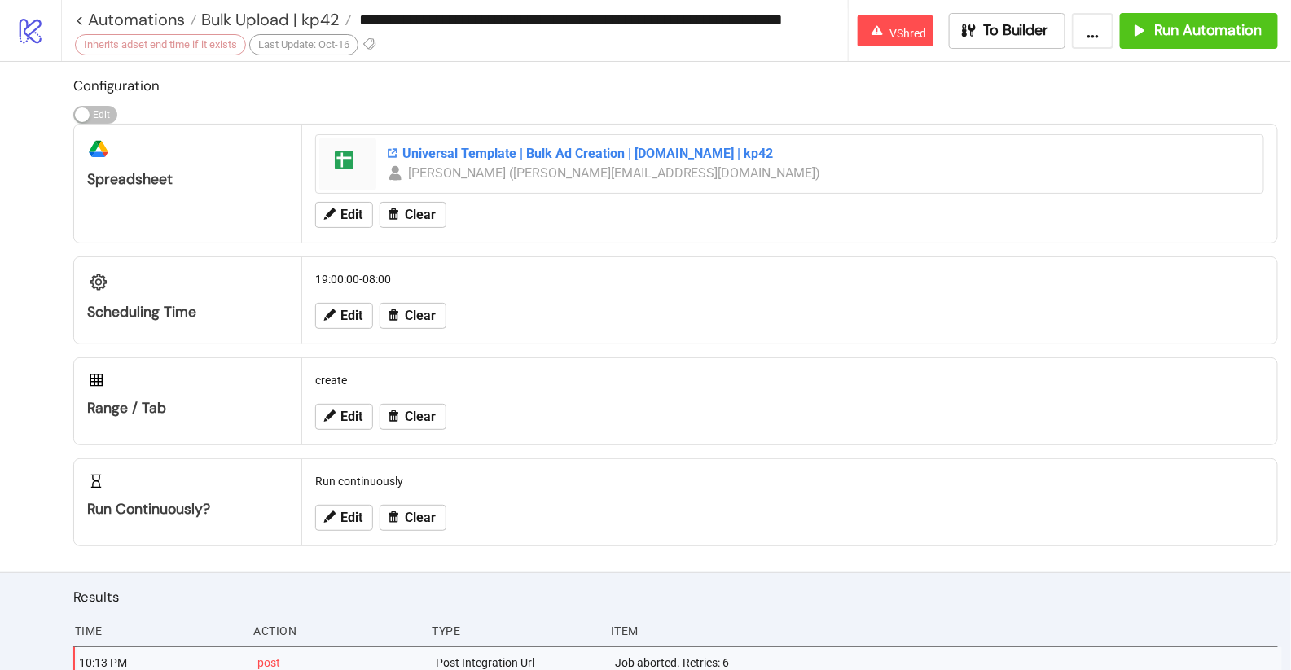
click at [484, 153] on div "Universal Template | Bulk Ad Creation | Kitchn.io | kp42" at bounding box center [819, 154] width 867 height 18
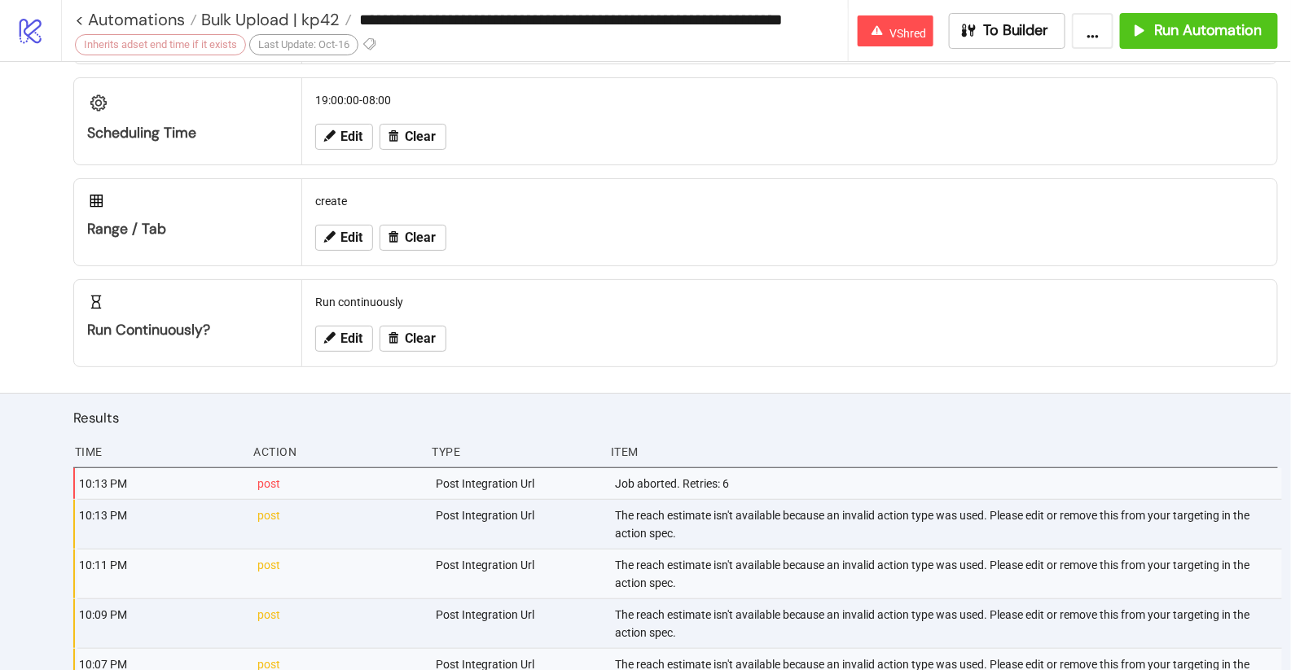
scroll to position [392, 0]
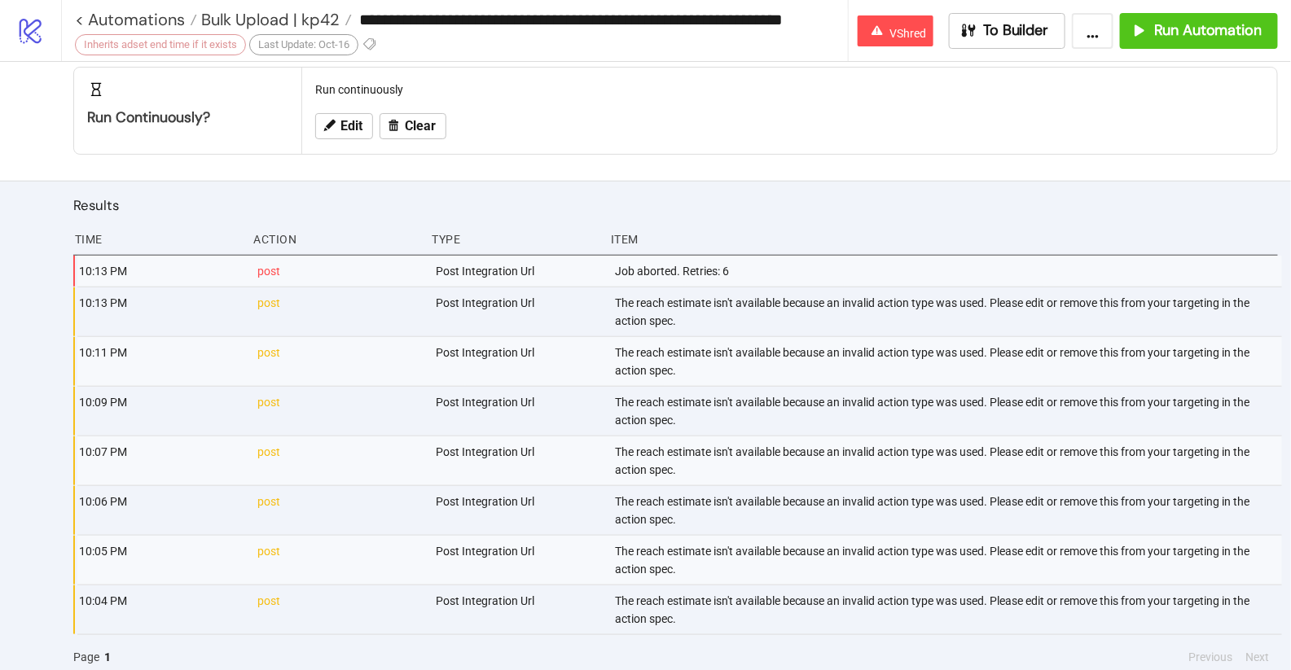
click at [651, 302] on div "The reach estimate isn't available because an invalid action type was used. Ple…" at bounding box center [947, 311] width 668 height 49
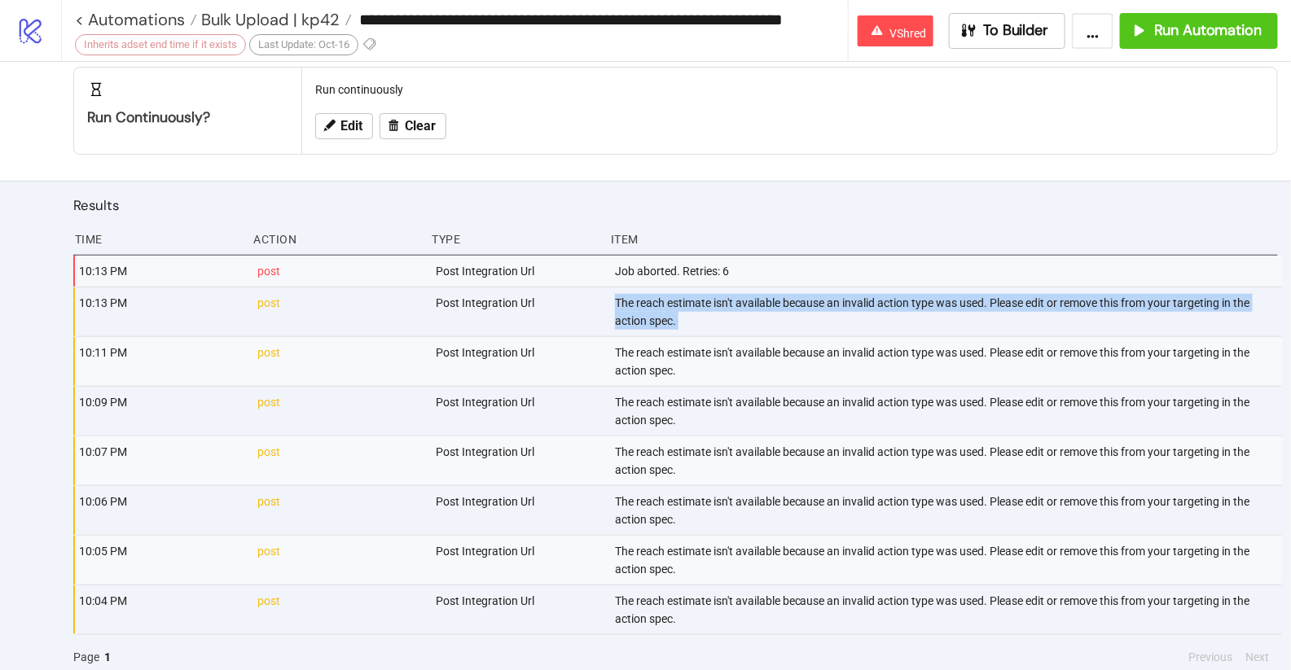
click at [651, 302] on div "The reach estimate isn't available because an invalid action type was used. Ple…" at bounding box center [947, 311] width 668 height 49
copy div "The reach estimate isn't available because an invalid action type was used. Ple…"
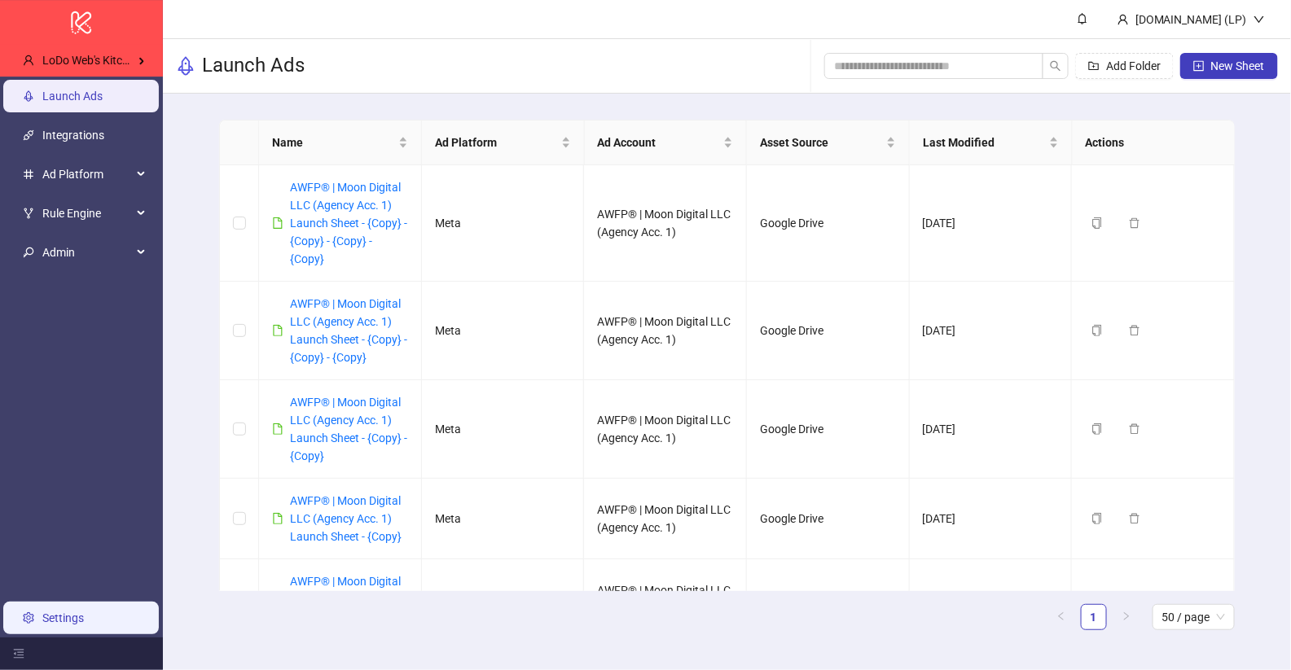
click at [69, 613] on link "Settings" at bounding box center [63, 618] width 42 height 13
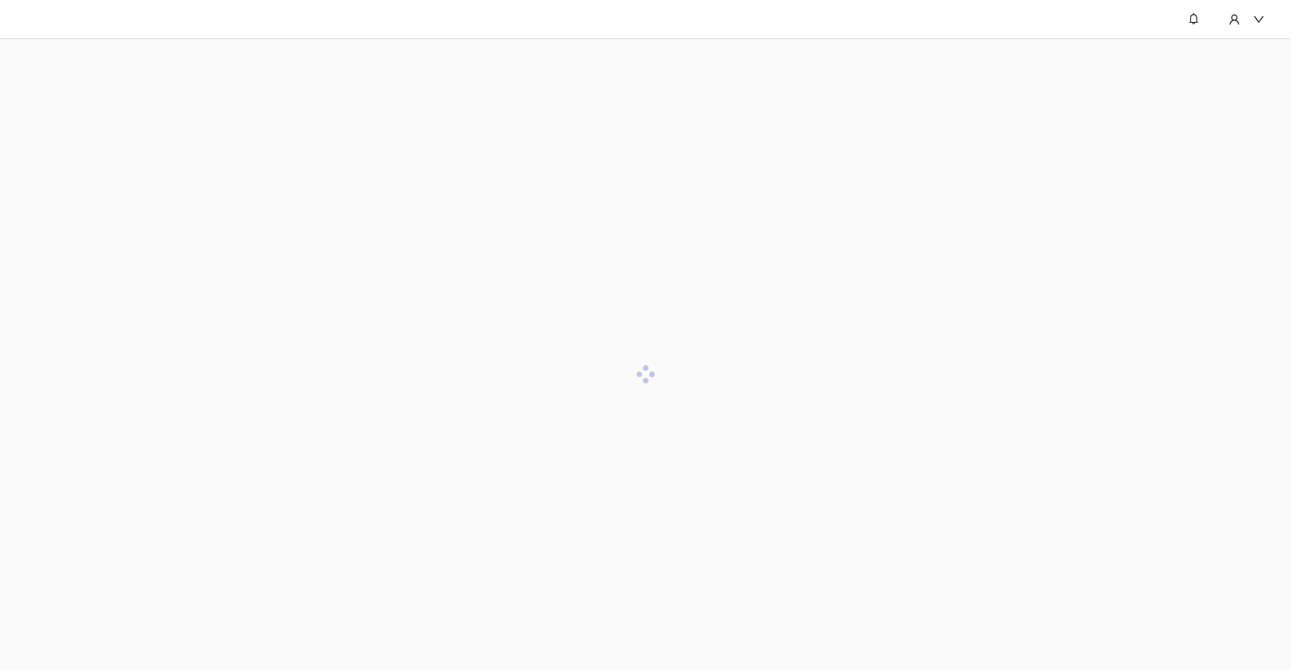
click at [379, 134] on div at bounding box center [645, 374] width 1291 height 670
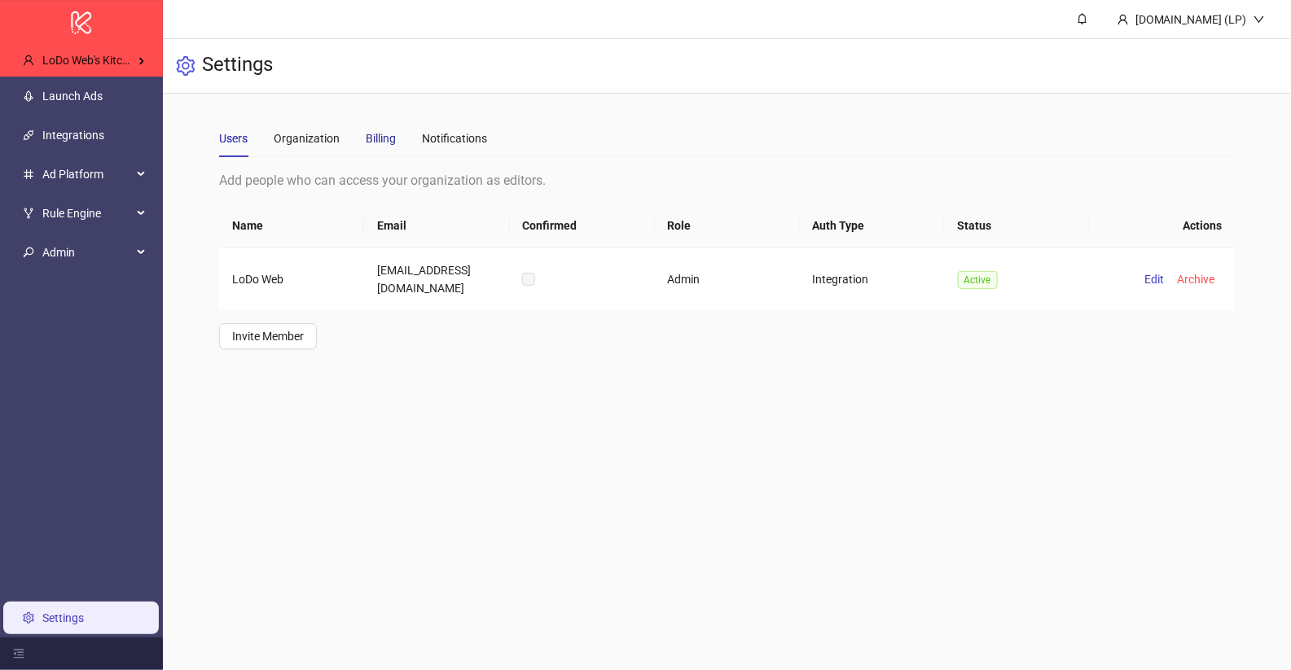
click at [375, 136] on div "Billing" at bounding box center [381, 138] width 30 height 18
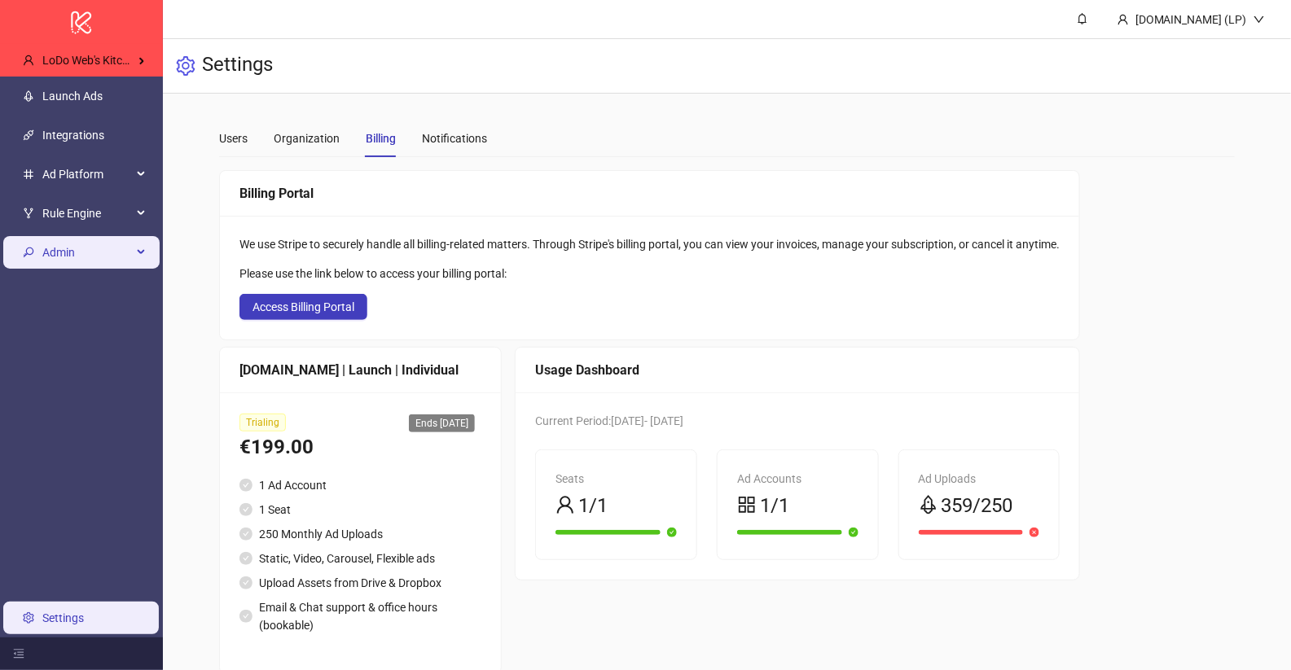
click at [125, 252] on span "Admin" at bounding box center [87, 252] width 90 height 33
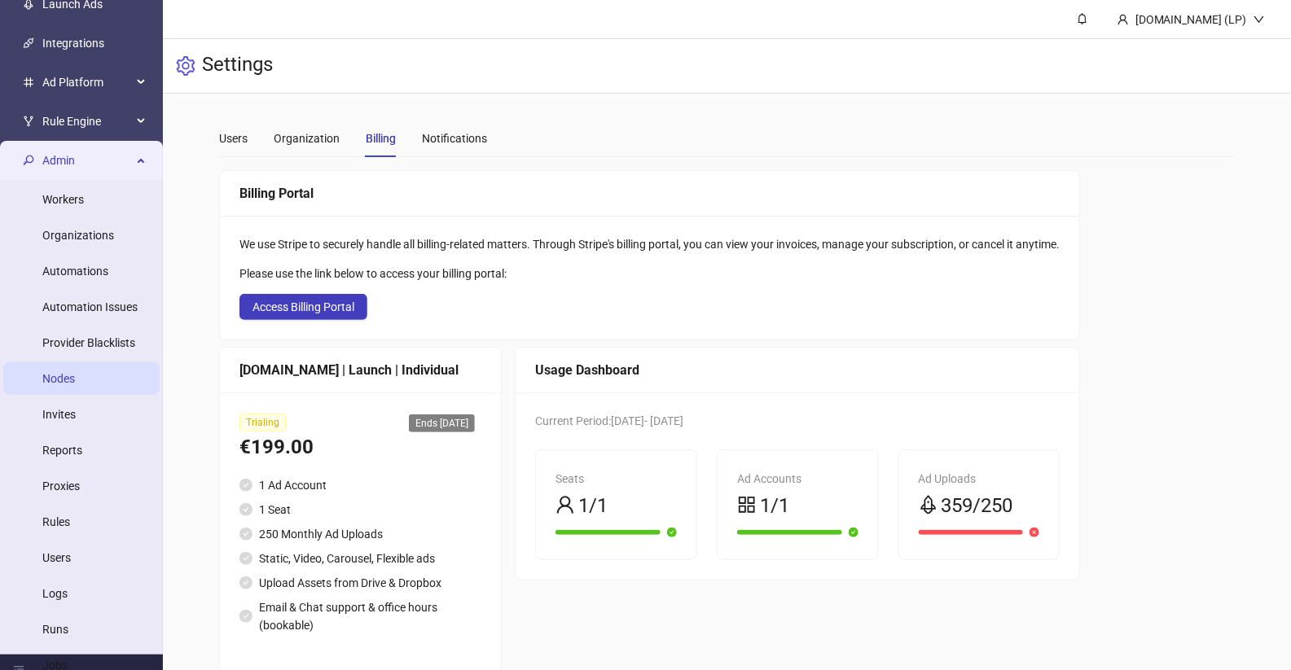
scroll to position [134, 0]
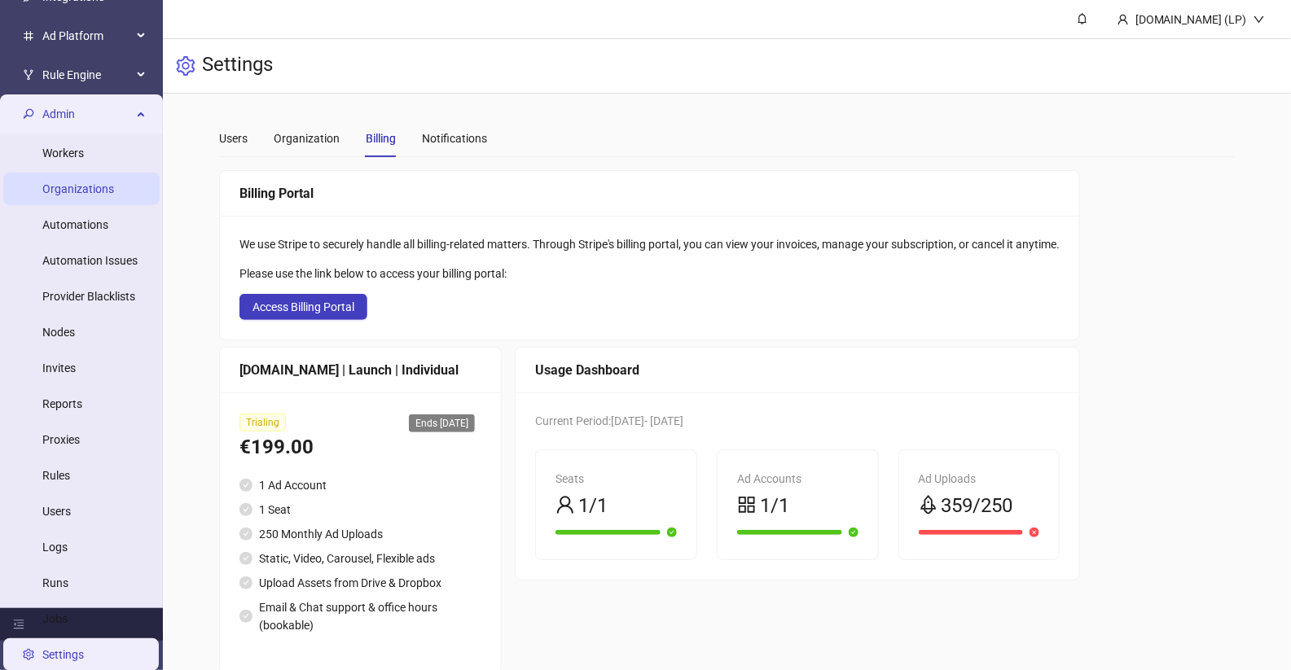
click at [79, 182] on link "Organizations" at bounding box center [78, 188] width 72 height 13
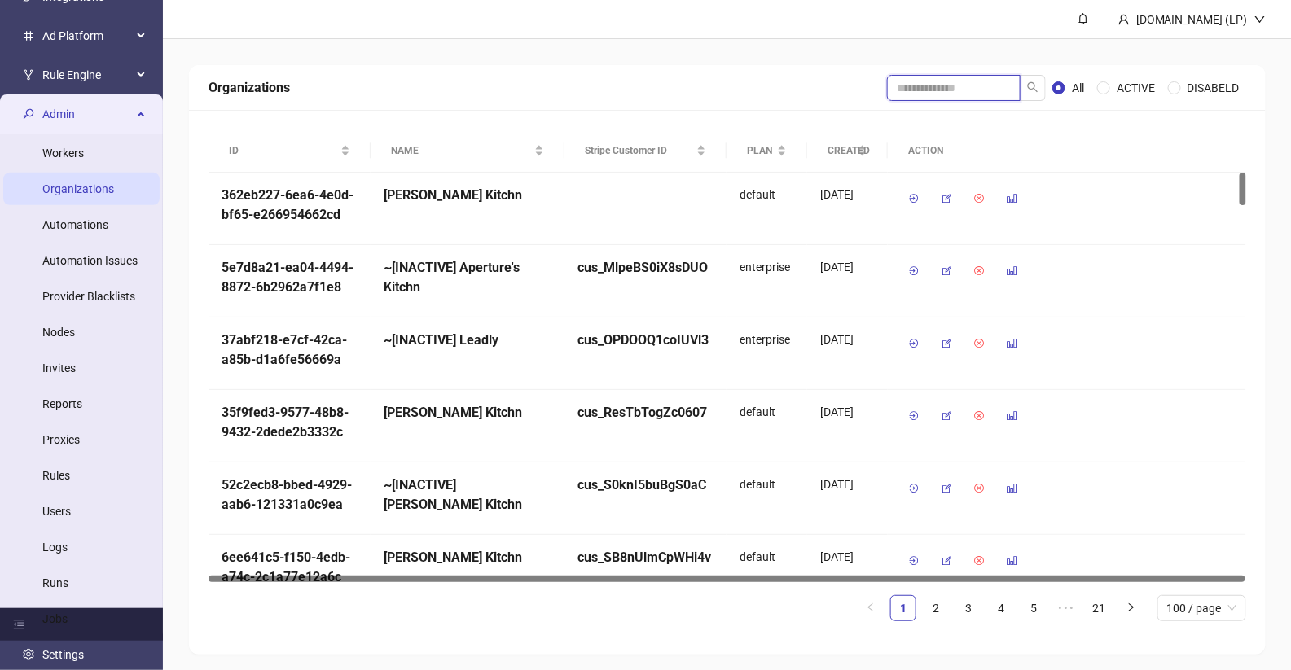
click at [1001, 85] on input "search" at bounding box center [954, 88] width 134 height 26
type input "****"
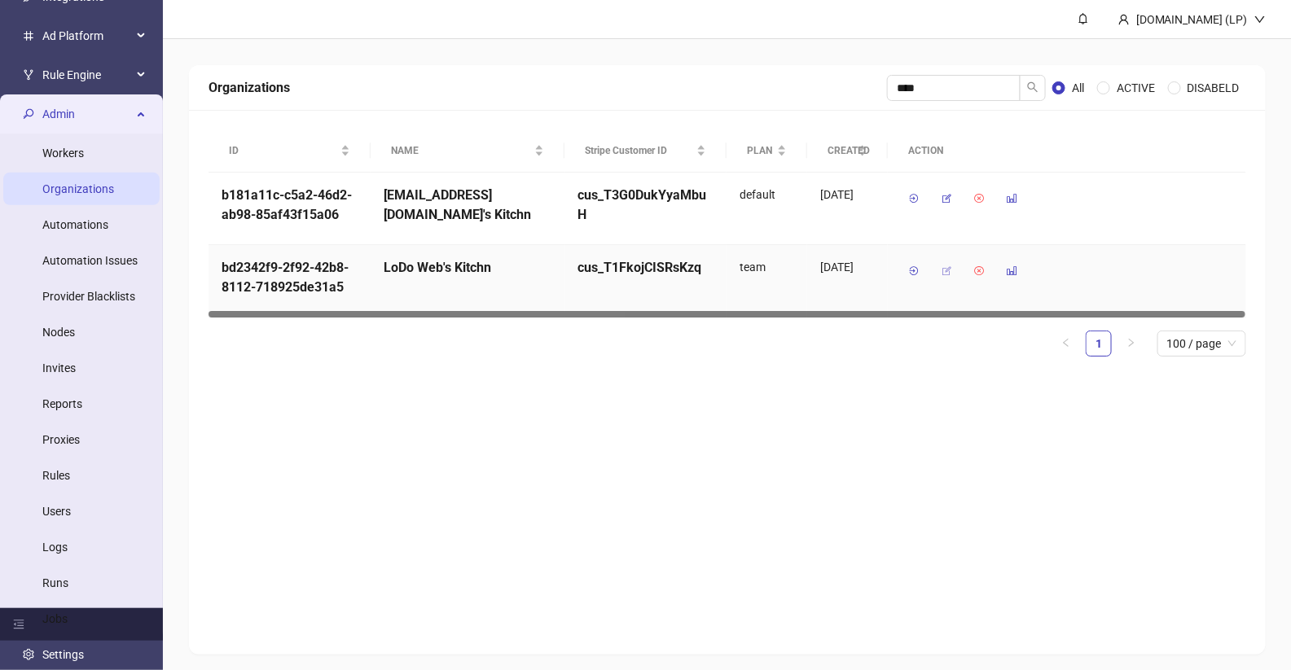
click at [950, 267] on icon "button" at bounding box center [945, 270] width 11 height 11
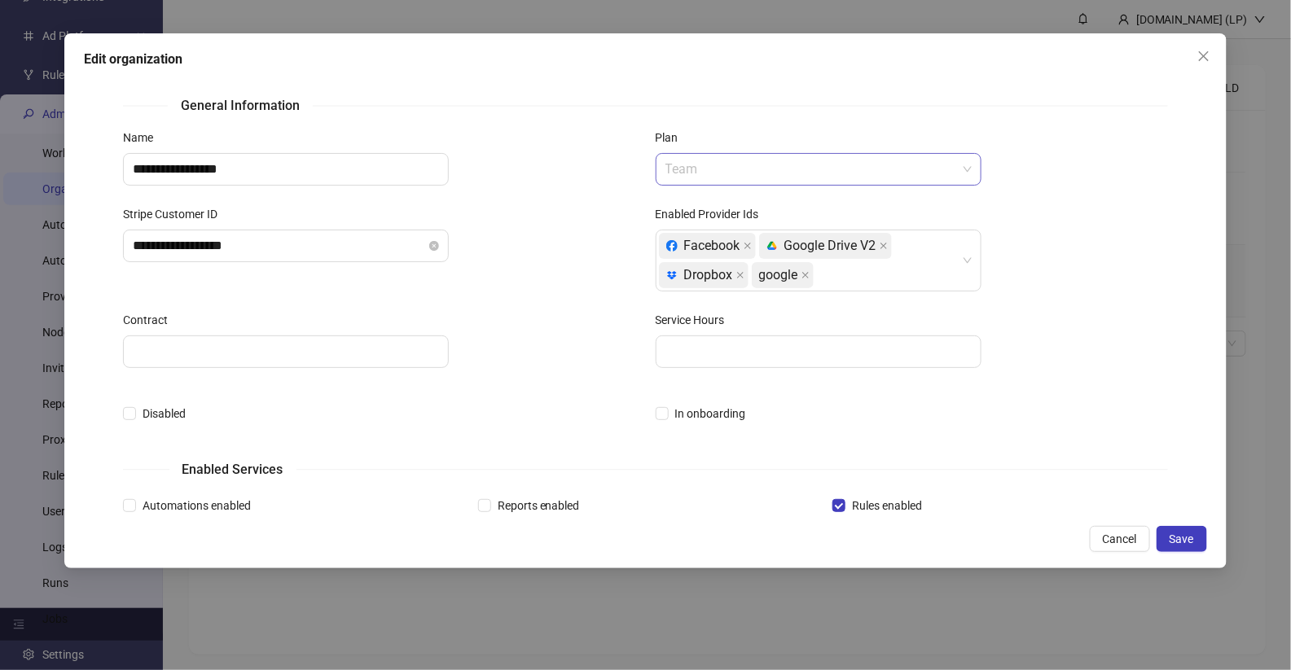
click at [755, 164] on span "Team" at bounding box center [818, 169] width 306 height 31
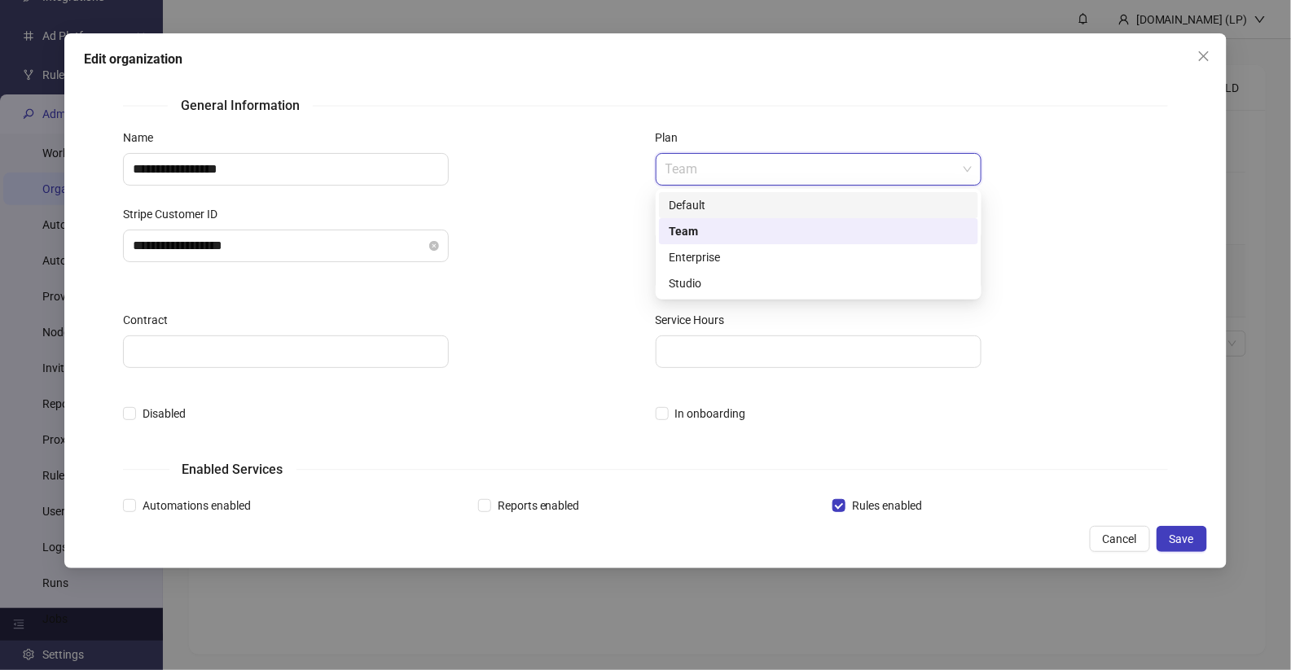
click at [702, 204] on div "Default" at bounding box center [818, 205] width 300 height 18
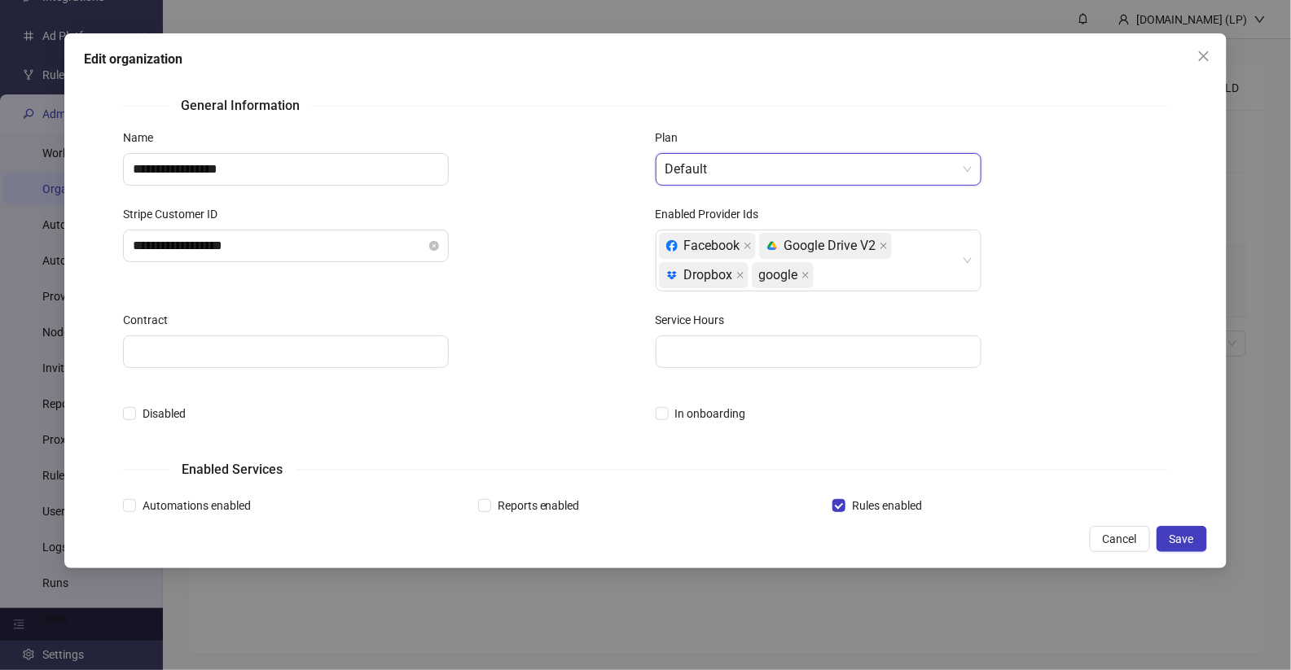
click at [579, 278] on div "**********" at bounding box center [379, 258] width 532 height 106
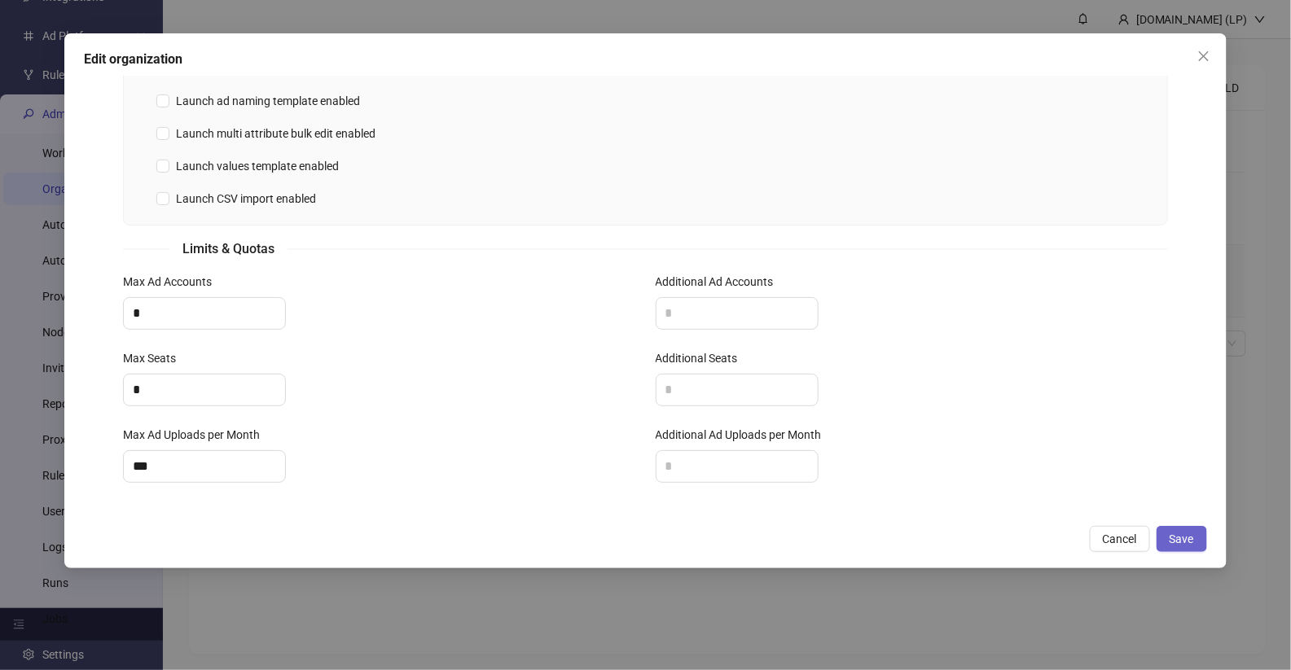
click at [1194, 545] on span "Save" at bounding box center [1181, 539] width 24 height 13
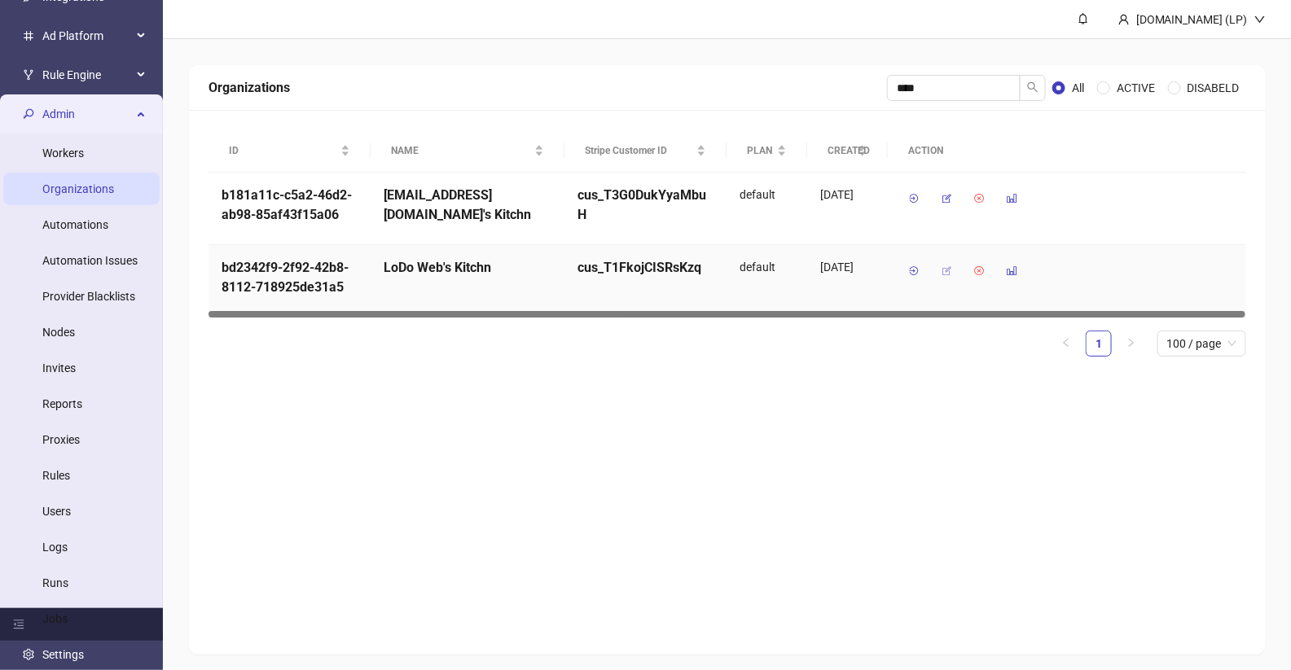
click at [945, 263] on button "button" at bounding box center [946, 271] width 26 height 26
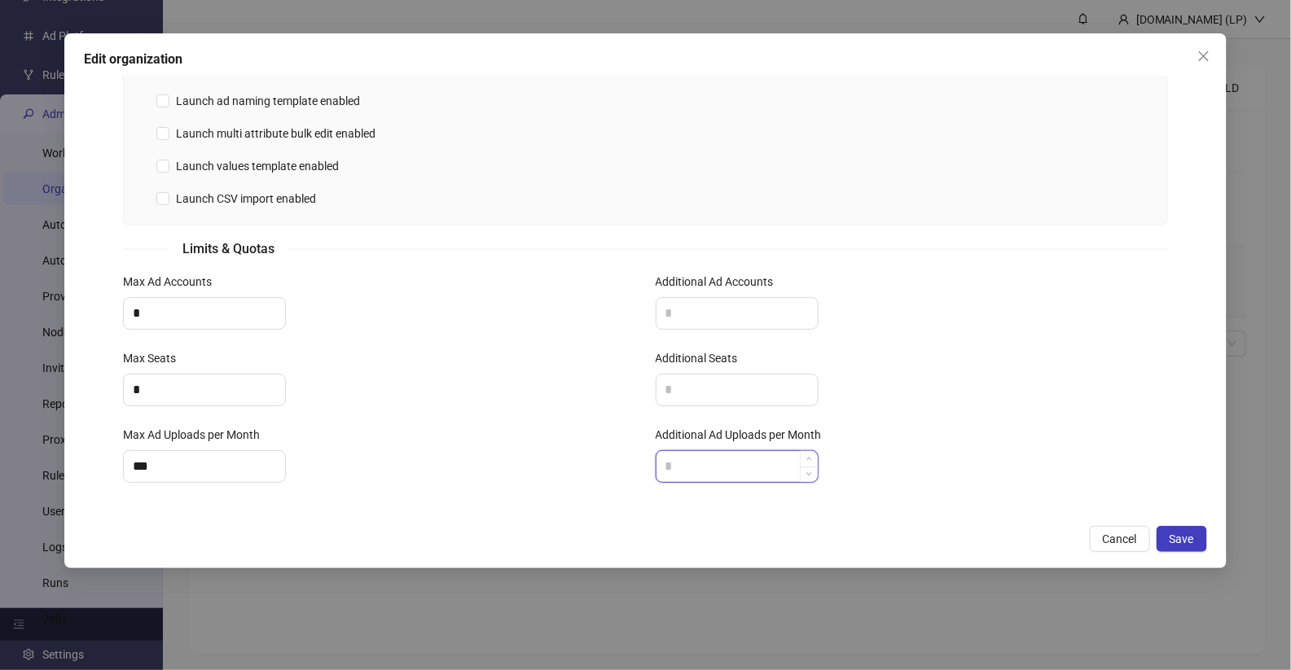
click at [702, 462] on input "Additional Ad Uploads per Month" at bounding box center [736, 466] width 161 height 31
type input "***"
click at [1162, 546] on button "Save" at bounding box center [1181, 539] width 50 height 26
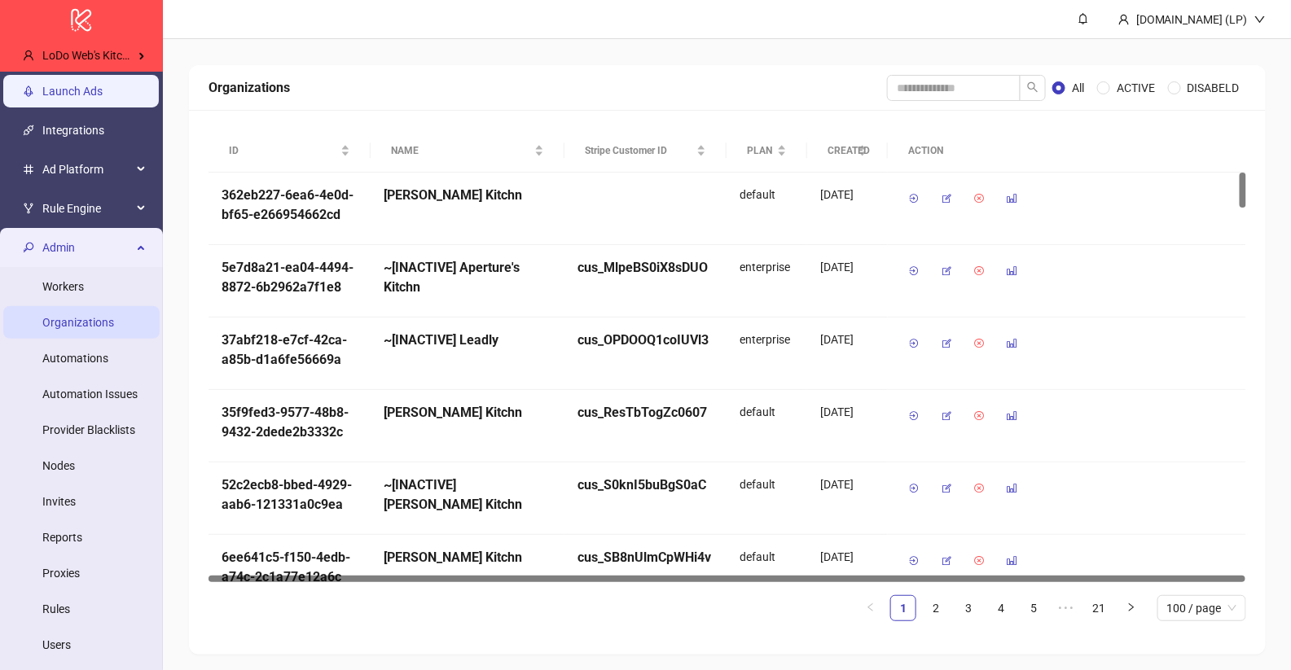
click at [94, 90] on link "Launch Ads" at bounding box center [72, 91] width 60 height 13
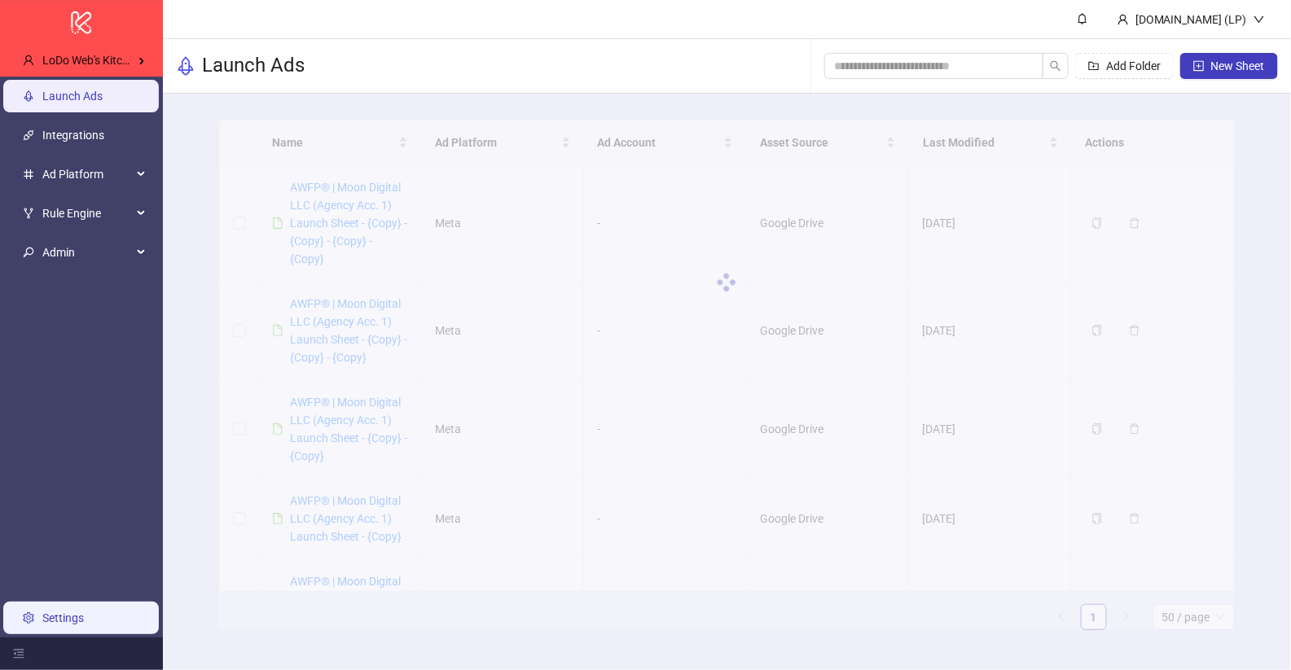
click at [56, 625] on link "Settings" at bounding box center [63, 618] width 42 height 13
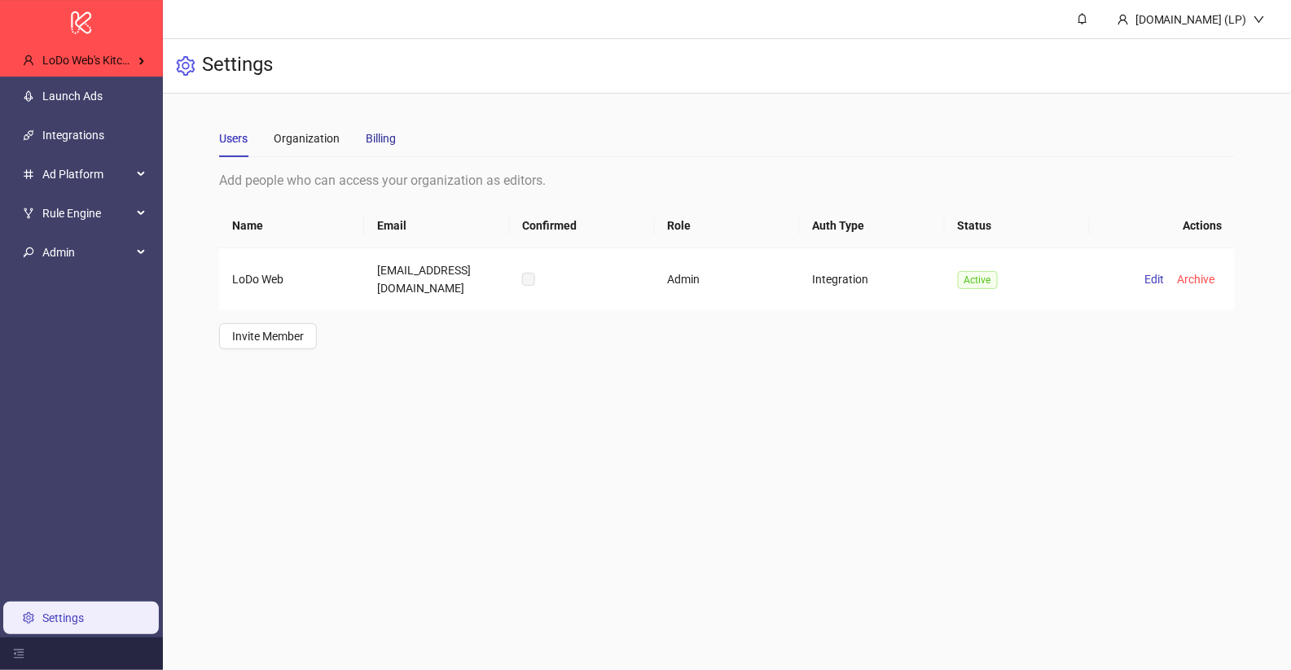
click at [376, 133] on div "Billing" at bounding box center [381, 138] width 30 height 18
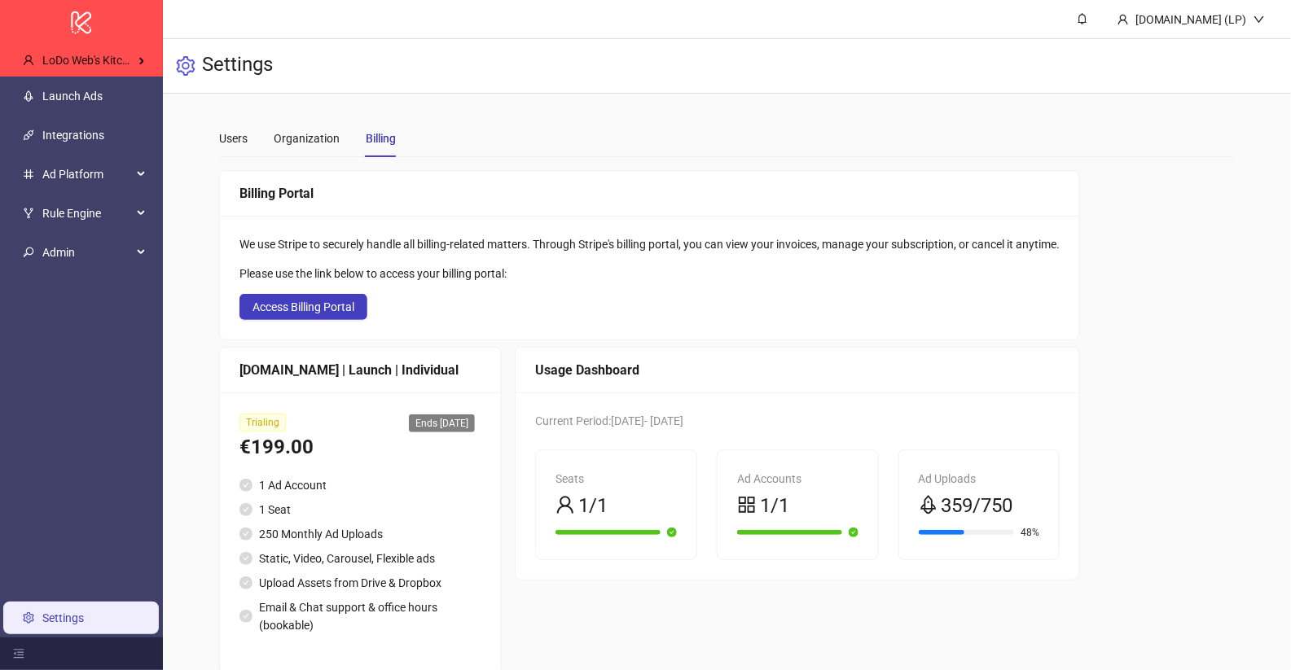
scroll to position [28, 0]
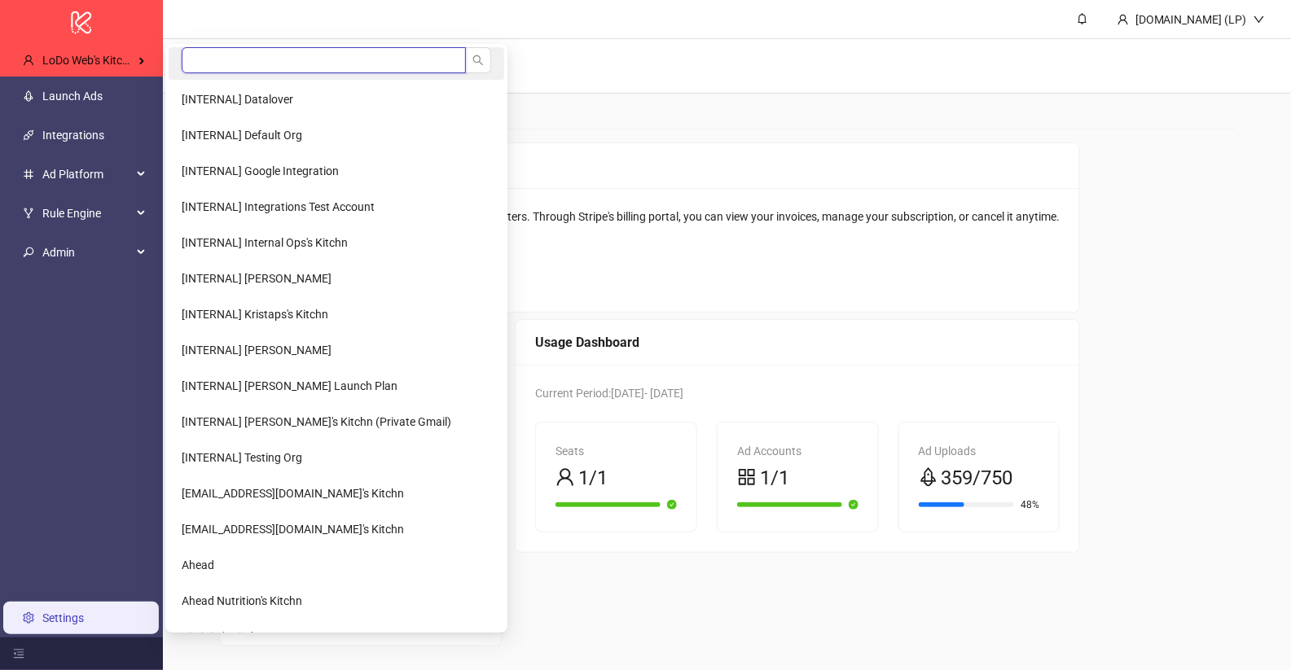
click at [238, 55] on input "search" at bounding box center [324, 60] width 284 height 26
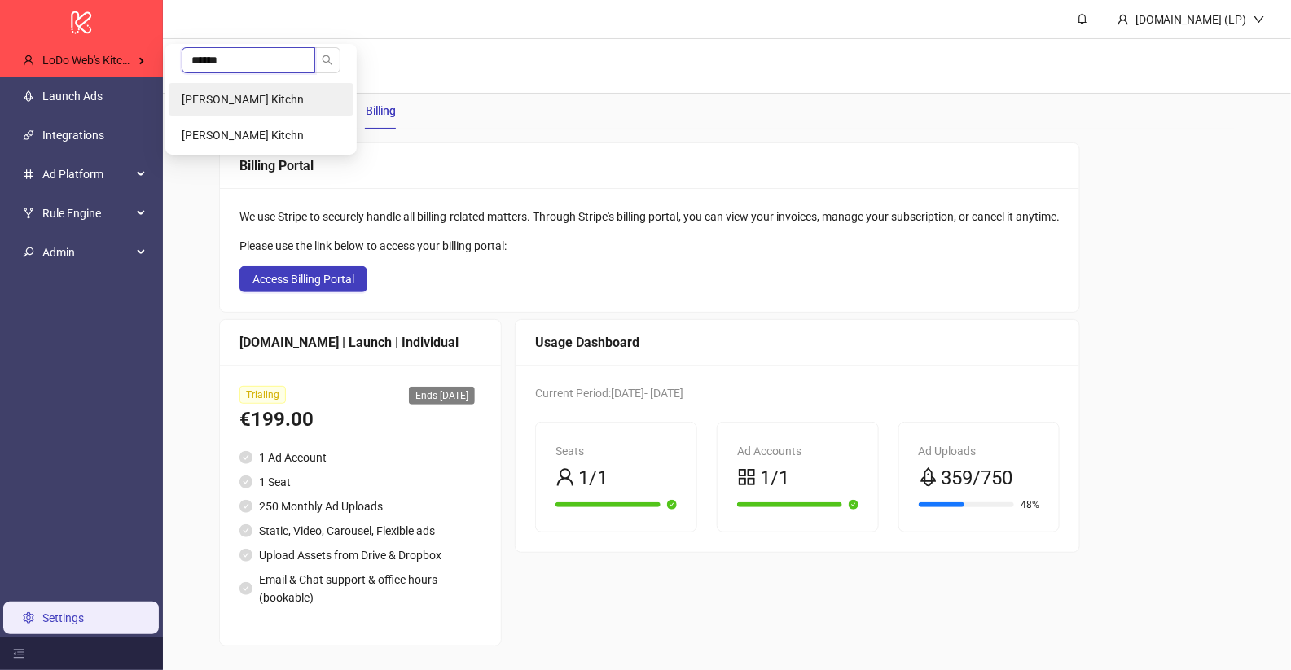
type input "******"
click at [206, 99] on span "[PERSON_NAME] Kitchn" at bounding box center [243, 99] width 122 height 13
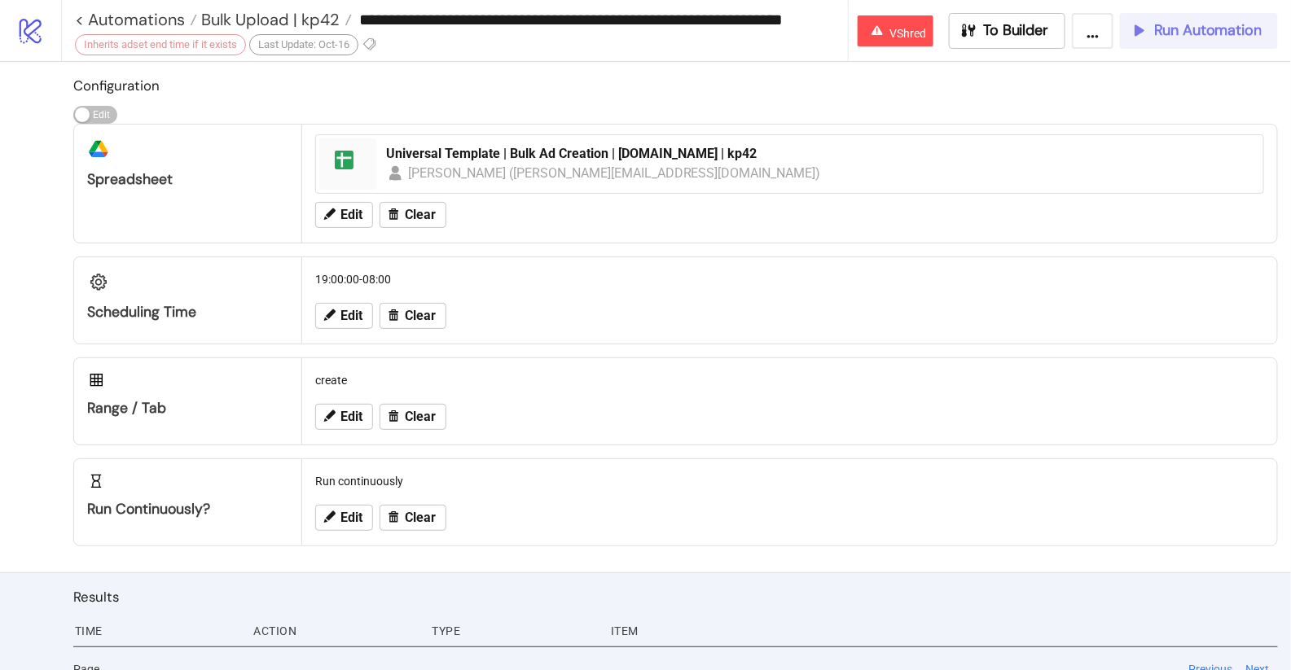
click at [1164, 33] on span "Run Automation" at bounding box center [1207, 30] width 107 height 19
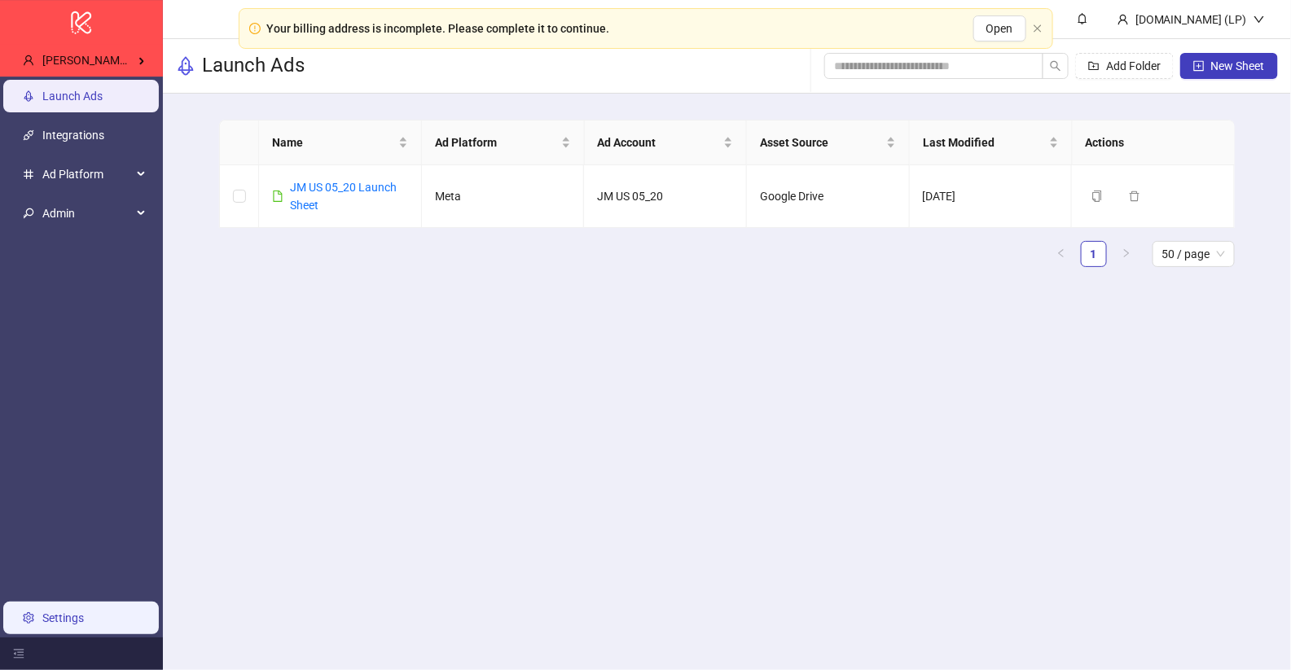
click at [71, 621] on link "Settings" at bounding box center [63, 618] width 42 height 13
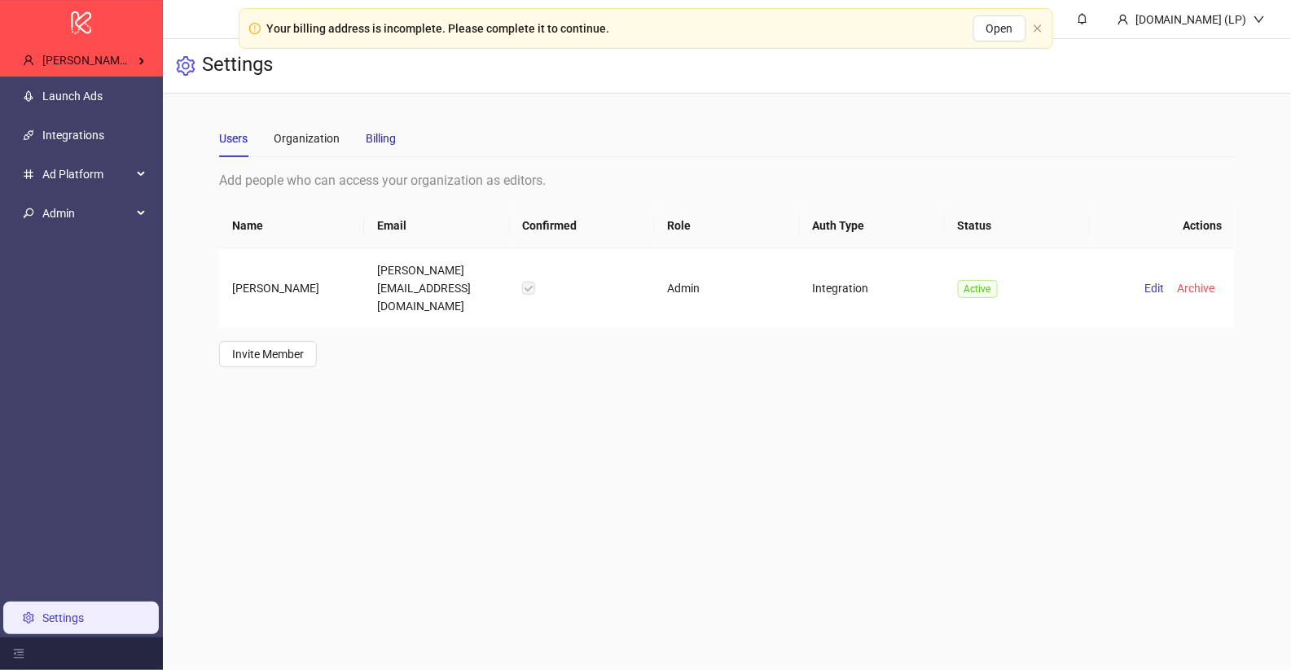
click at [379, 138] on div "Billing" at bounding box center [381, 138] width 30 height 18
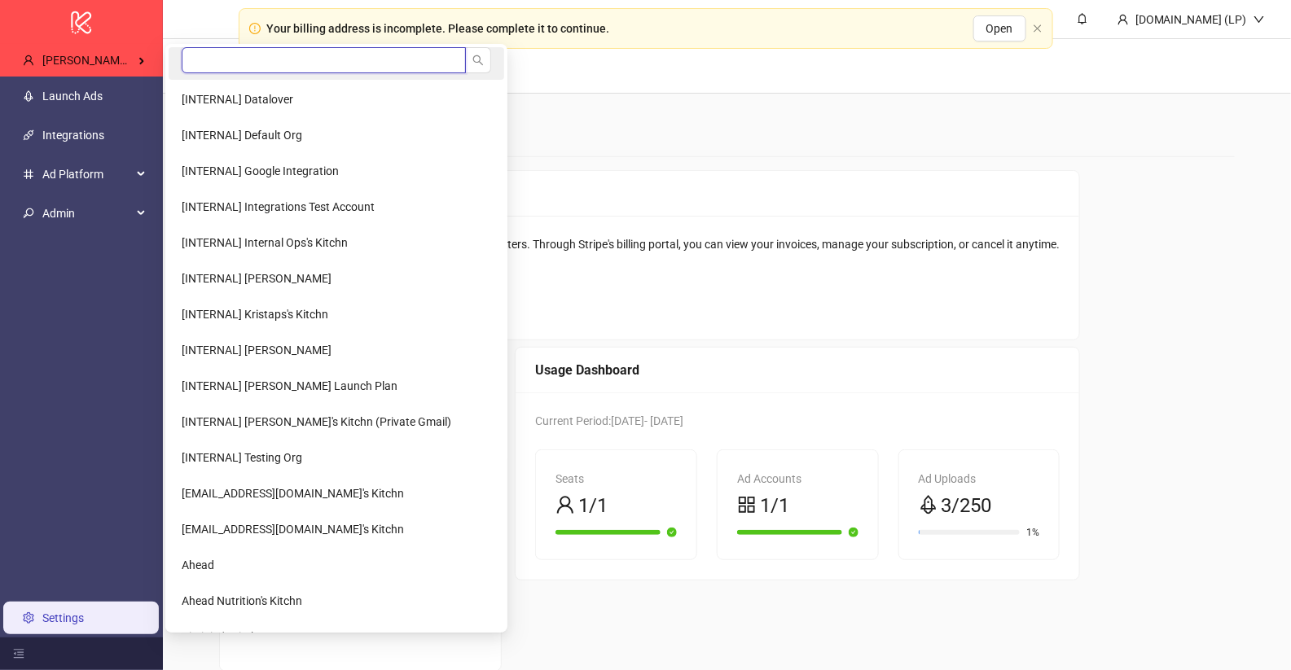
click at [191, 64] on input "search" at bounding box center [324, 60] width 284 height 26
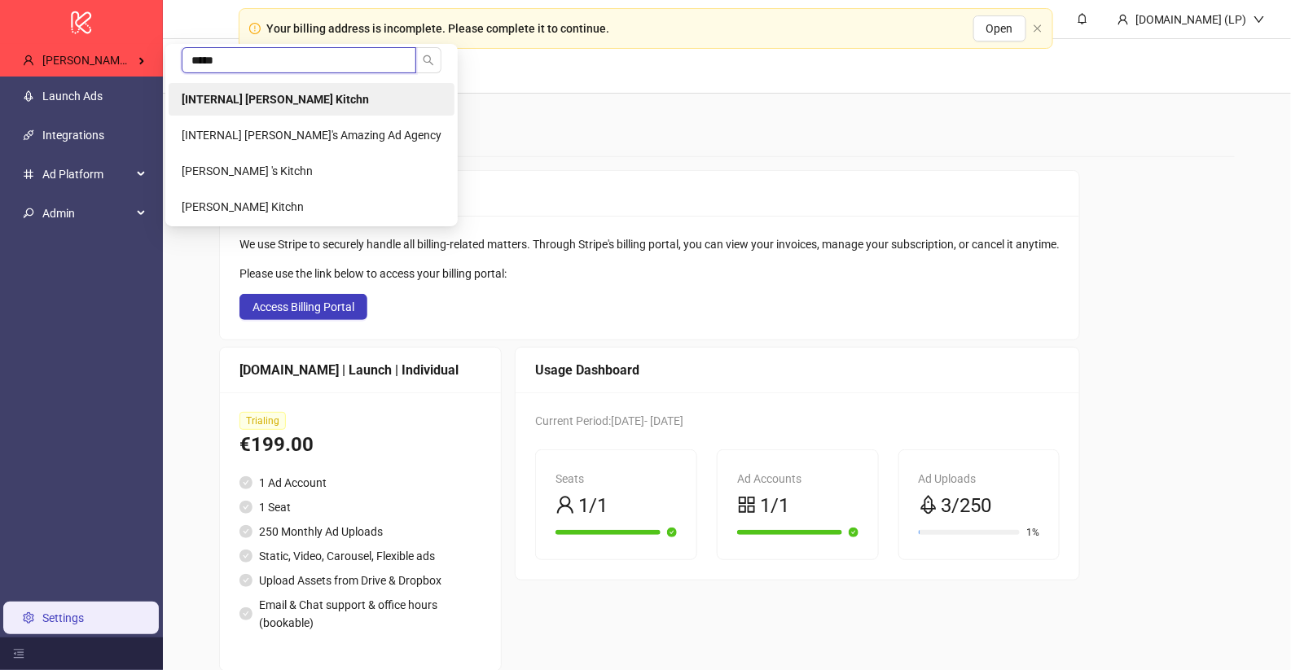
type input "*****"
click at [268, 101] on b "[INTERNAL] [PERSON_NAME] Kitchn" at bounding box center [275, 99] width 187 height 13
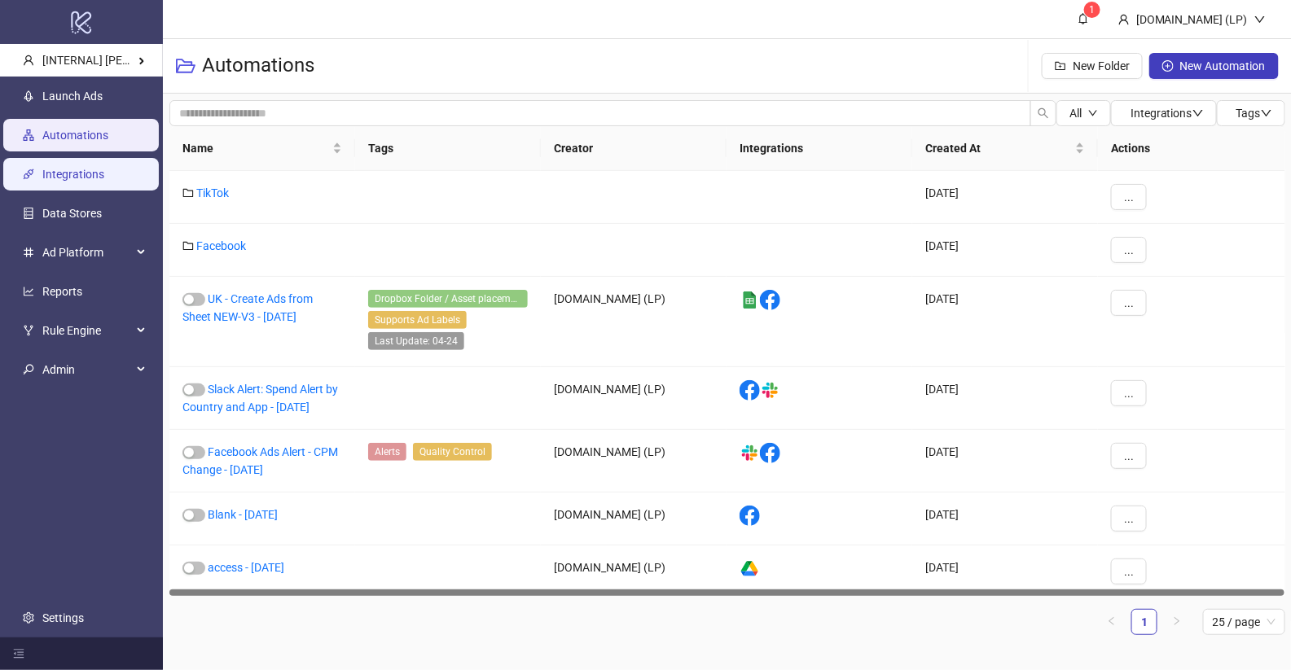
click at [104, 181] on link "Integrations" at bounding box center [73, 174] width 62 height 13
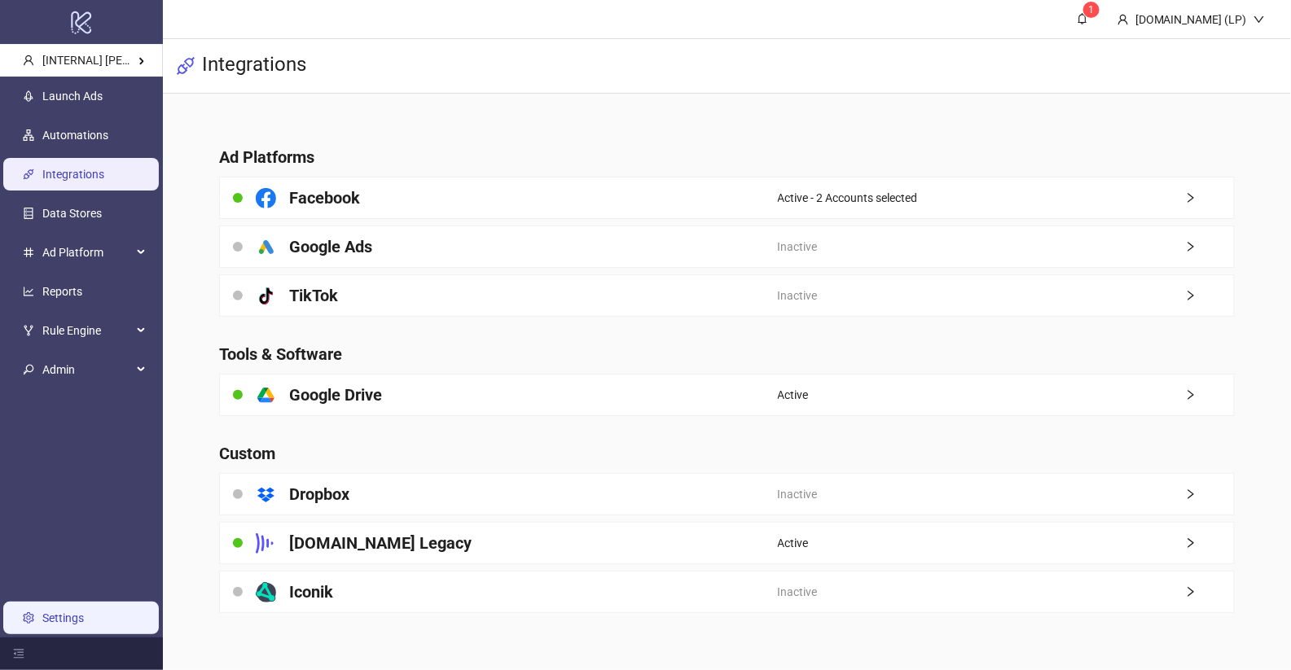
click at [70, 618] on link "Settings" at bounding box center [63, 618] width 42 height 13
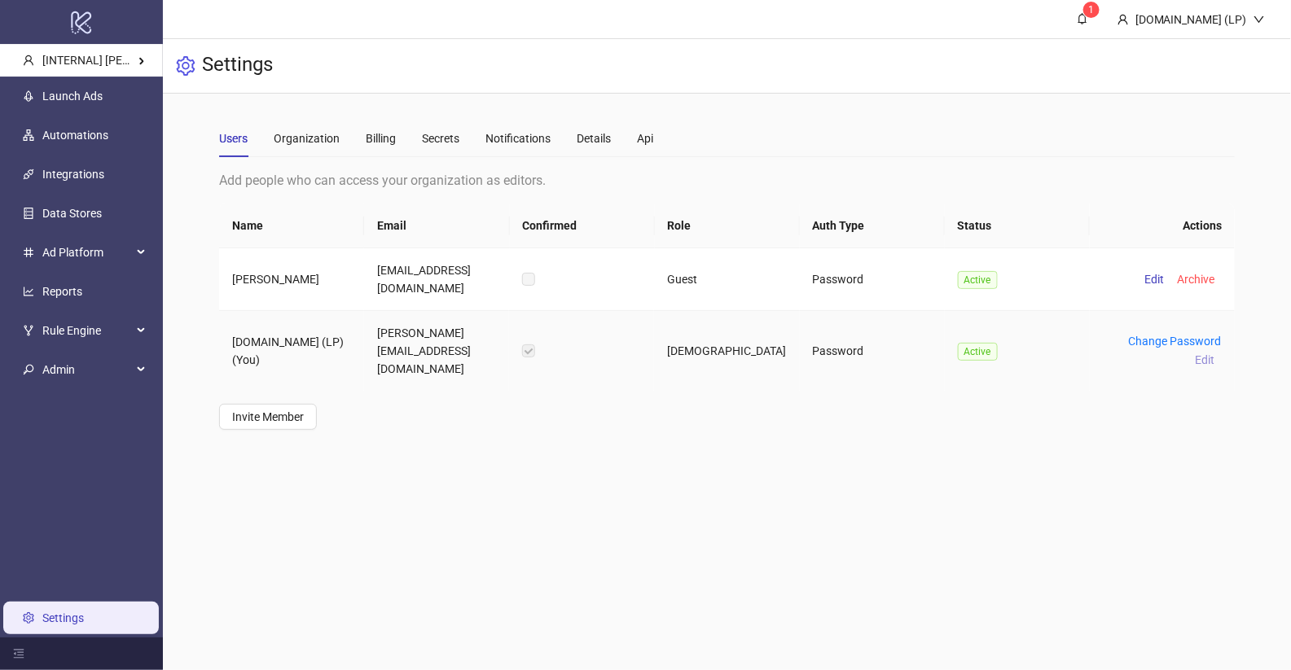
click at [1211, 356] on span "Edit" at bounding box center [1205, 359] width 20 height 13
